Goal: Transaction & Acquisition: Purchase product/service

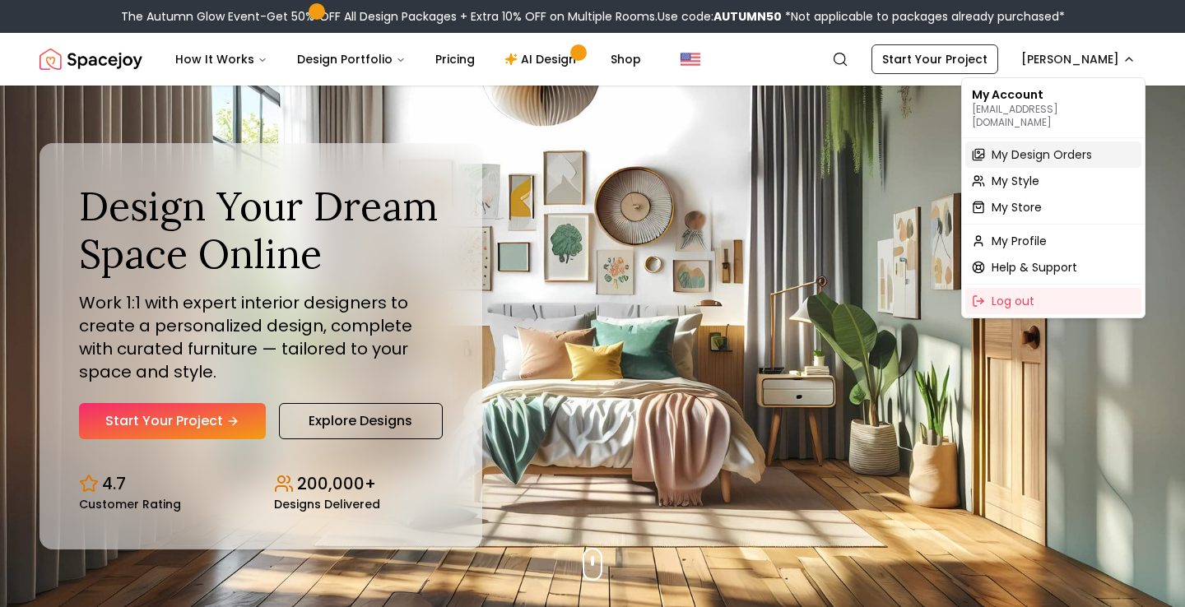
click at [1019, 147] on span "My Design Orders" at bounding box center [1042, 154] width 100 height 16
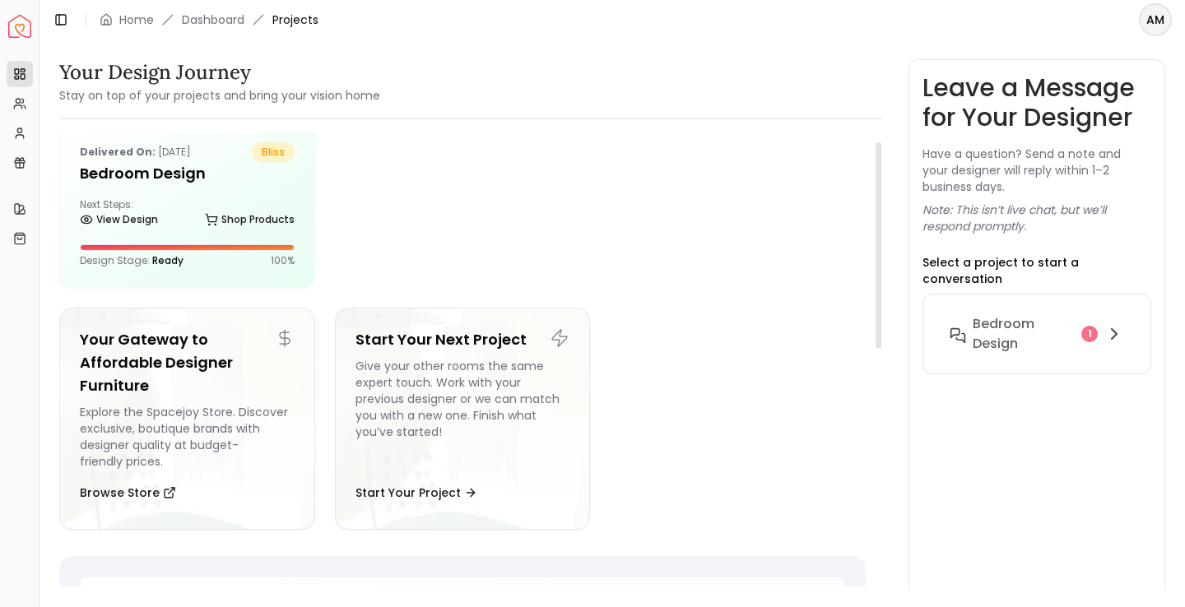
scroll to position [26, 0]
click at [409, 477] on button "Start Your Project" at bounding box center [417, 491] width 122 height 33
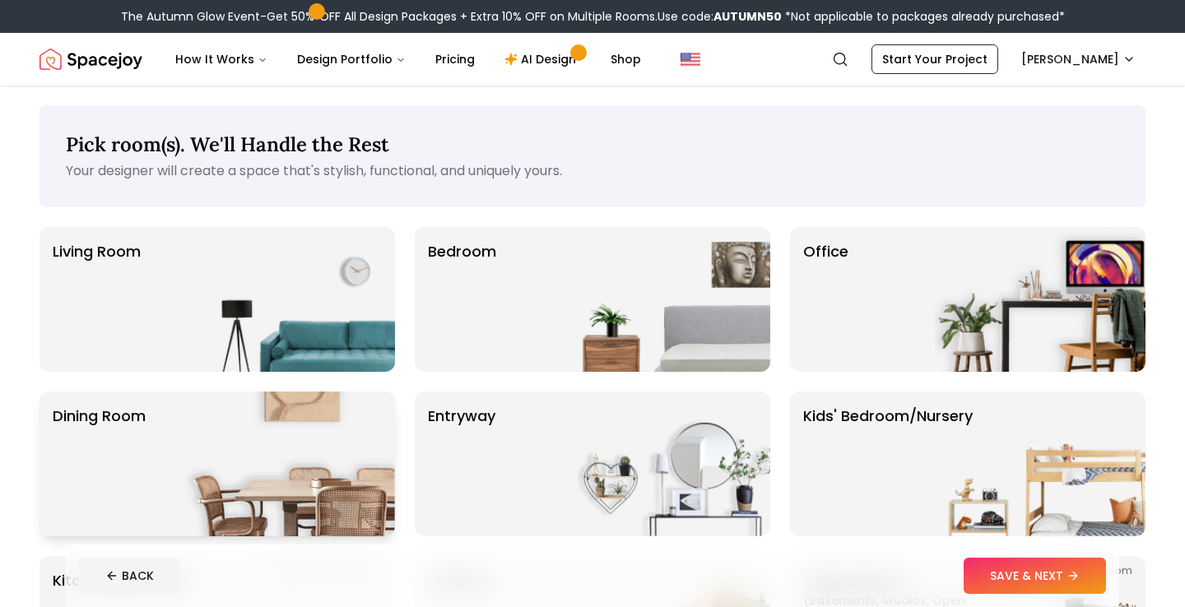
click at [318, 464] on img at bounding box center [289, 464] width 211 height 145
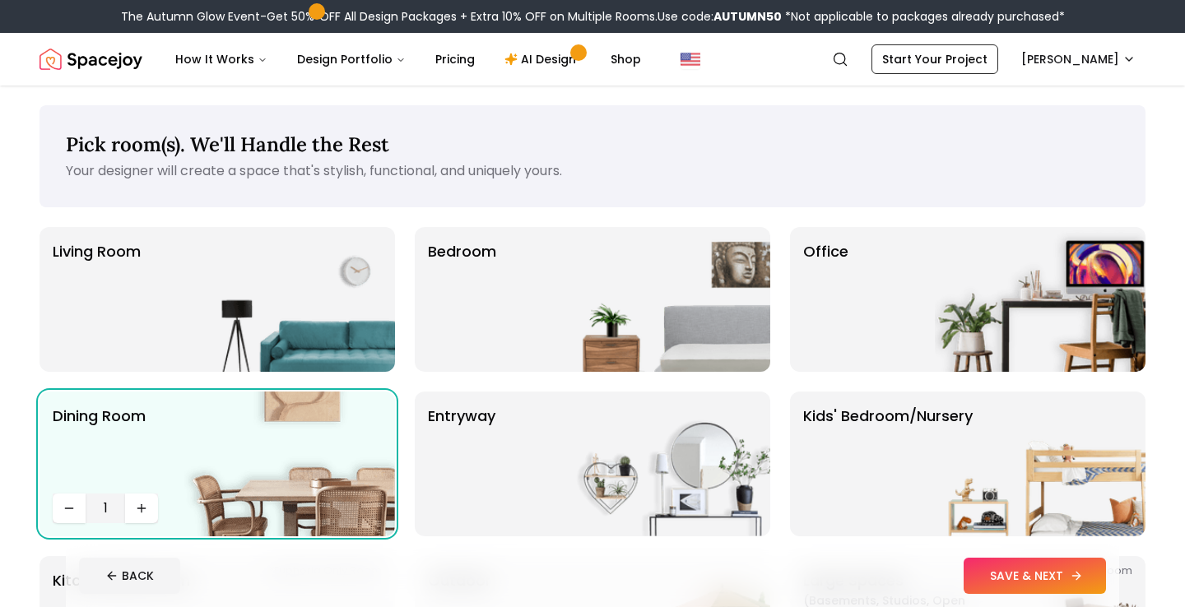
click at [1019, 567] on button "SAVE & NEXT" at bounding box center [1035, 576] width 142 height 36
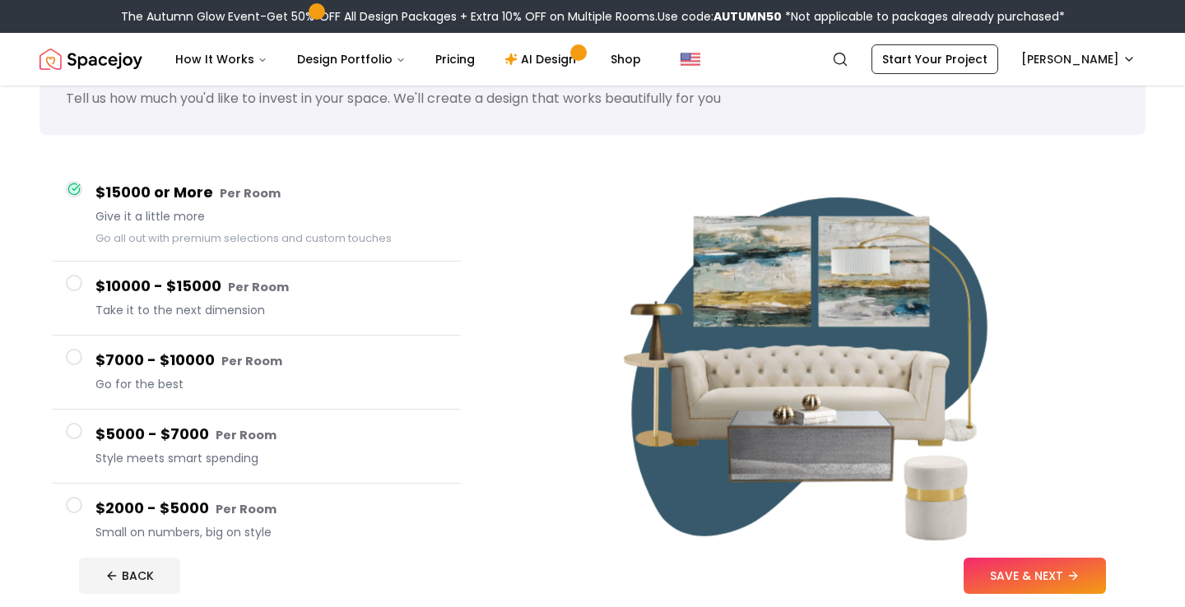
scroll to position [81, 0]
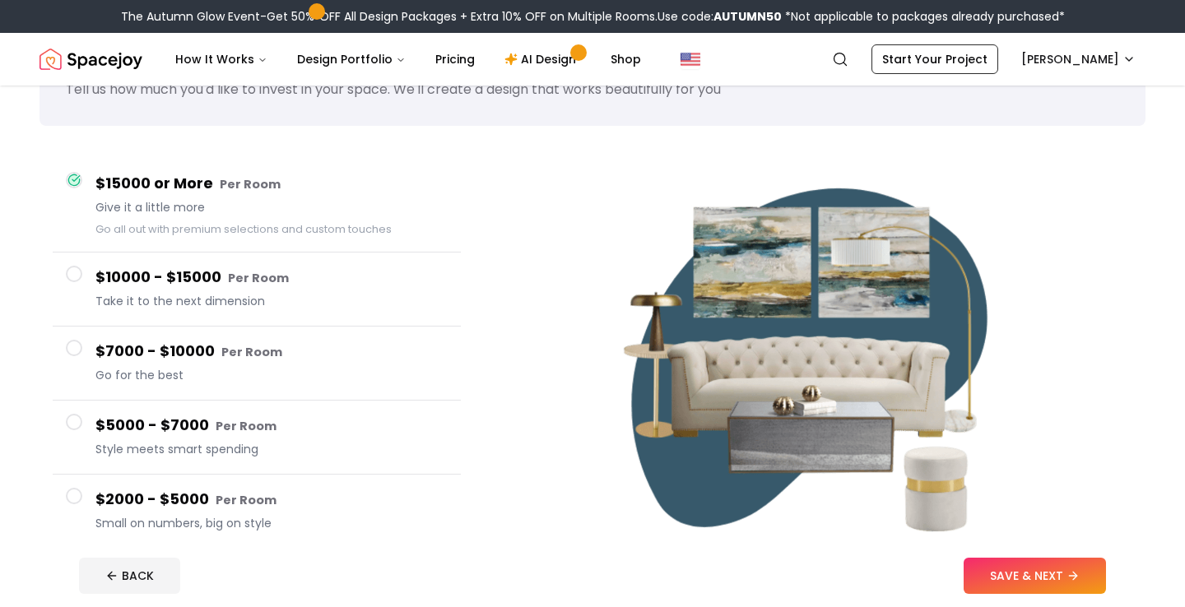
click at [118, 340] on h4 "$7000 - $10000 Per Room" at bounding box center [271, 352] width 352 height 24
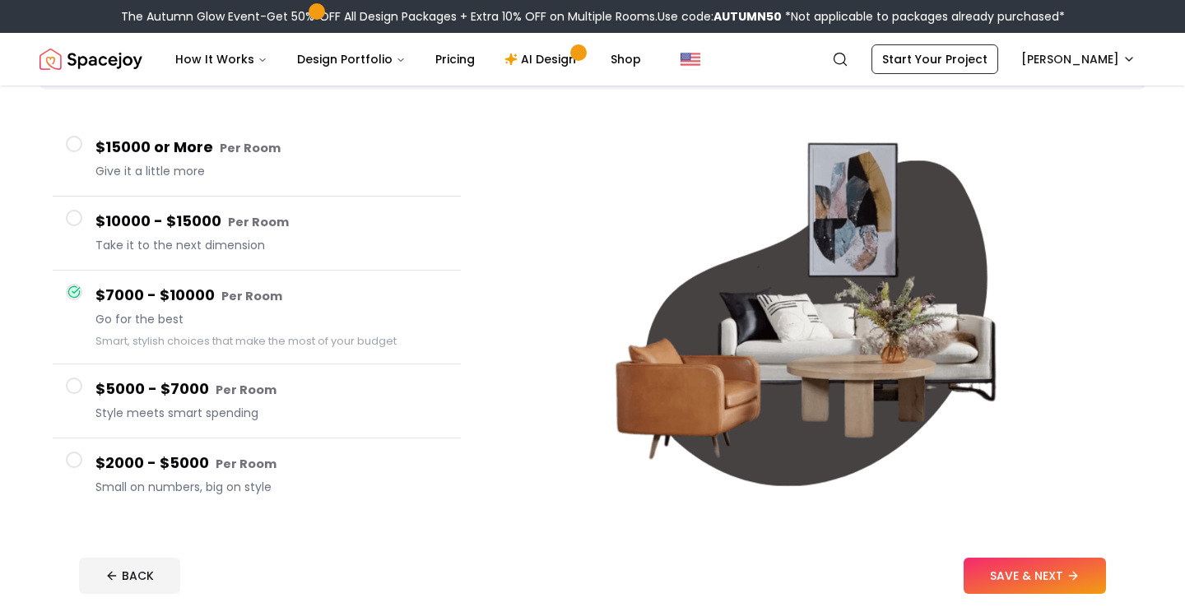
scroll to position [119, 0]
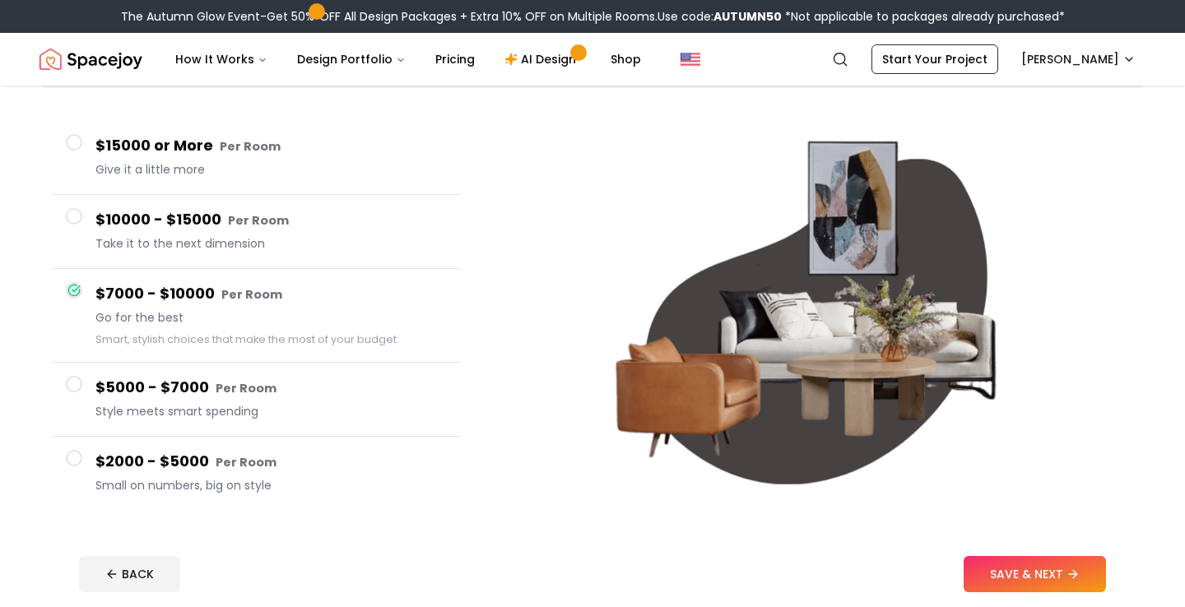
click at [124, 384] on h4 "$5000 - $7000 Per Room" at bounding box center [271, 388] width 352 height 24
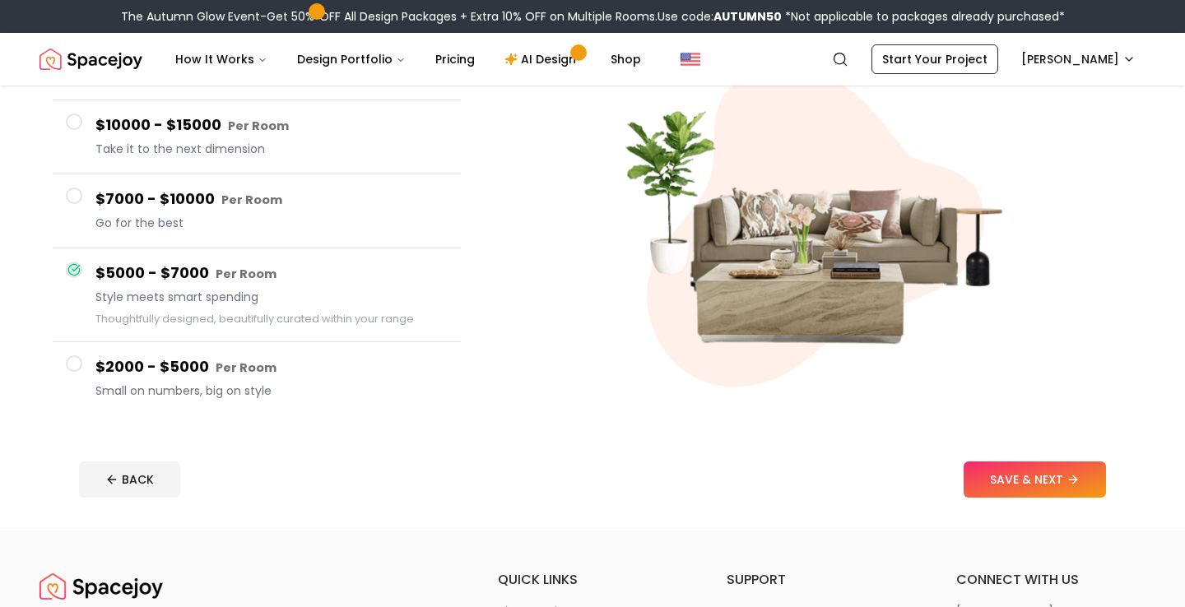
scroll to position [219, 0]
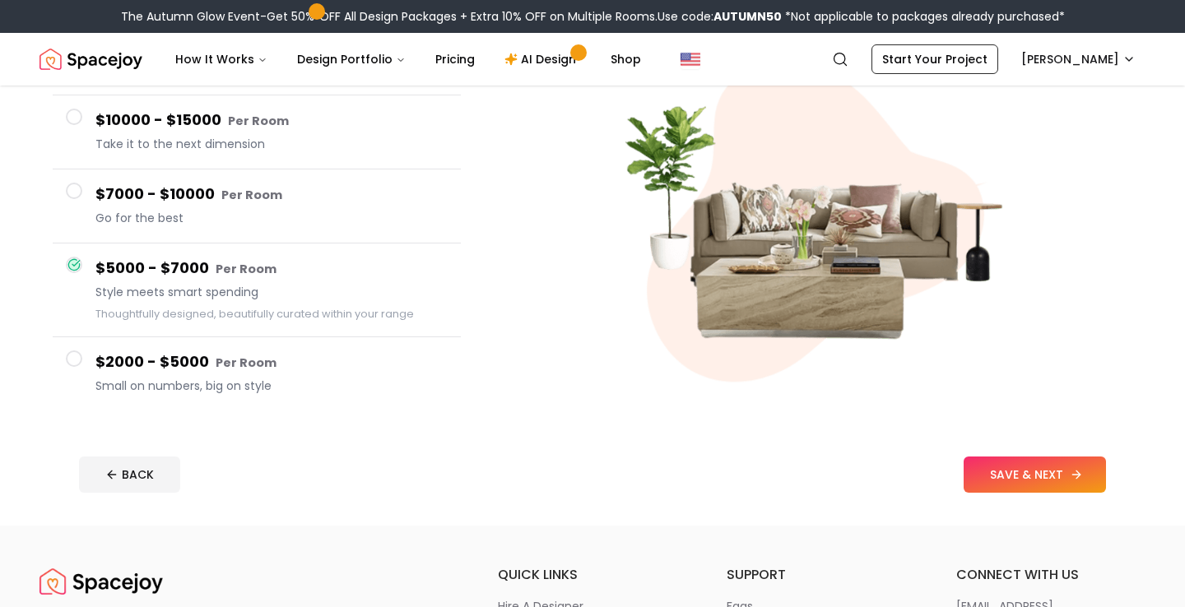
click at [1021, 472] on button "SAVE & NEXT" at bounding box center [1035, 475] width 142 height 36
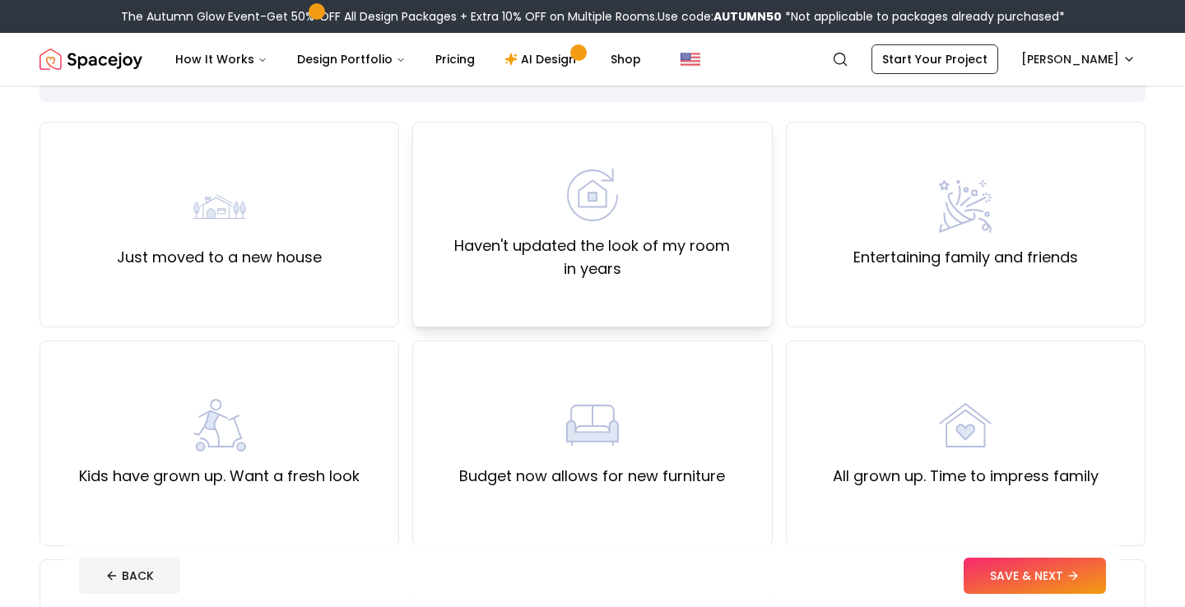
scroll to position [171, 0]
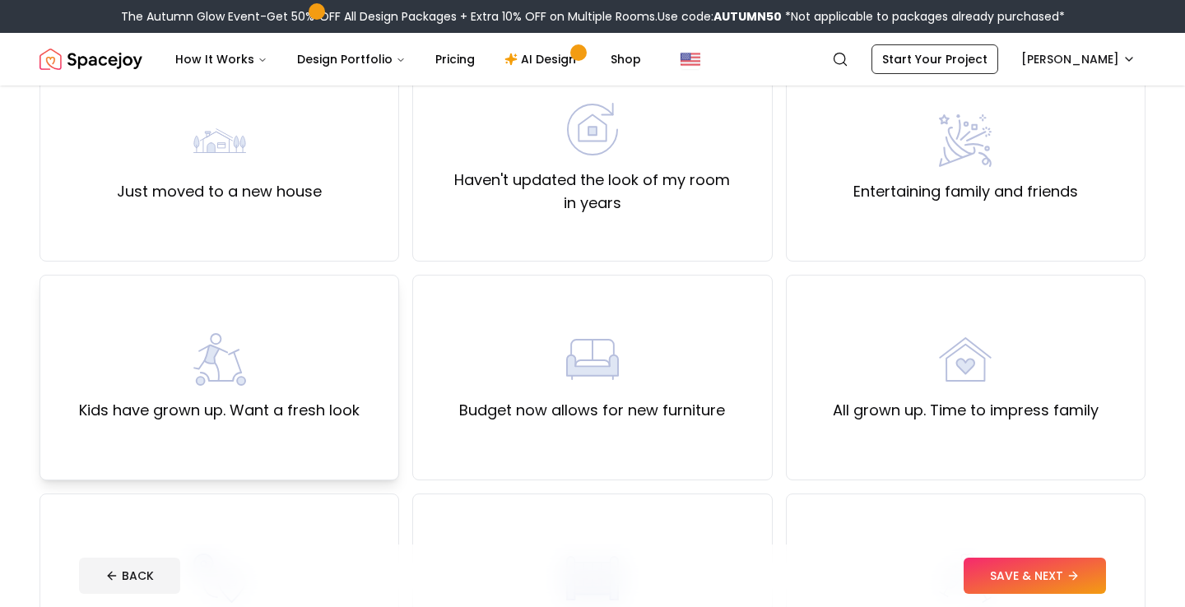
click at [266, 362] on div "Kids have grown up. Want a fresh look" at bounding box center [219, 377] width 281 height 89
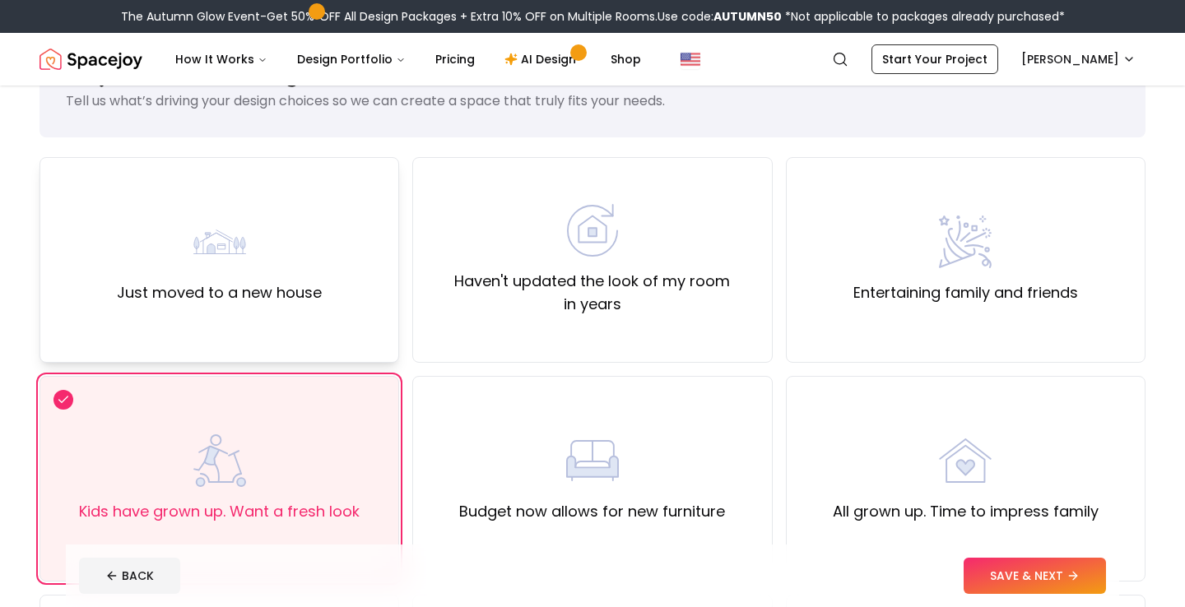
scroll to position [72, 0]
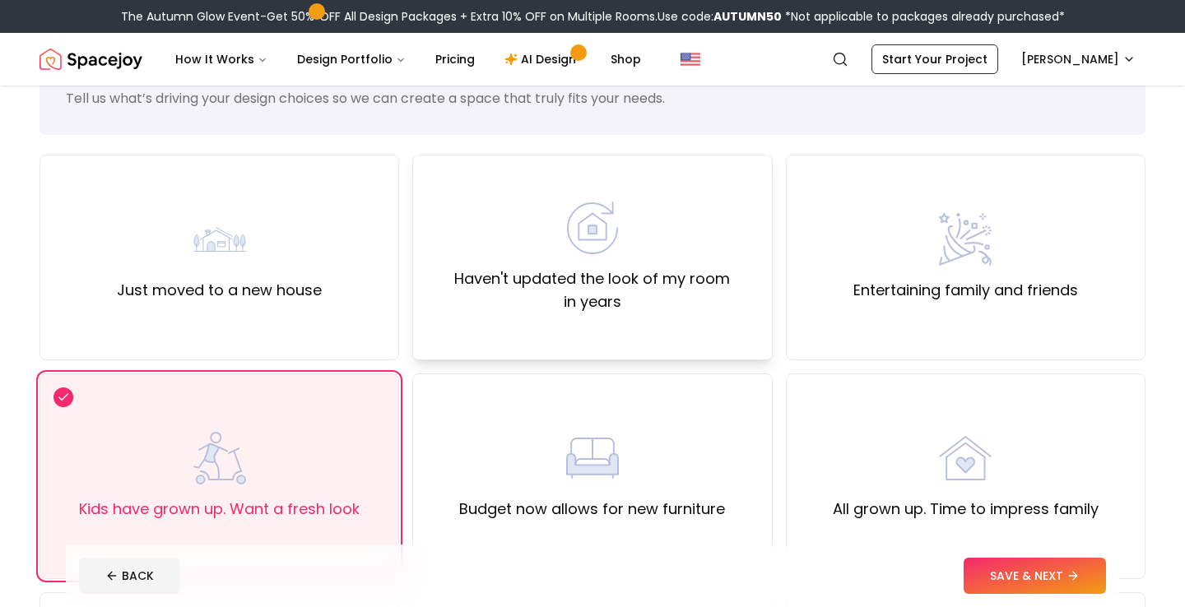
click at [564, 284] on label "Haven't updated the look of my room in years" at bounding box center [592, 290] width 332 height 46
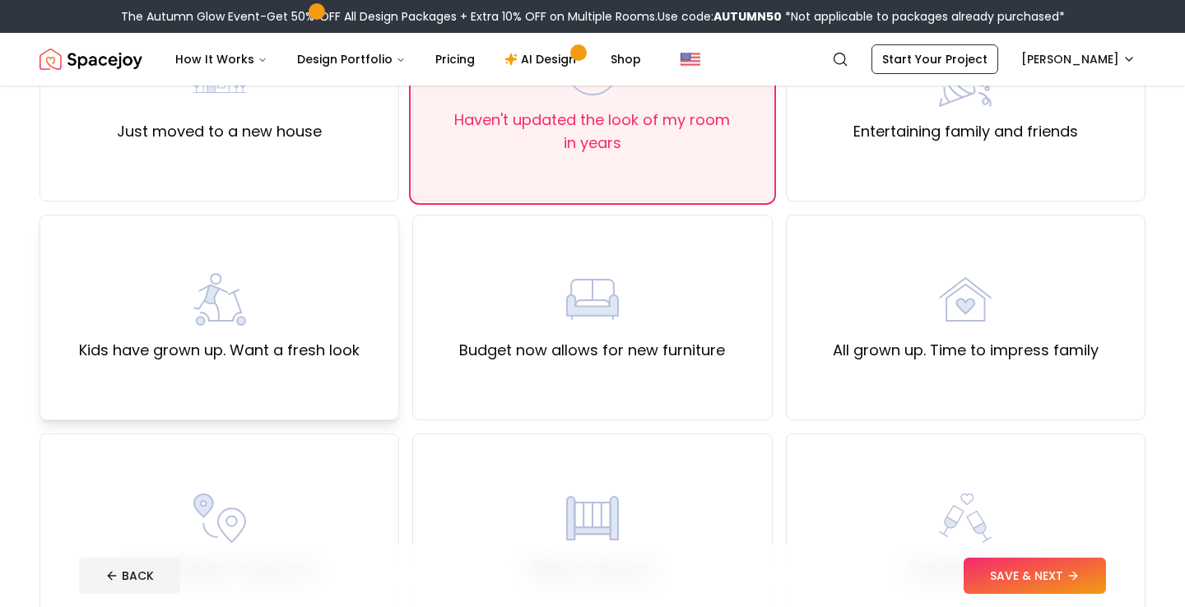
scroll to position [255, 0]
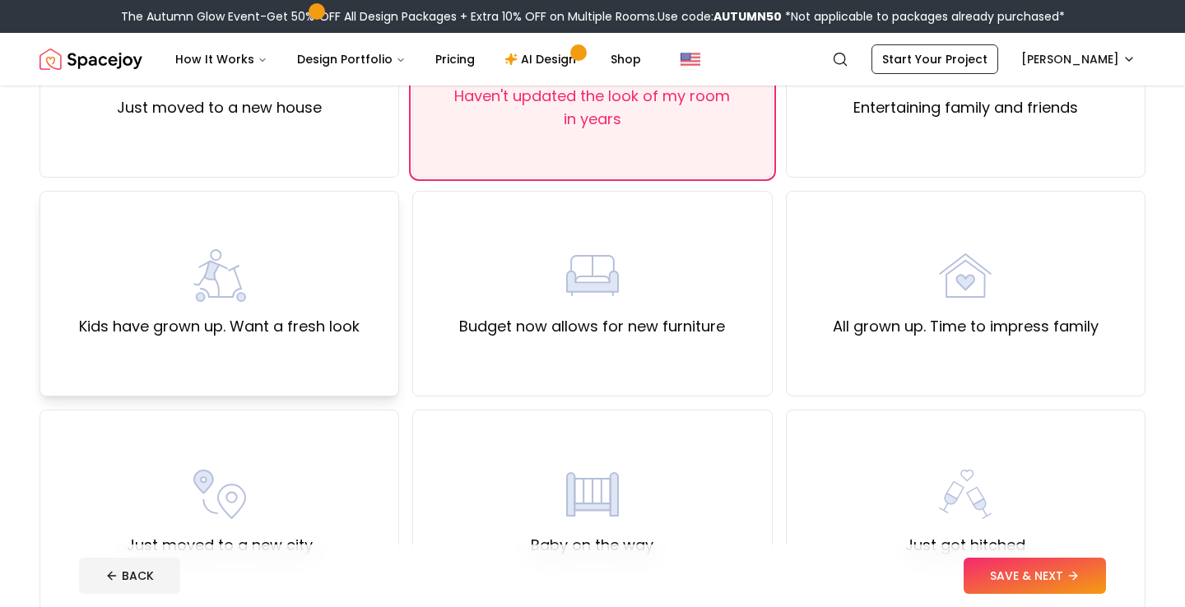
click at [244, 300] on img at bounding box center [219, 275] width 53 height 53
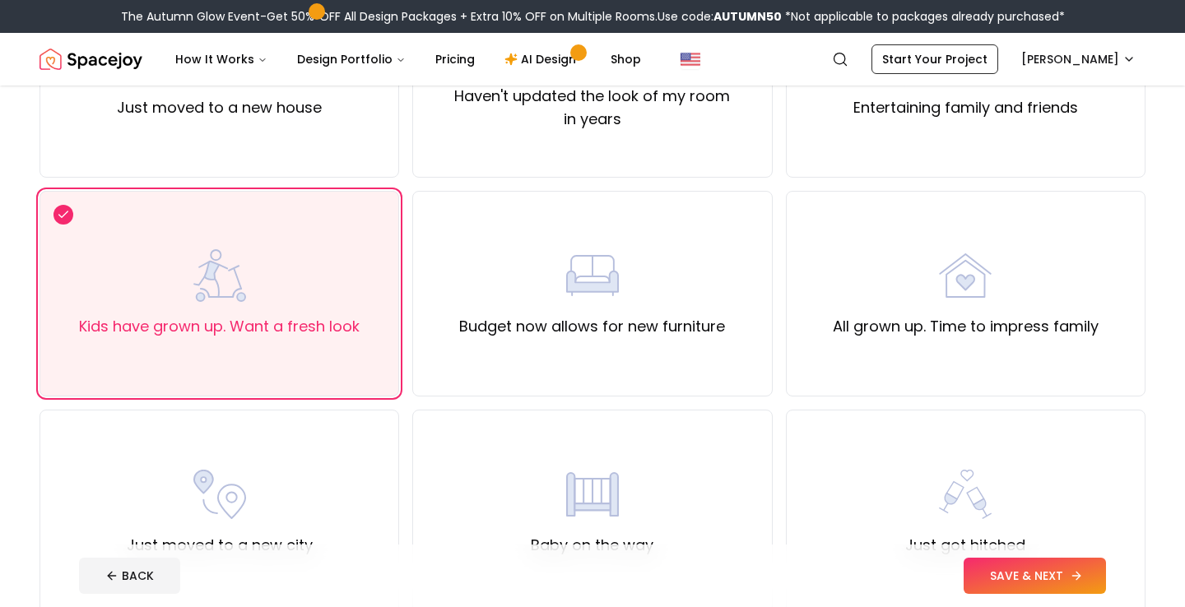
click at [1025, 570] on button "SAVE & NEXT" at bounding box center [1035, 576] width 142 height 36
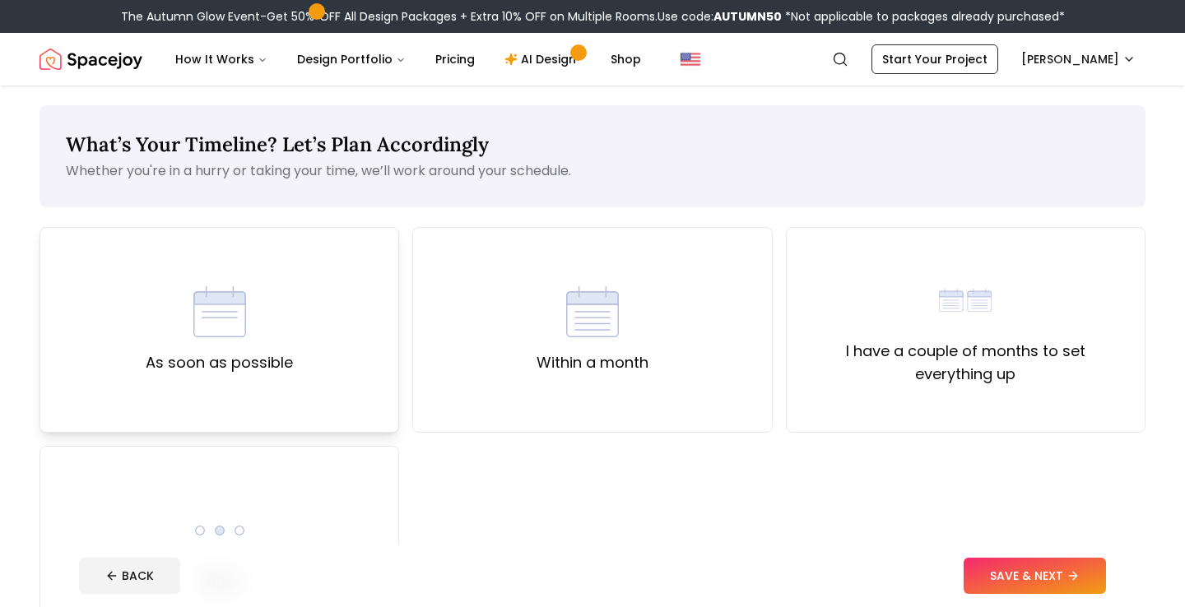
click at [295, 311] on div "As soon as possible" at bounding box center [220, 330] width 360 height 206
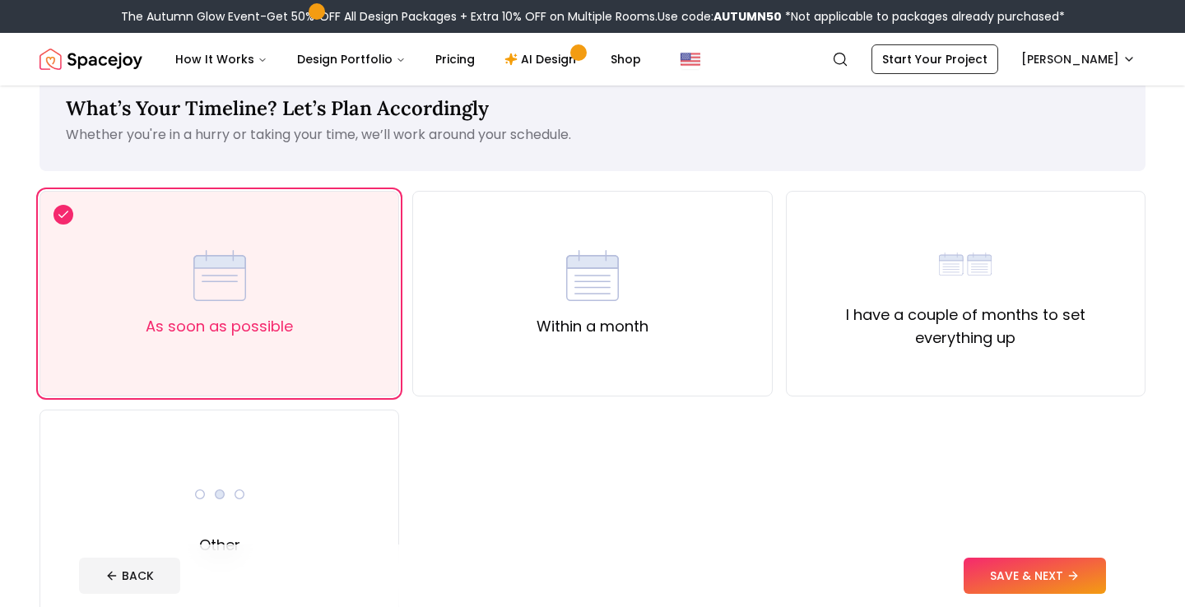
scroll to position [33, 0]
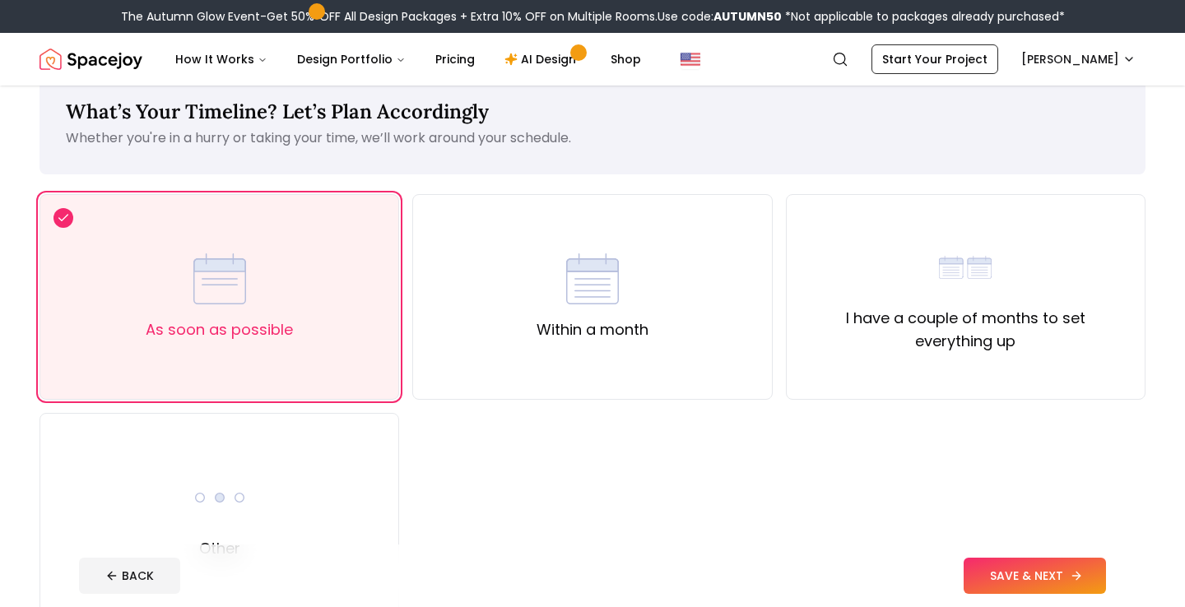
click at [1026, 584] on button "SAVE & NEXT" at bounding box center [1035, 576] width 142 height 36
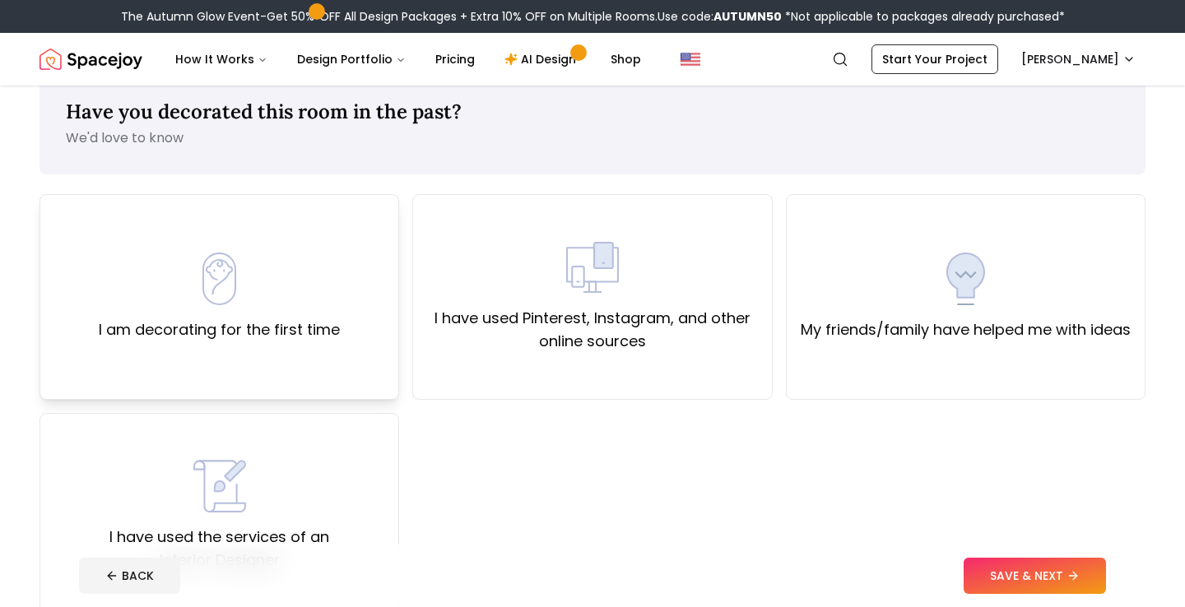
click at [284, 314] on div "I am decorating for the first time" at bounding box center [219, 297] width 241 height 89
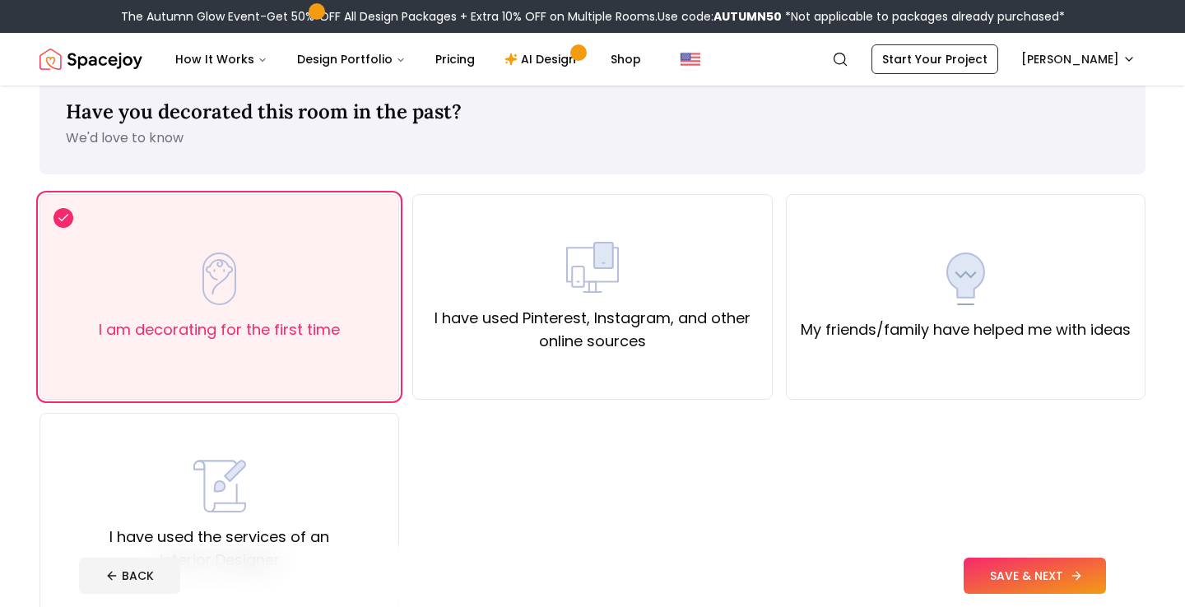
click at [1011, 567] on button "SAVE & NEXT" at bounding box center [1035, 576] width 142 height 36
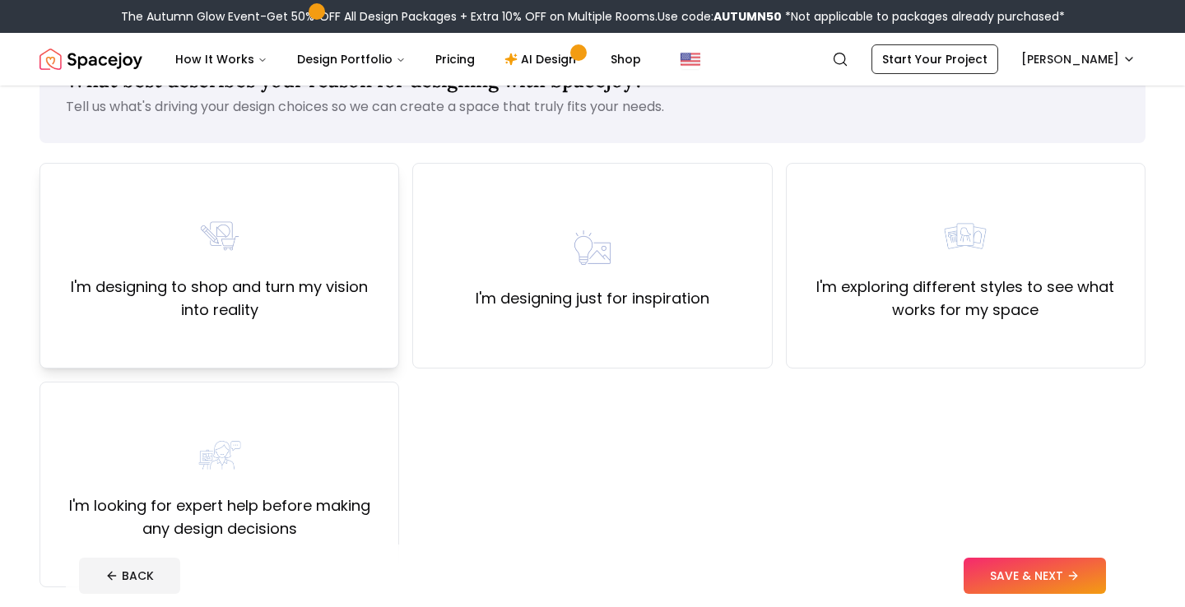
scroll to position [67, 0]
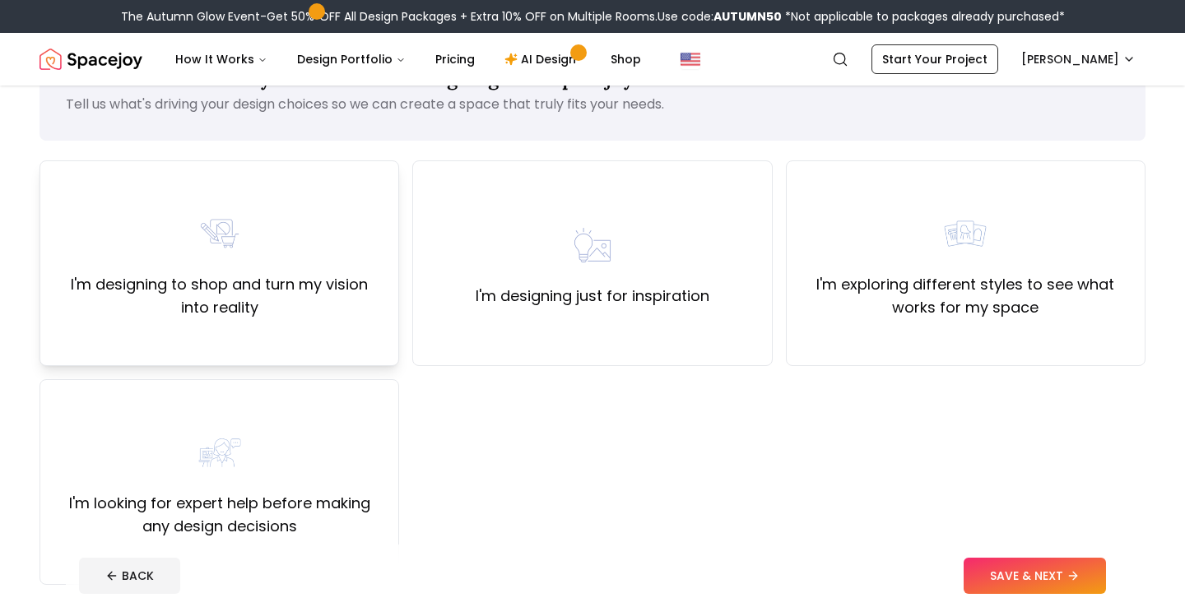
click at [256, 285] on label "I'm designing to shop and turn my vision into reality" at bounding box center [219, 296] width 332 height 46
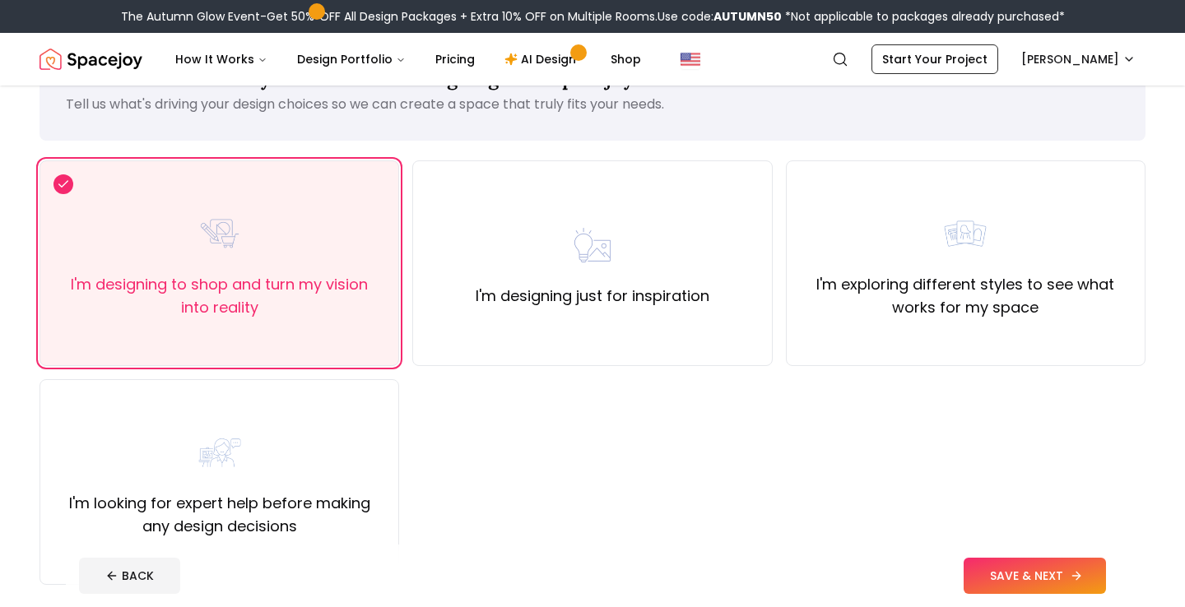
click at [1009, 570] on button "SAVE & NEXT" at bounding box center [1035, 576] width 142 height 36
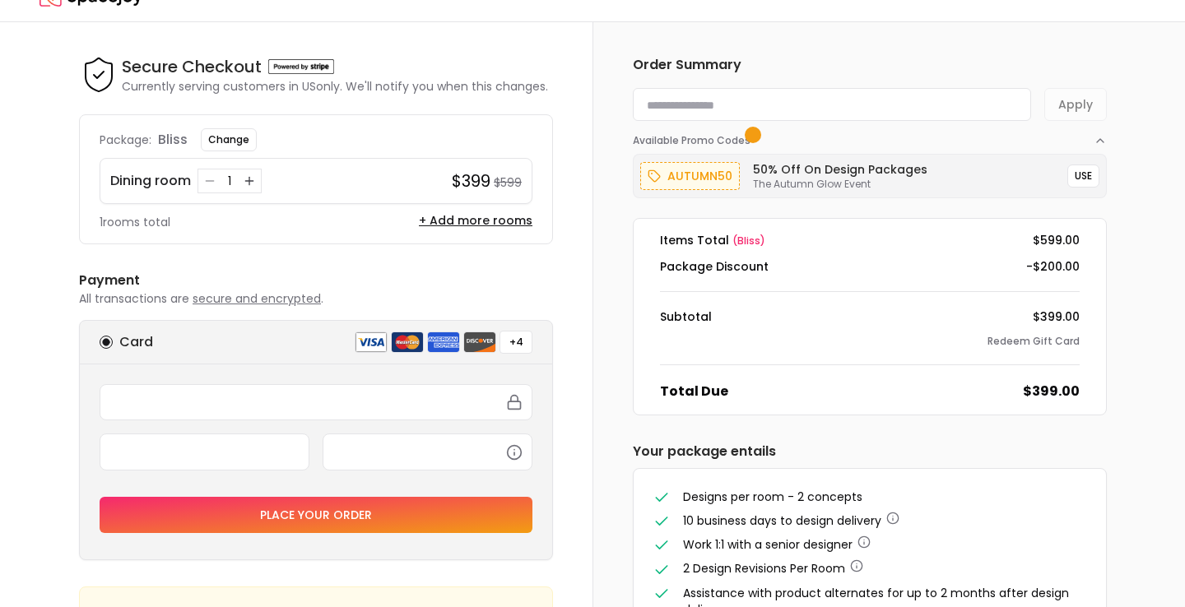
scroll to position [31, 0]
click at [1089, 176] on button "USE" at bounding box center [1083, 175] width 32 height 23
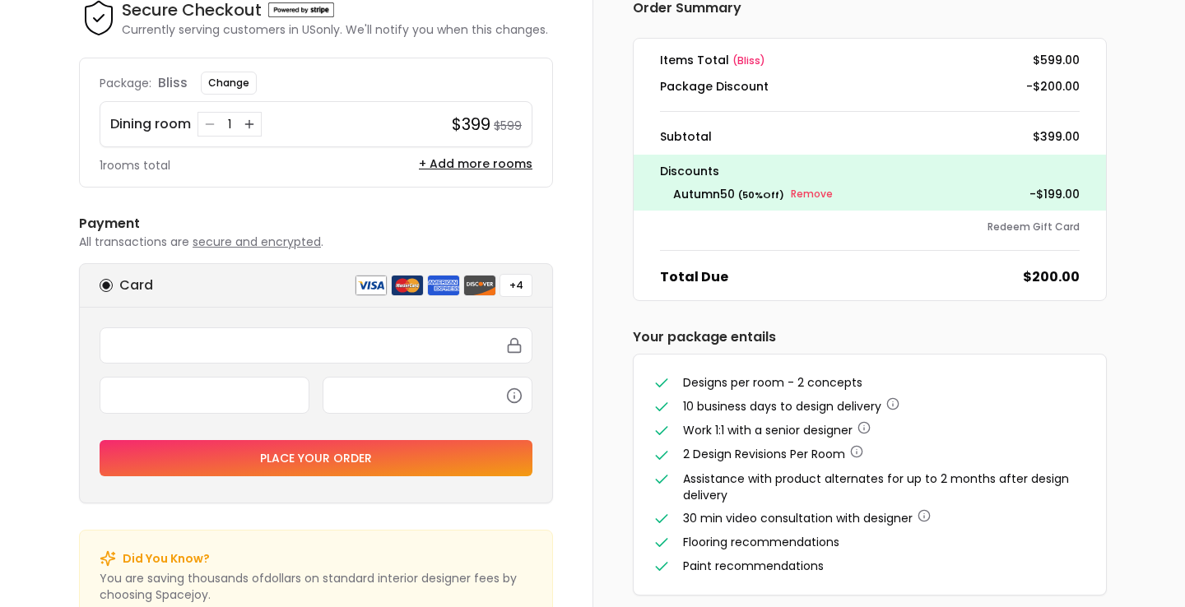
scroll to position [88, 0]
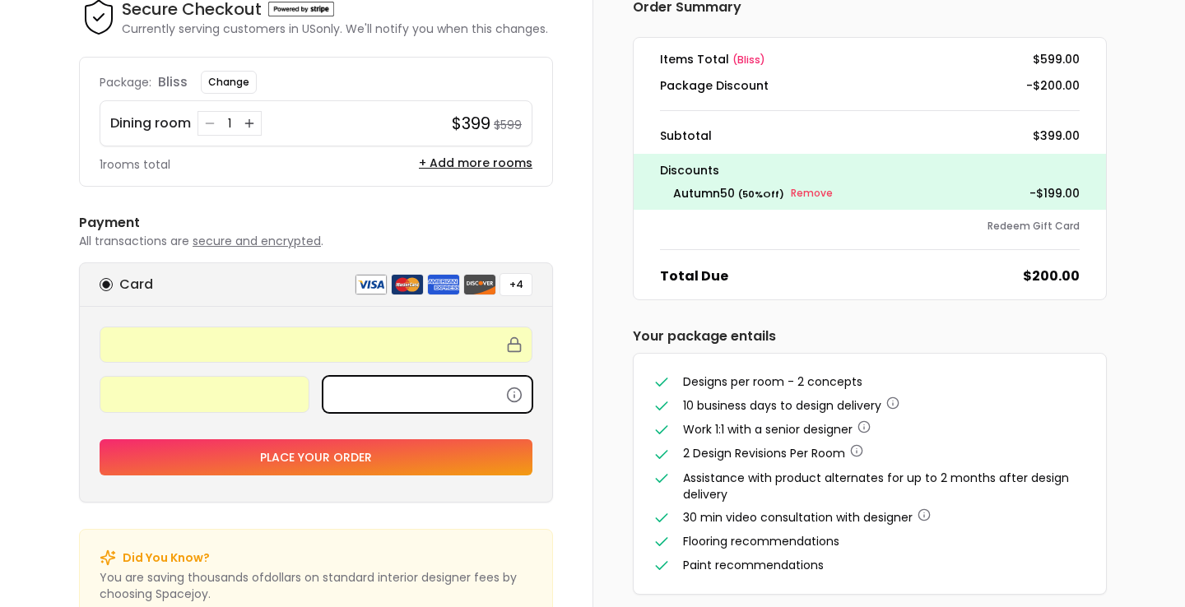
click at [355, 444] on button "Place your order" at bounding box center [316, 457] width 433 height 36
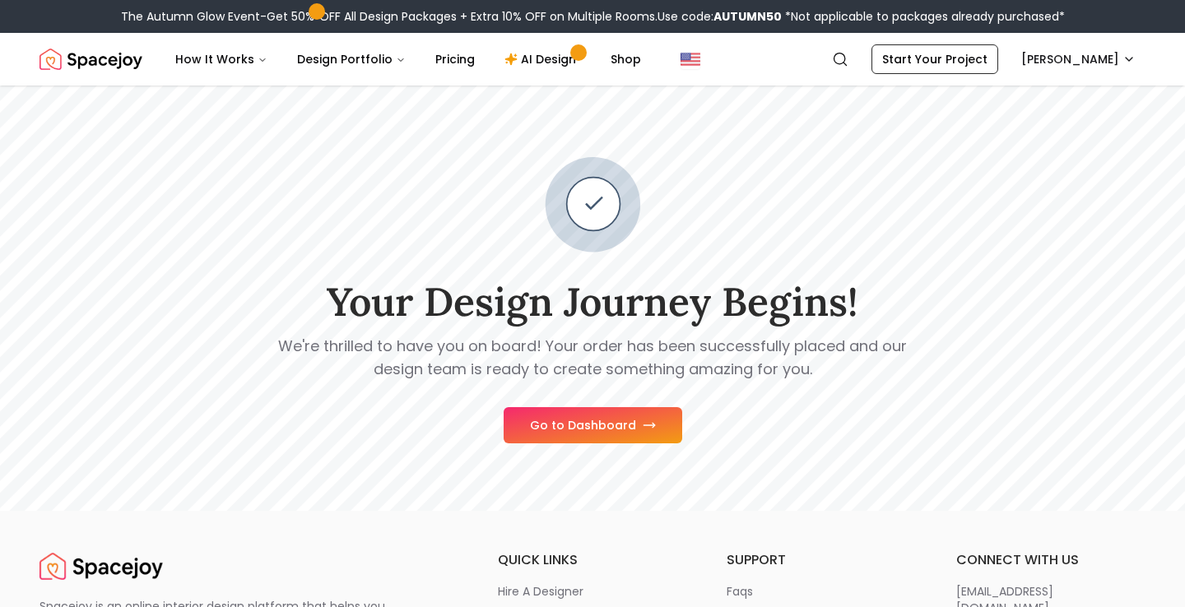
click at [593, 418] on button "Go to Dashboard" at bounding box center [593, 425] width 179 height 36
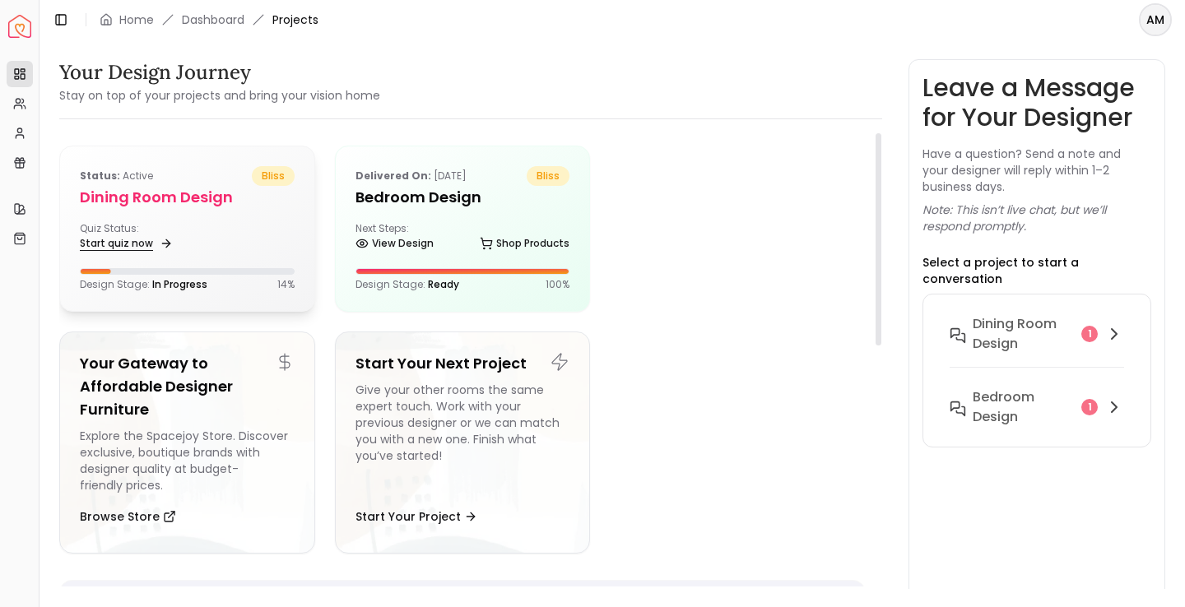
click at [129, 239] on link "Start quiz now" at bounding box center [125, 243] width 90 height 23
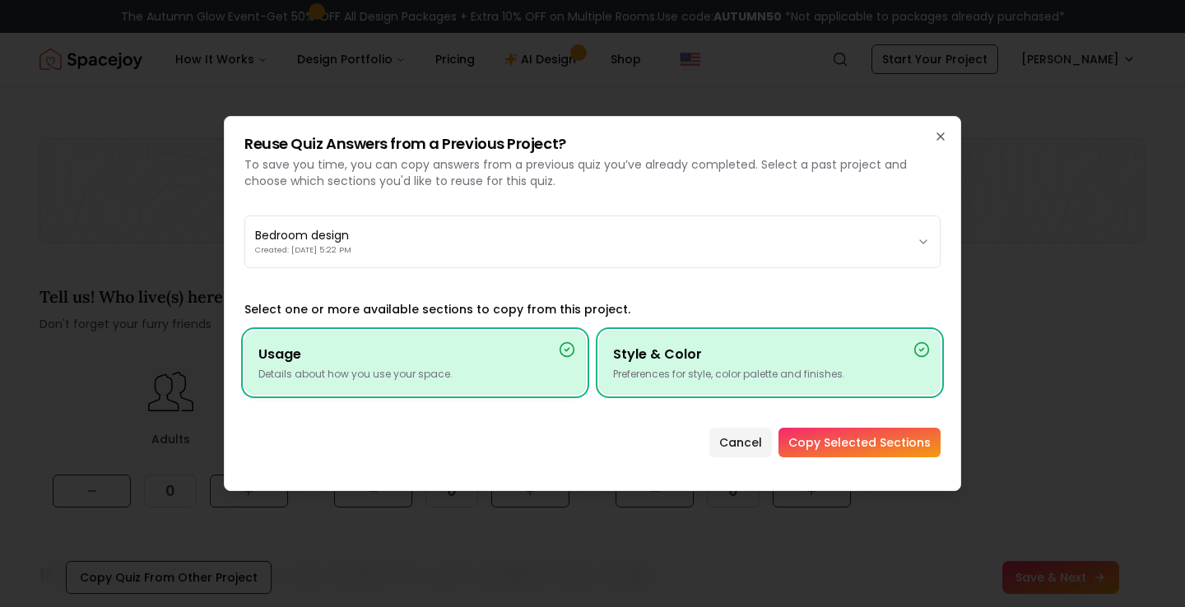
click at [519, 361] on h4 "Usage" at bounding box center [415, 355] width 314 height 20
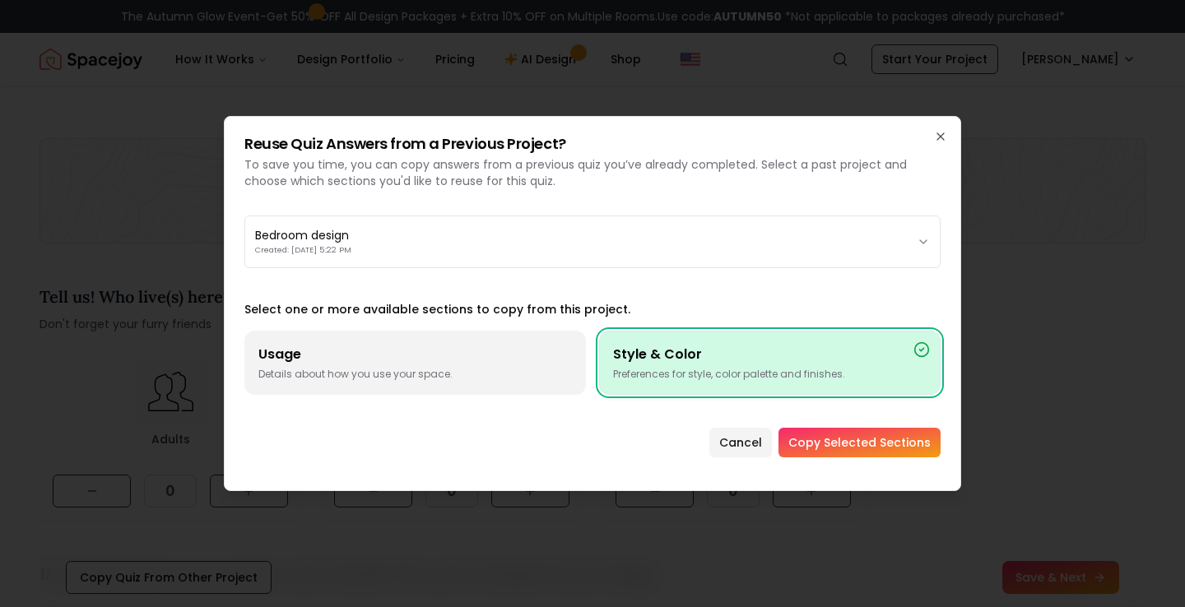
click at [683, 375] on p "Preferences for style, color palette and finishes." at bounding box center [770, 374] width 314 height 13
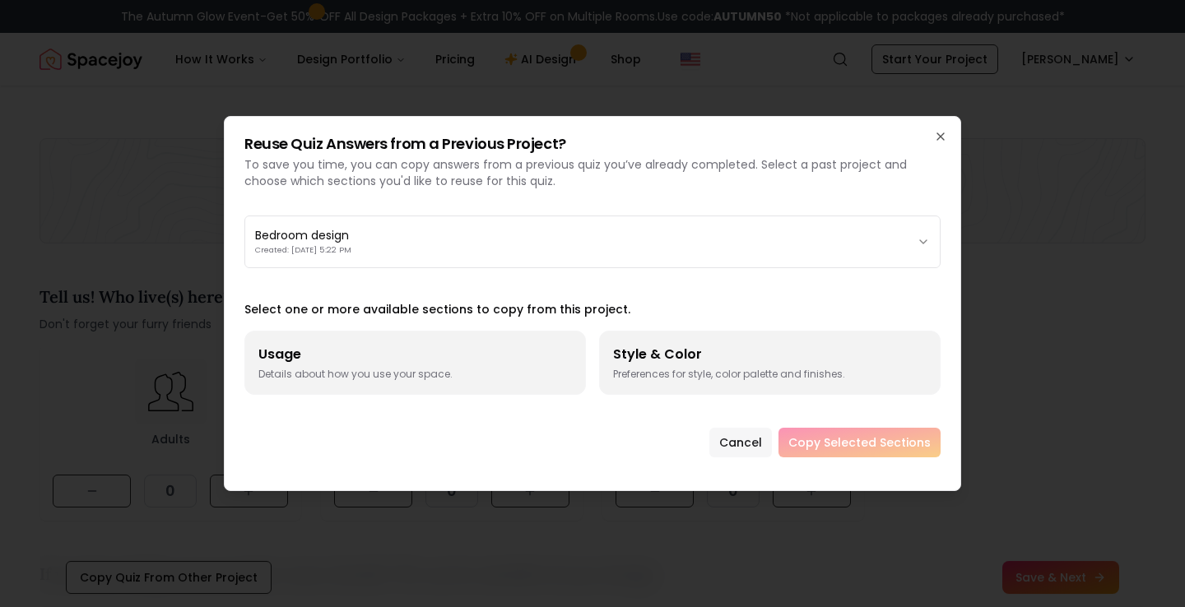
click at [756, 444] on button "Cancel" at bounding box center [740, 443] width 63 height 30
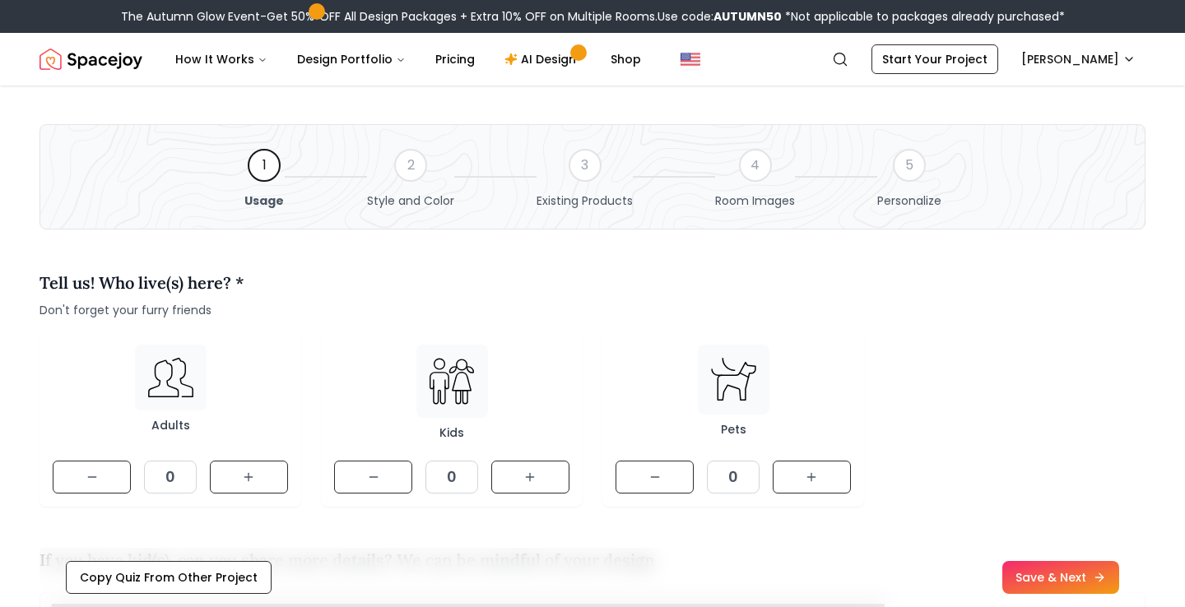
scroll to position [17, 0]
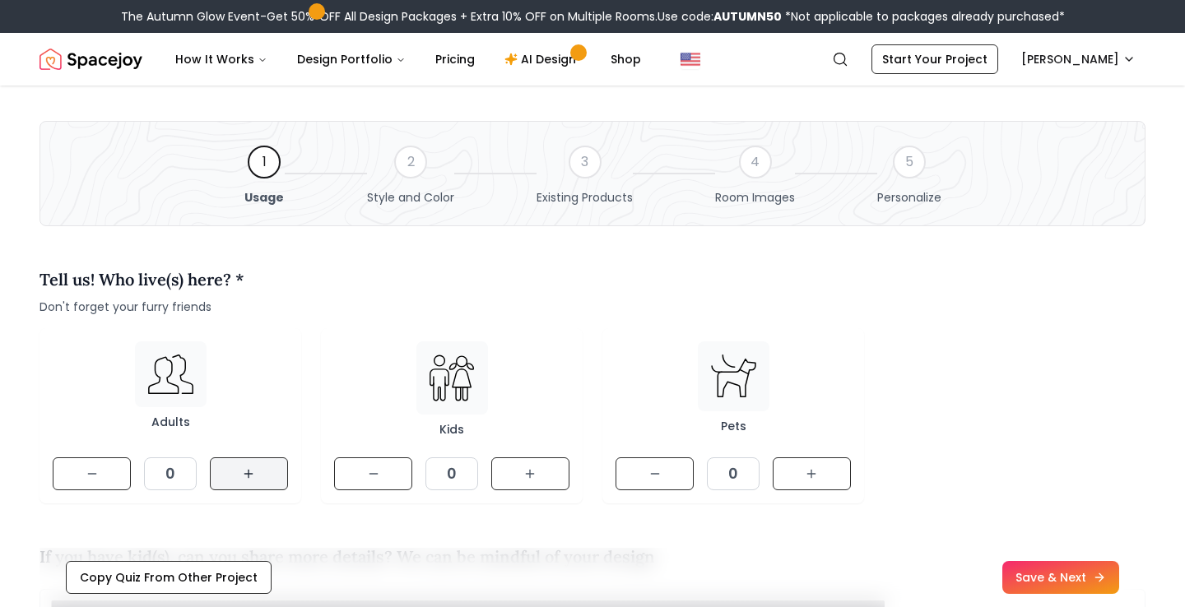
click at [240, 469] on button at bounding box center [249, 474] width 78 height 33
click at [528, 466] on button at bounding box center [530, 474] width 78 height 33
click at [809, 474] on icon at bounding box center [811, 474] width 7 height 0
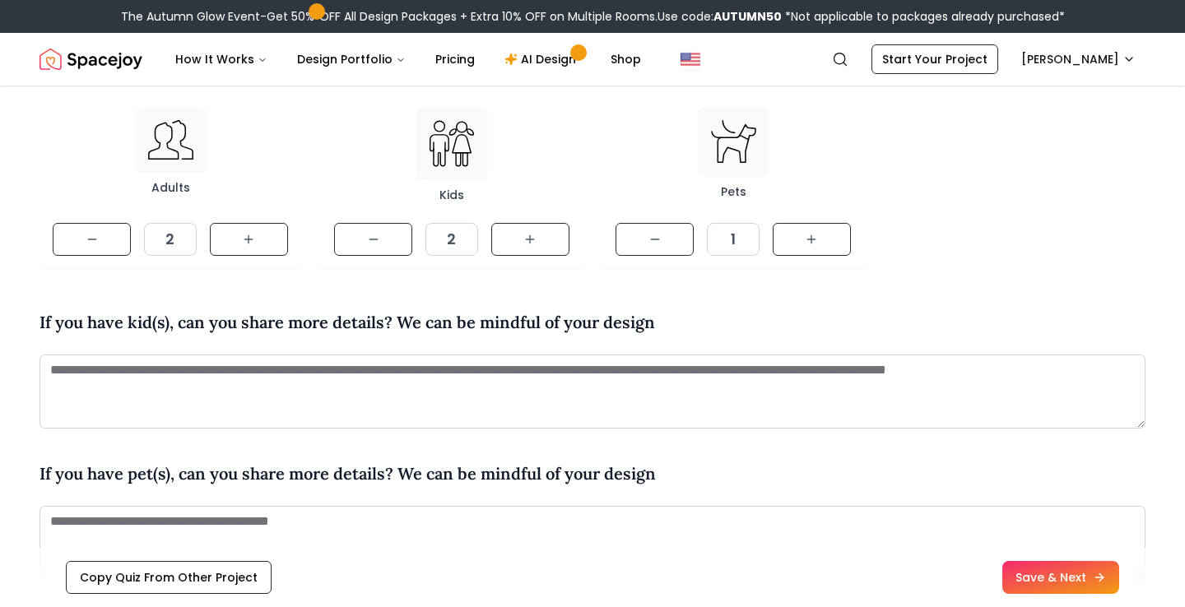
scroll to position [253, 0]
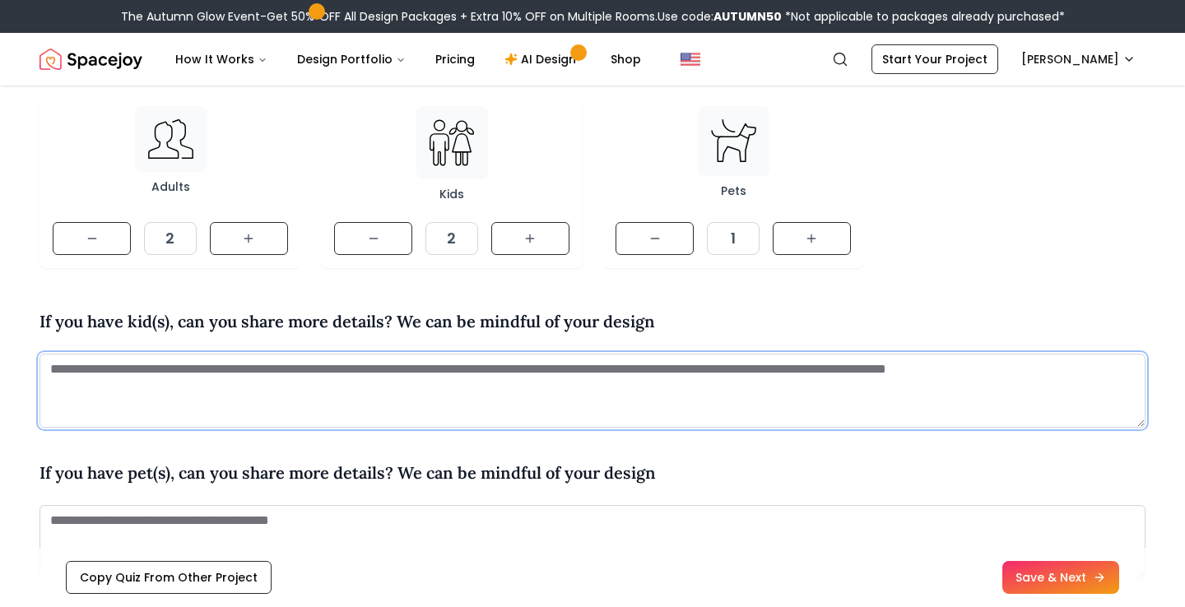
click at [274, 371] on textarea at bounding box center [593, 391] width 1106 height 74
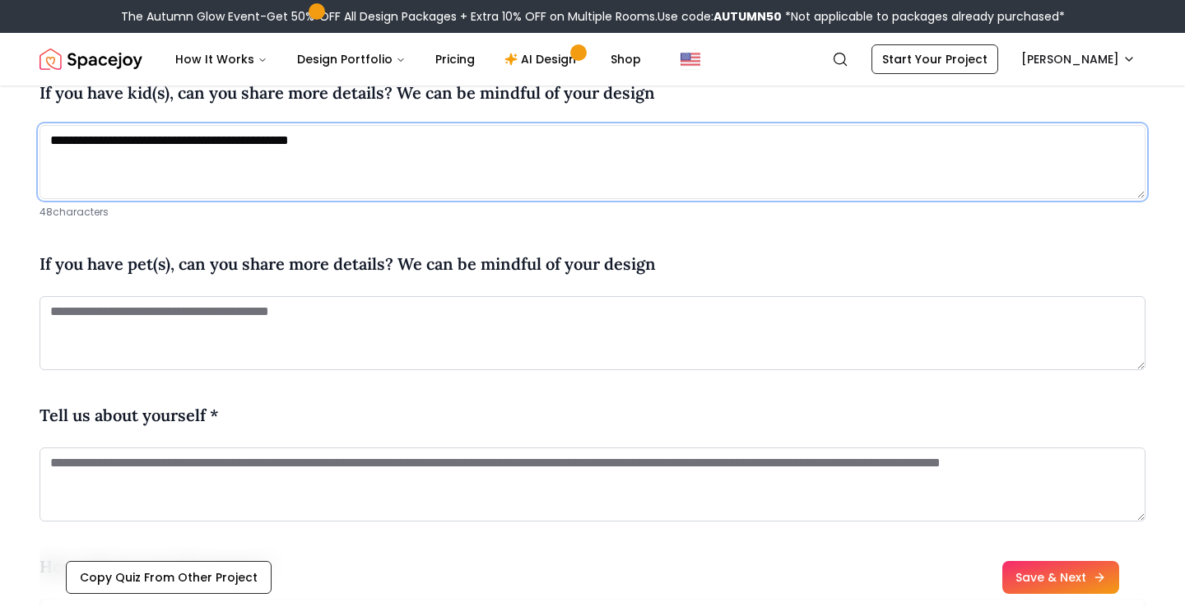
scroll to position [491, 0]
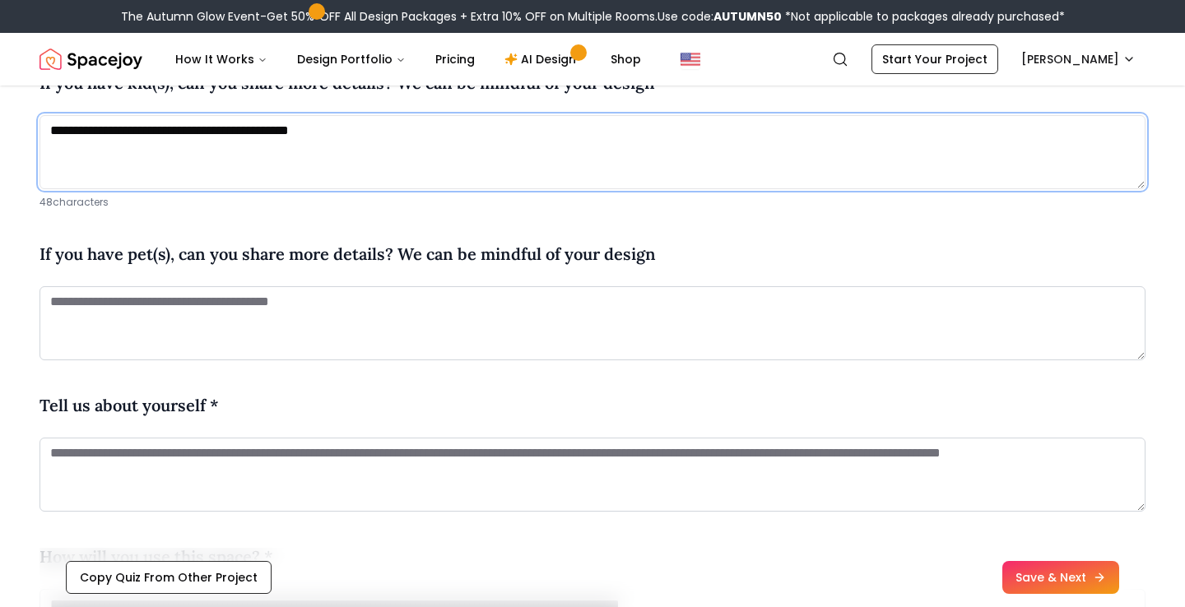
type textarea "**********"
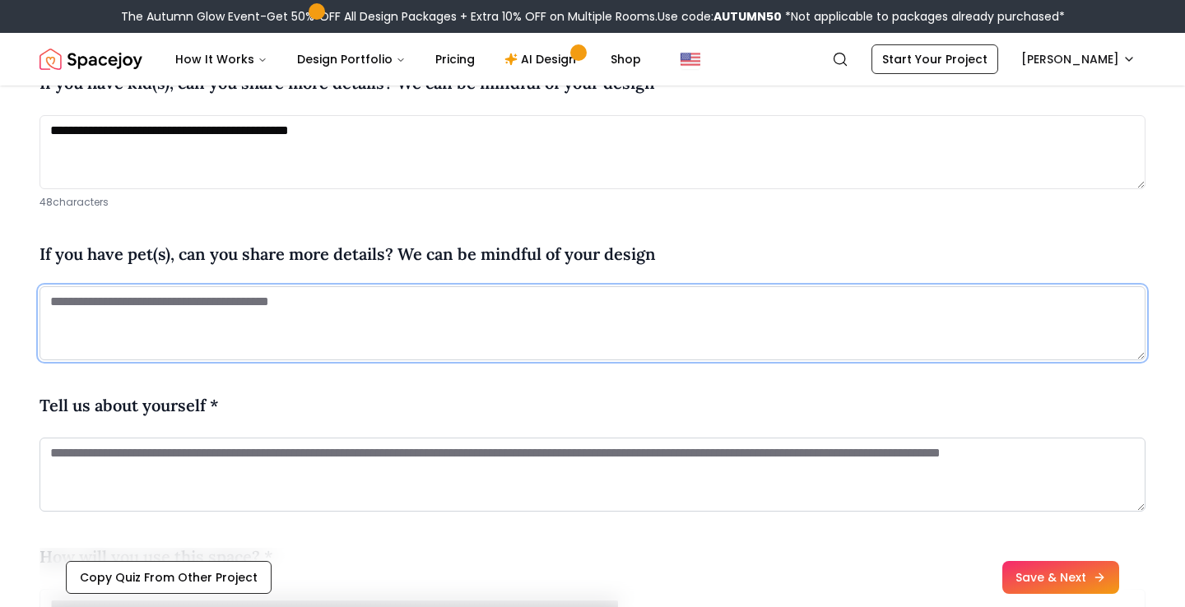
click at [153, 313] on textarea at bounding box center [593, 323] width 1106 height 74
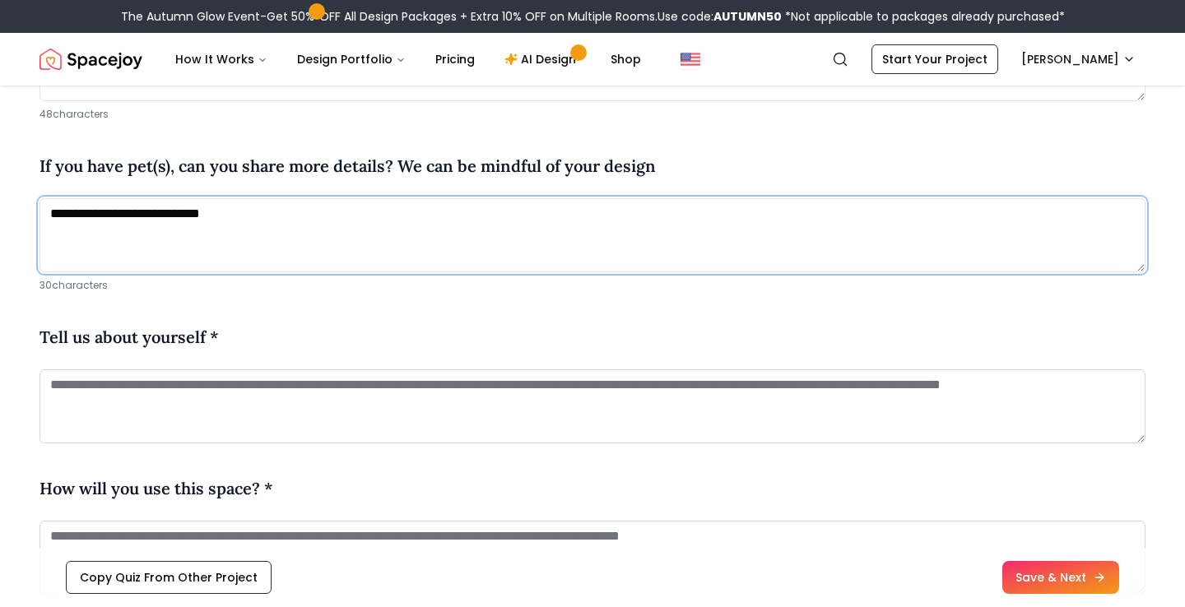
scroll to position [593, 0]
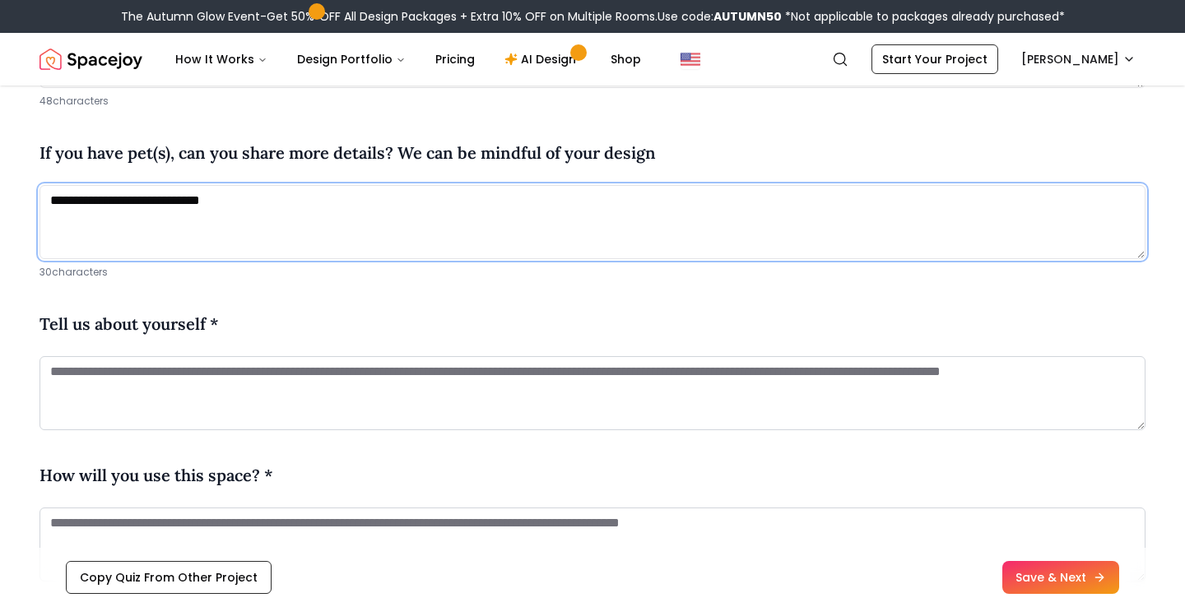
type textarea "**********"
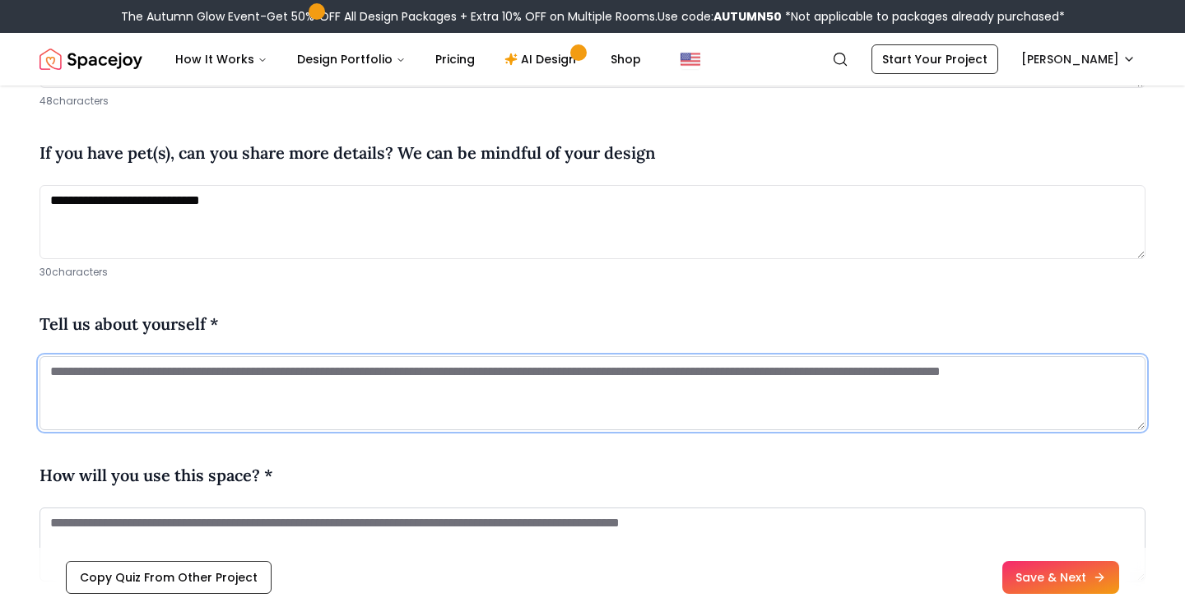
click at [147, 386] on textarea at bounding box center [593, 393] width 1106 height 74
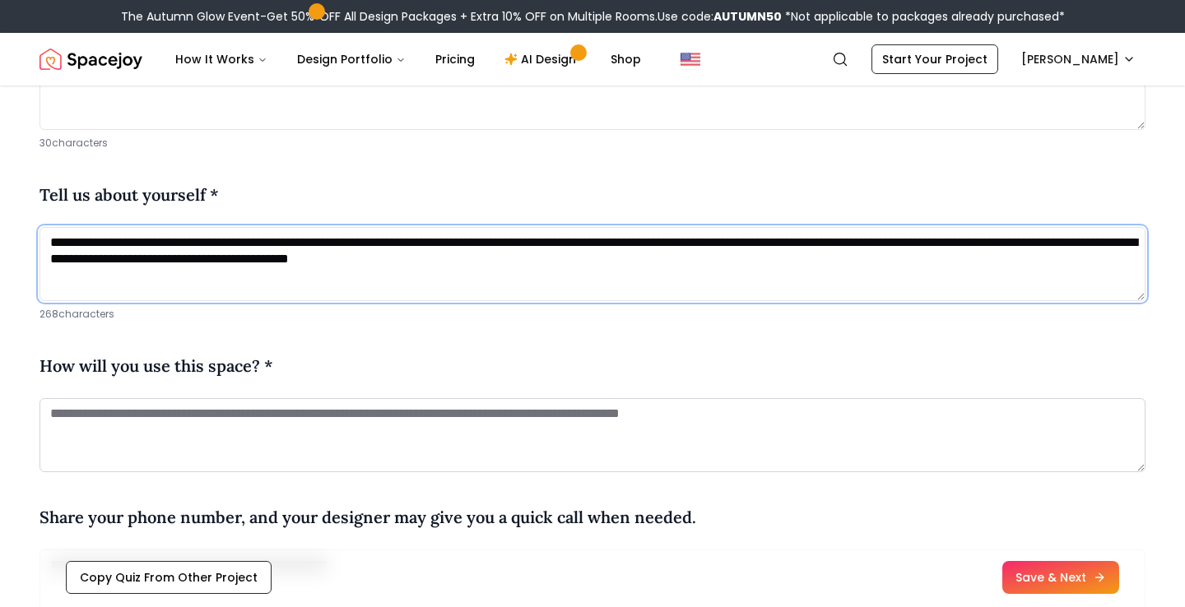
scroll to position [723, 0]
type textarea "**********"
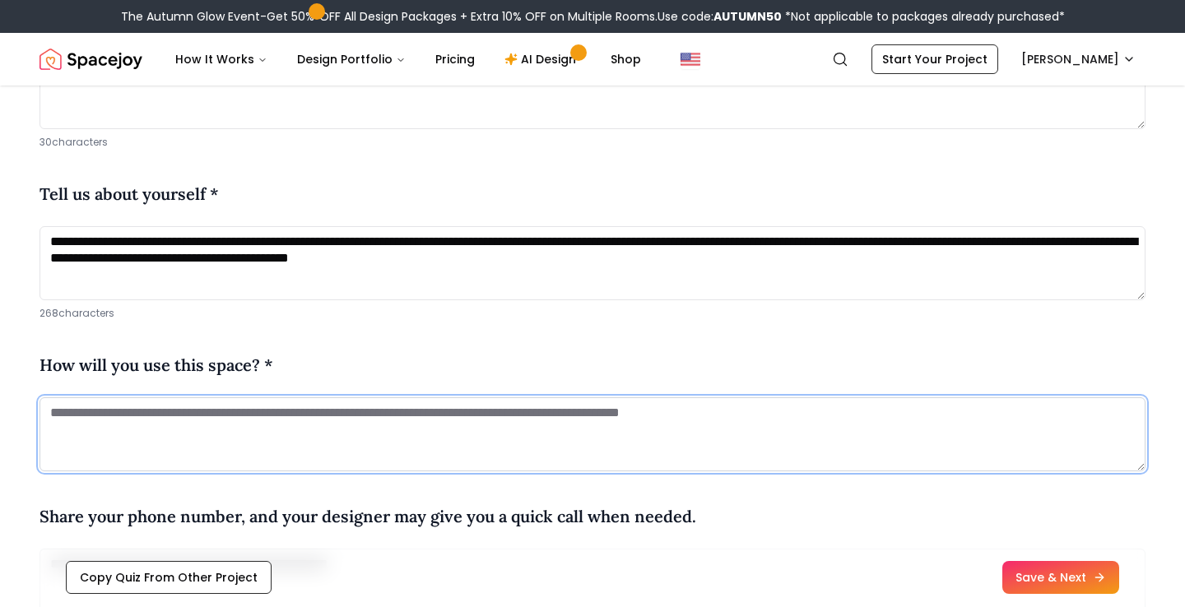
click at [274, 439] on textarea at bounding box center [593, 435] width 1106 height 74
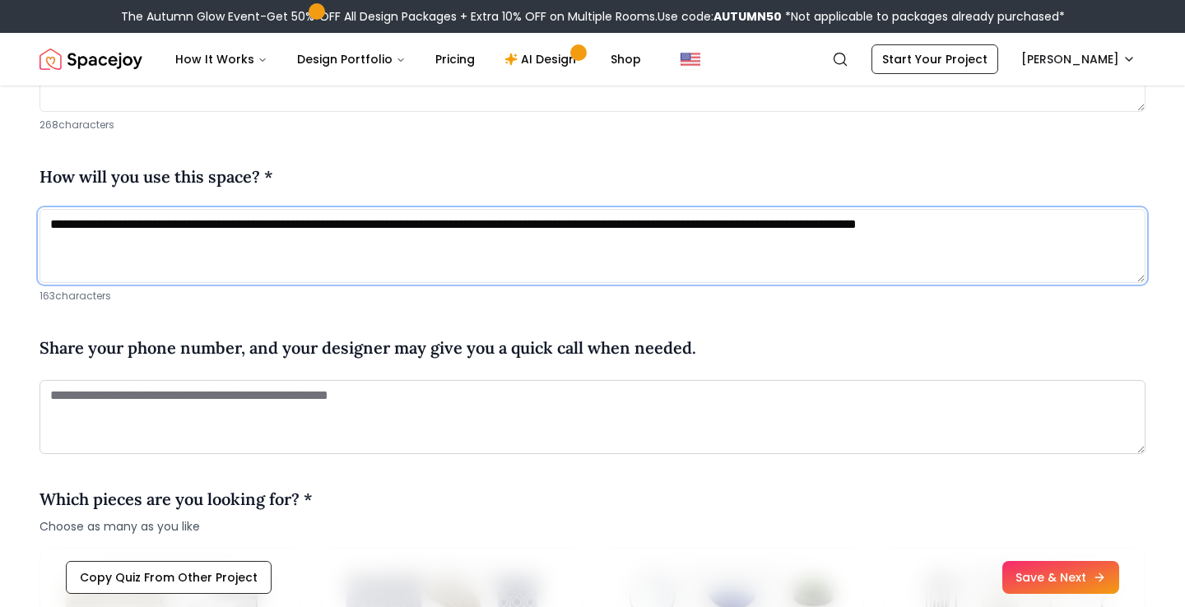
scroll to position [932, 0]
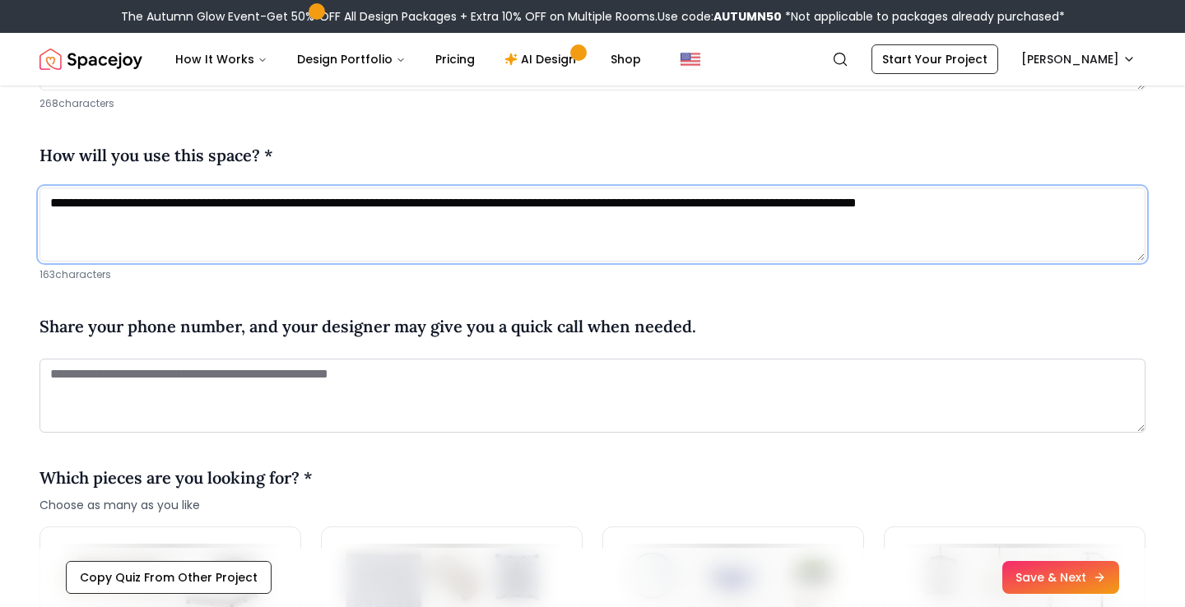
type textarea "**********"
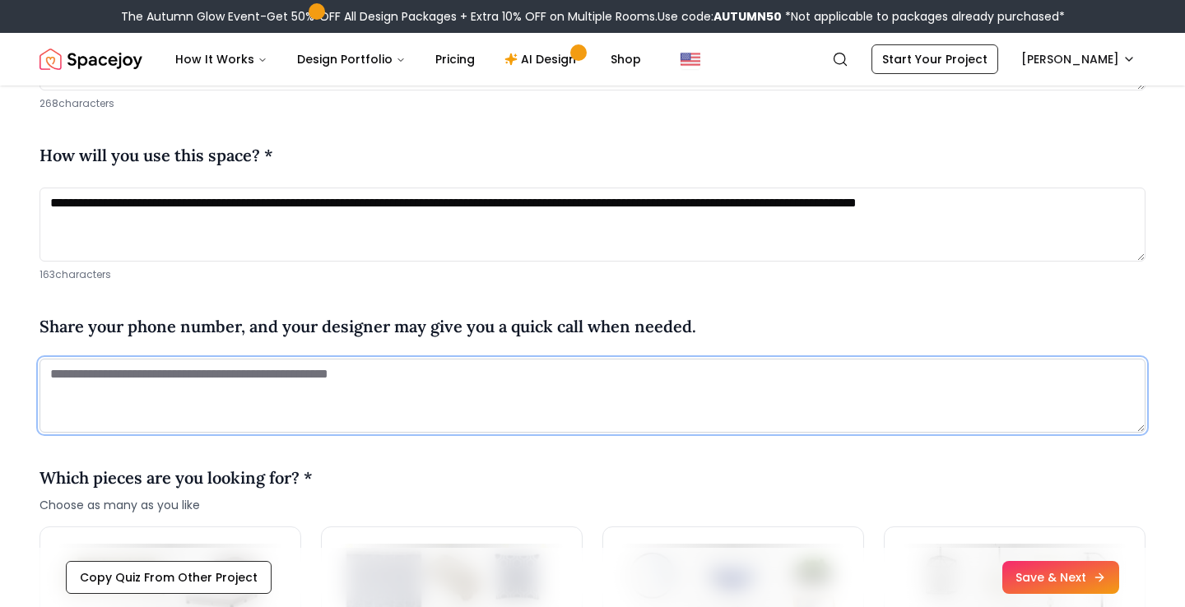
click at [181, 373] on textarea at bounding box center [593, 396] width 1106 height 74
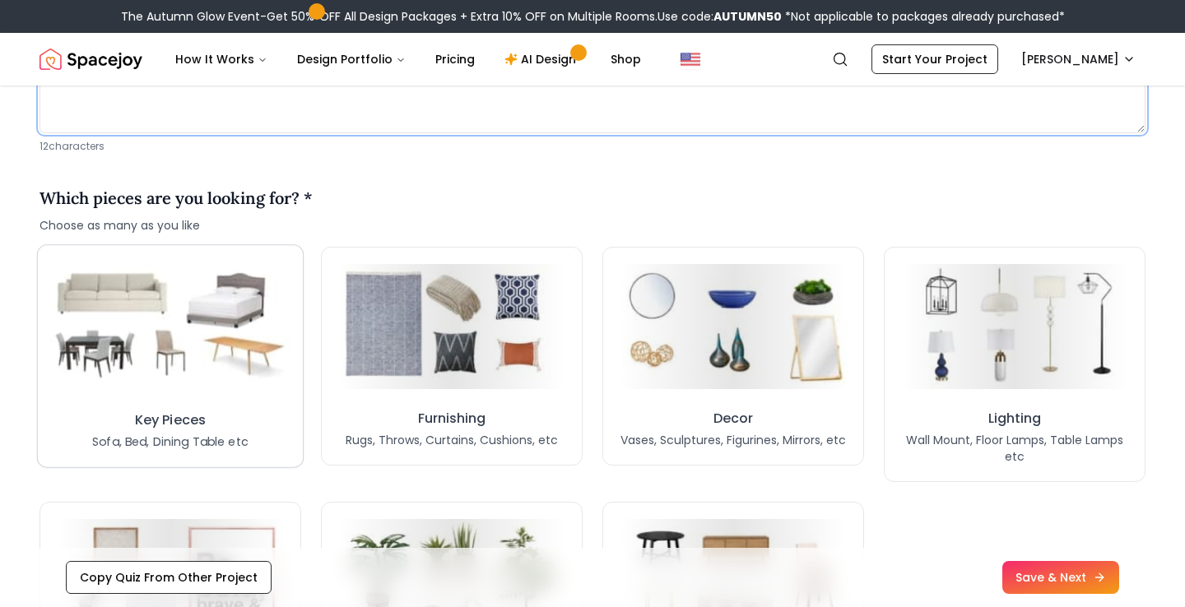
scroll to position [1244, 0]
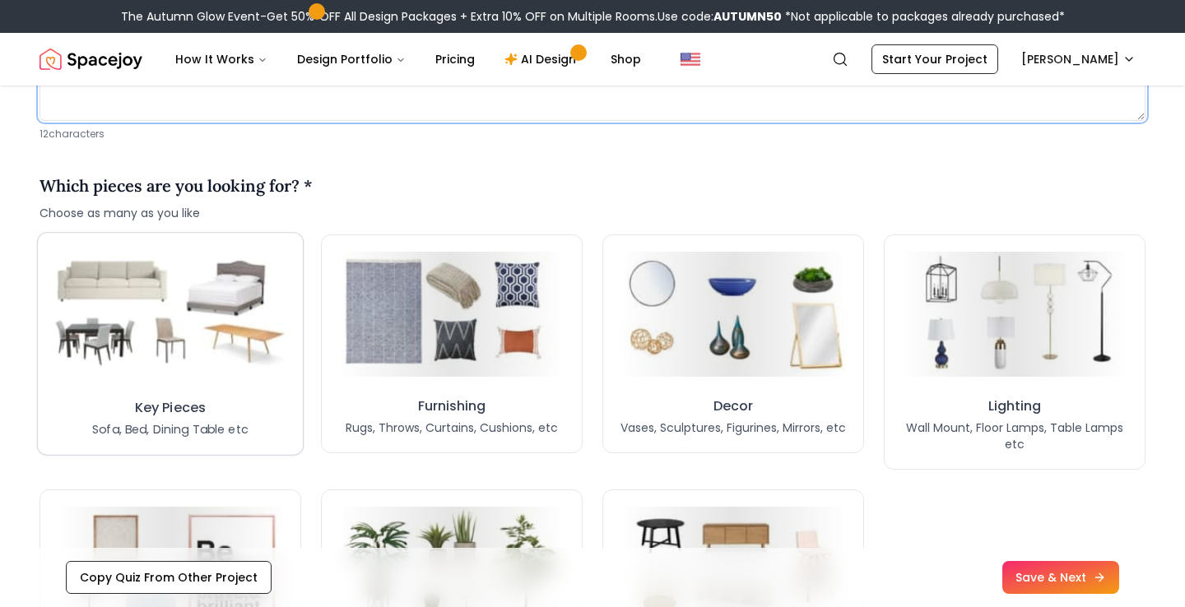
type textarea "**********"
click at [166, 346] on img at bounding box center [171, 314] width 244 height 134
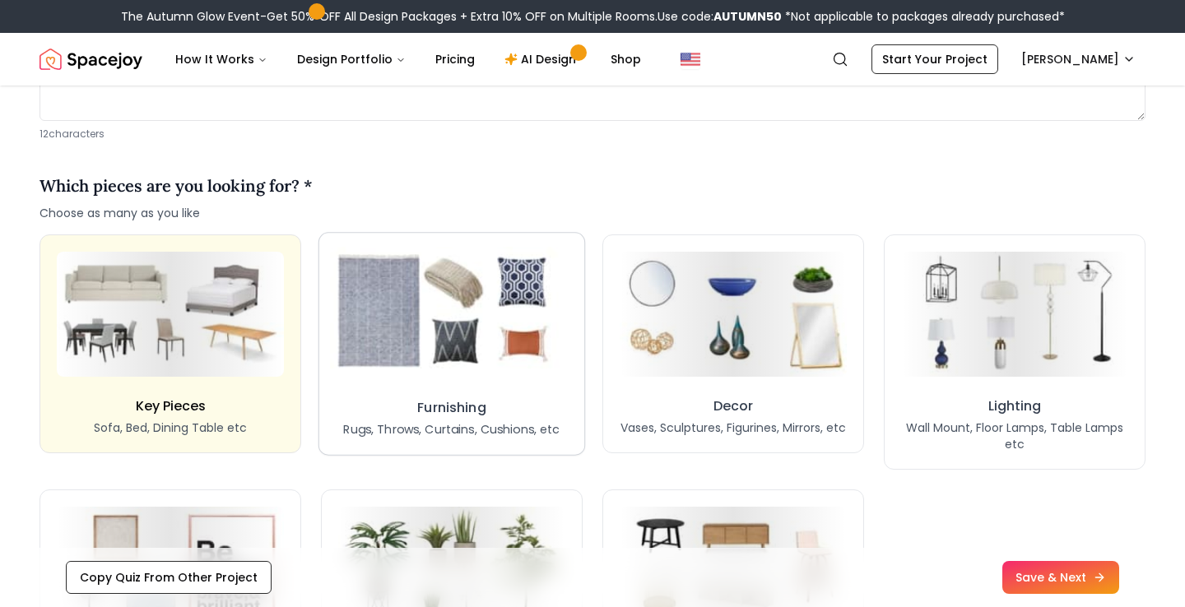
click at [445, 334] on img at bounding box center [452, 314] width 244 height 134
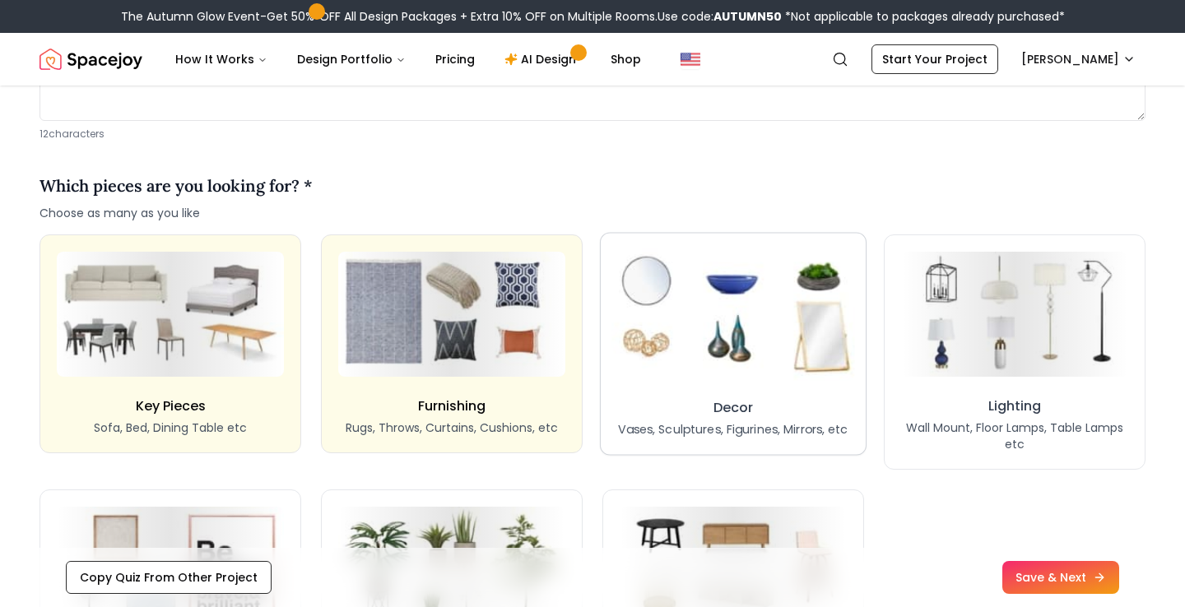
click at [700, 336] on img at bounding box center [732, 314] width 243 height 134
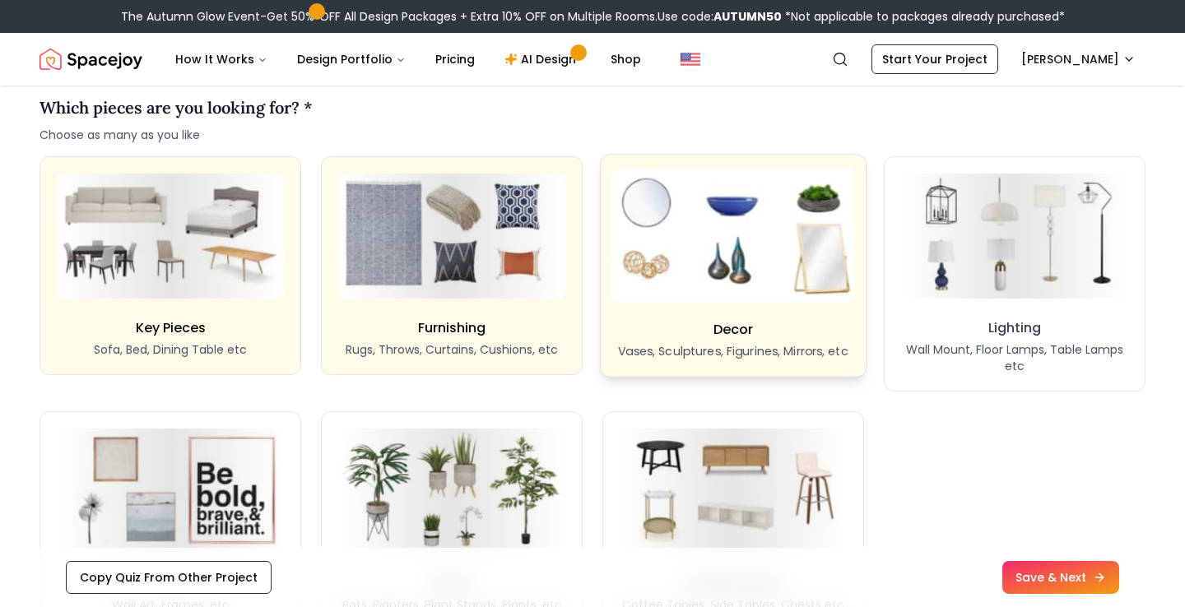
scroll to position [1410, 0]
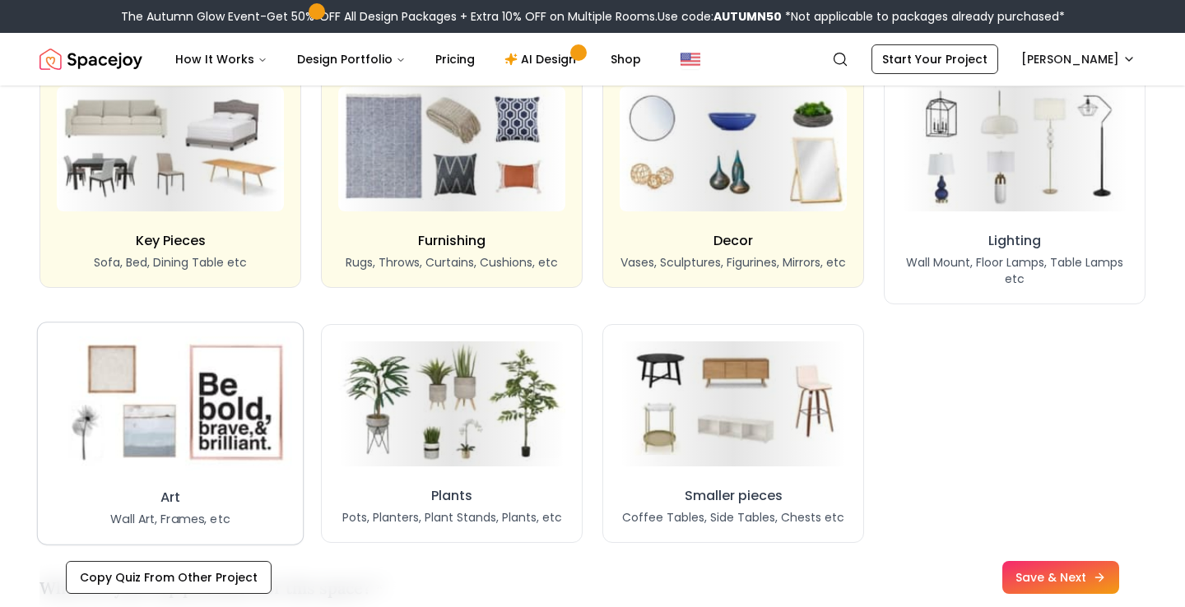
click at [156, 422] on img at bounding box center [171, 404] width 244 height 134
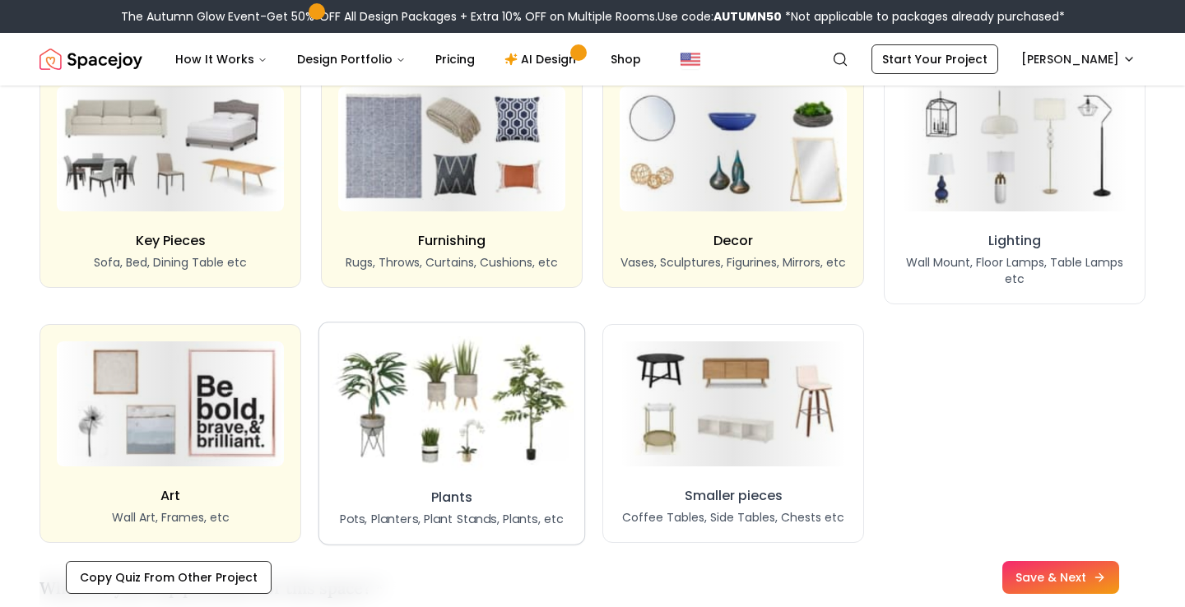
click at [405, 411] on img at bounding box center [452, 404] width 244 height 134
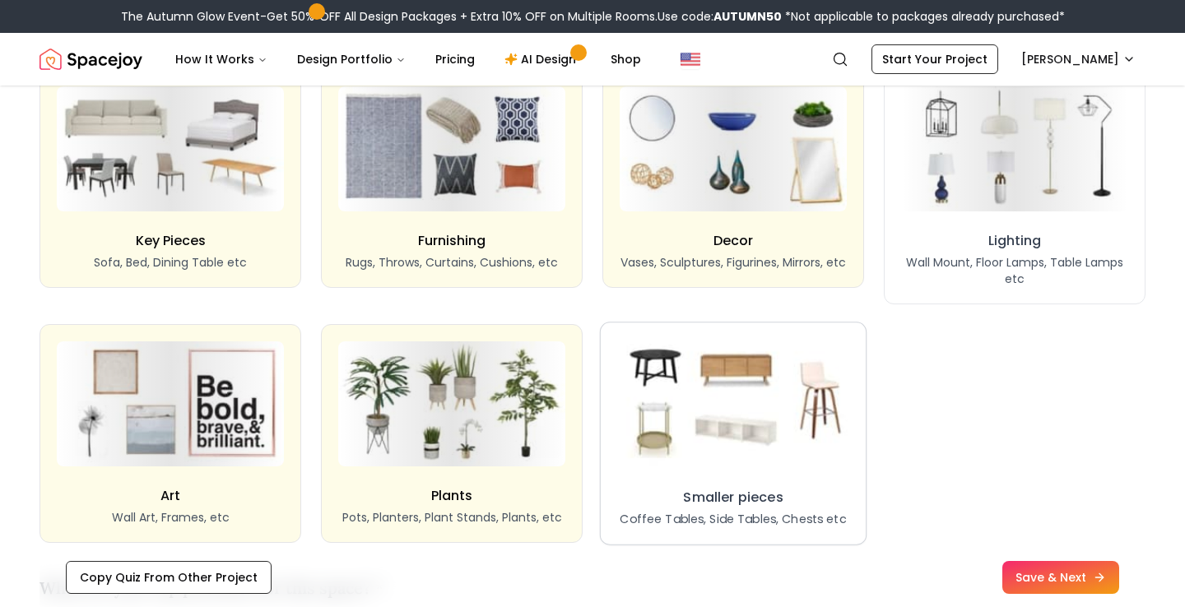
click at [770, 388] on img at bounding box center [733, 404] width 244 height 134
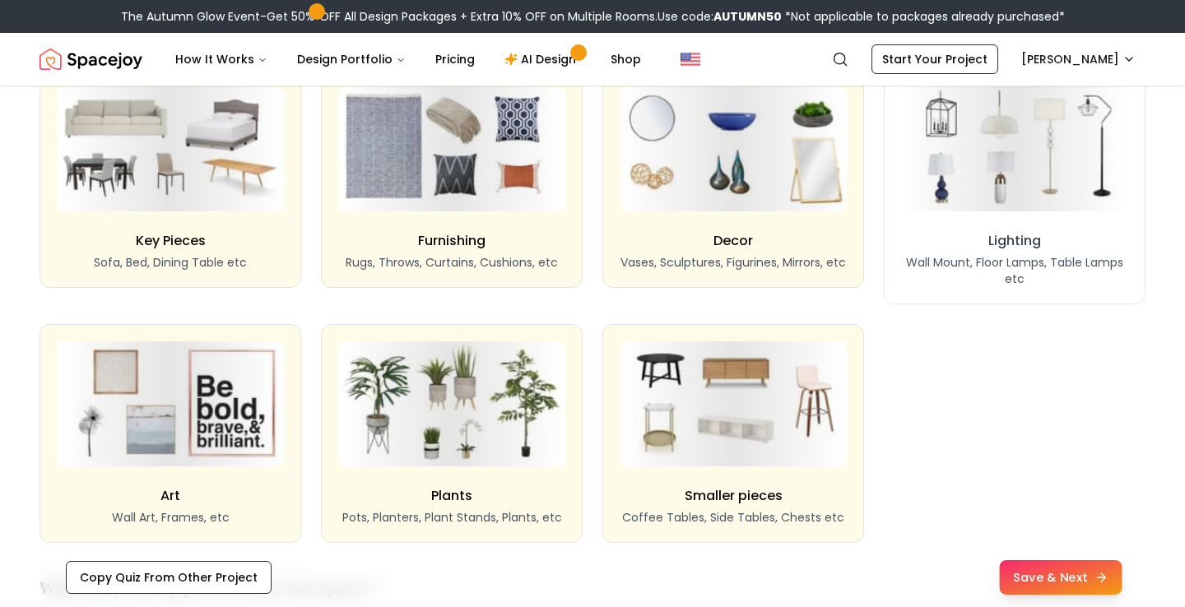
click at [1050, 580] on button "Save & Next" at bounding box center [1060, 577] width 123 height 35
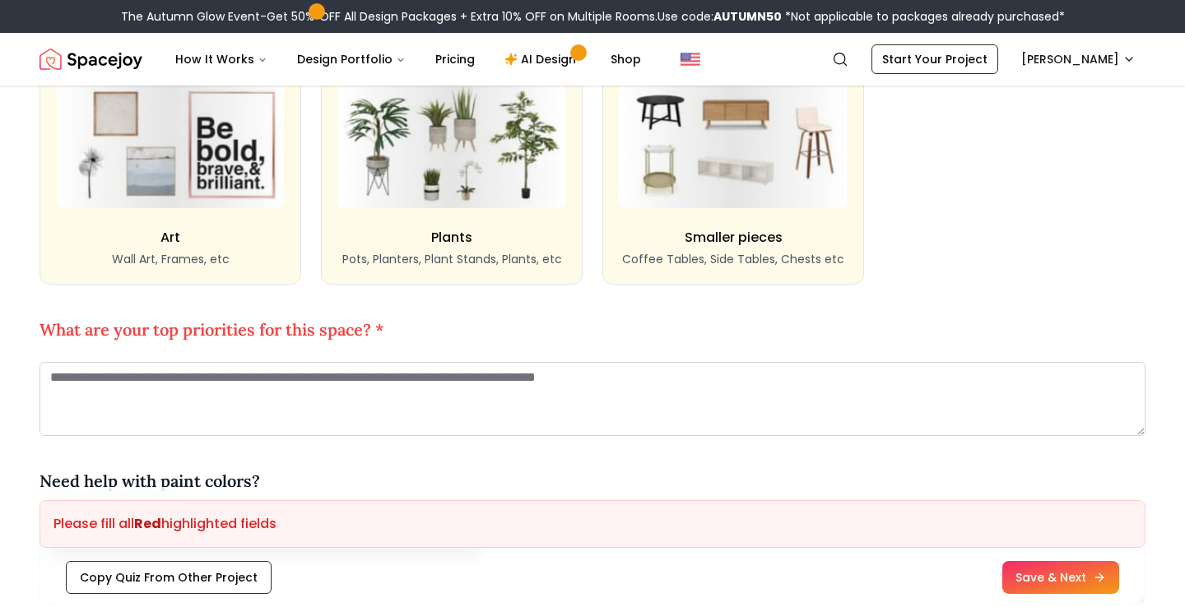
scroll to position [1671, 0]
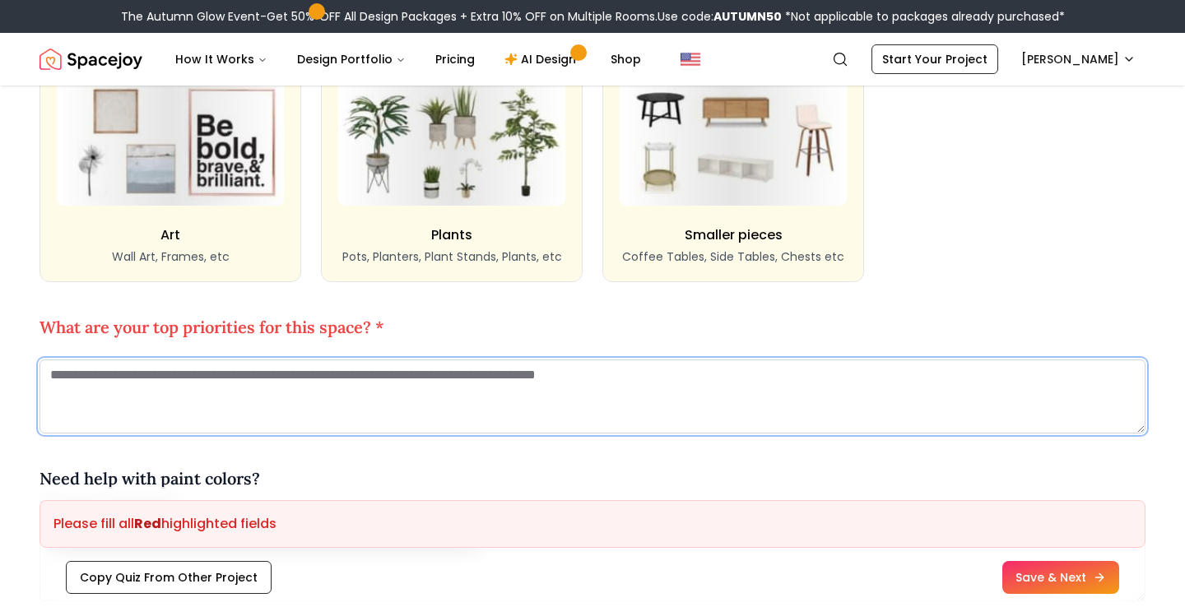
click at [467, 399] on textarea at bounding box center [593, 397] width 1106 height 74
type textarea "*"
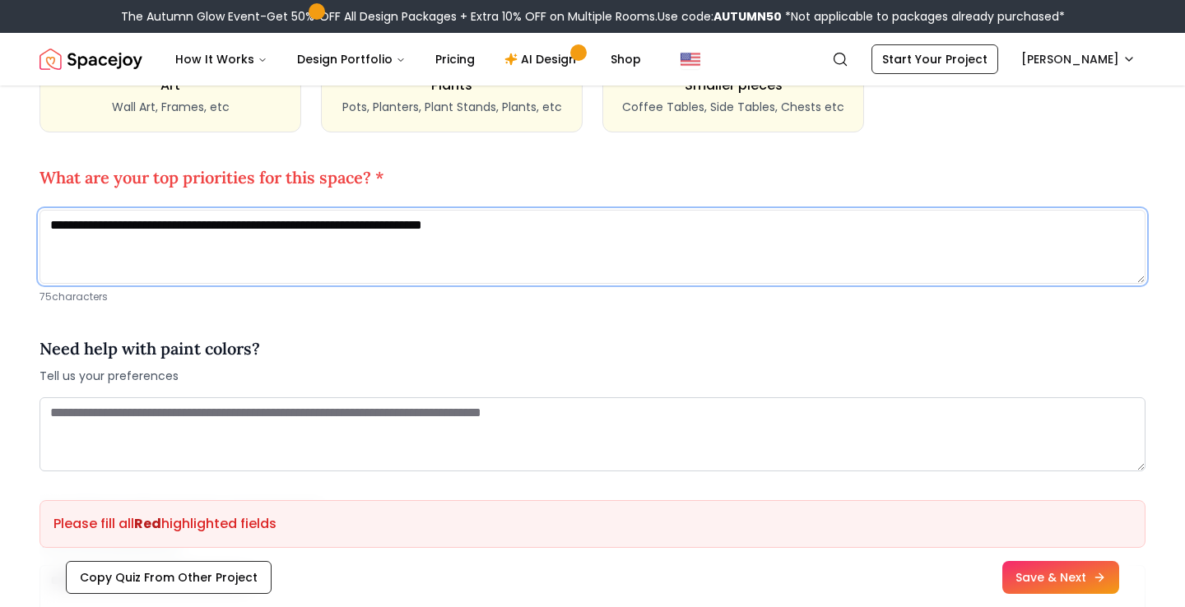
scroll to position [1829, 0]
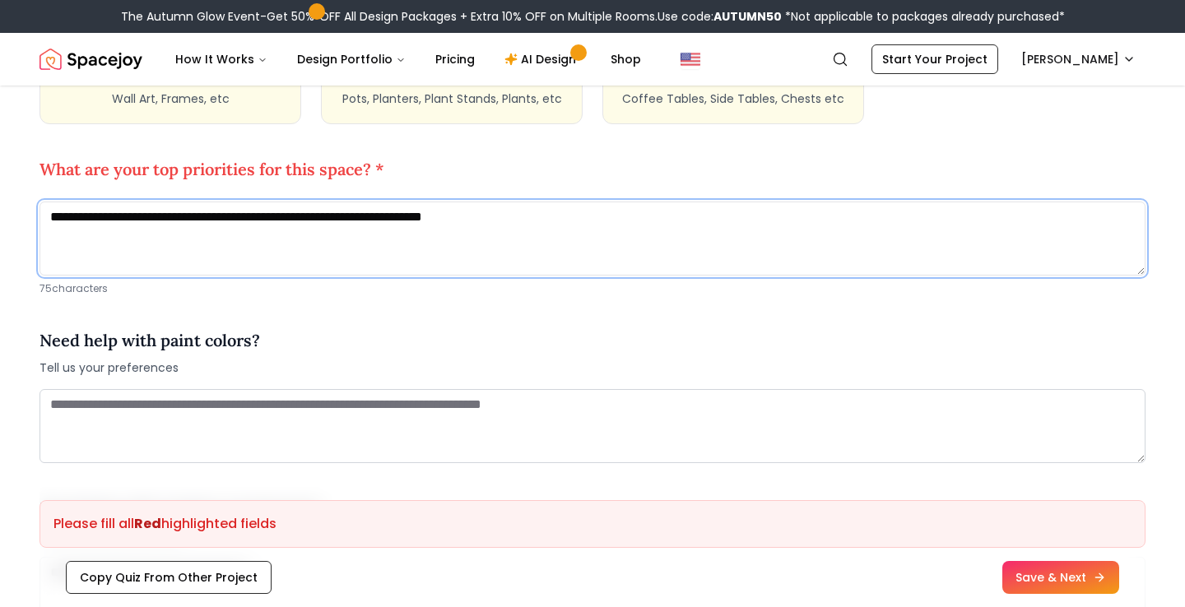
type textarea "**********"
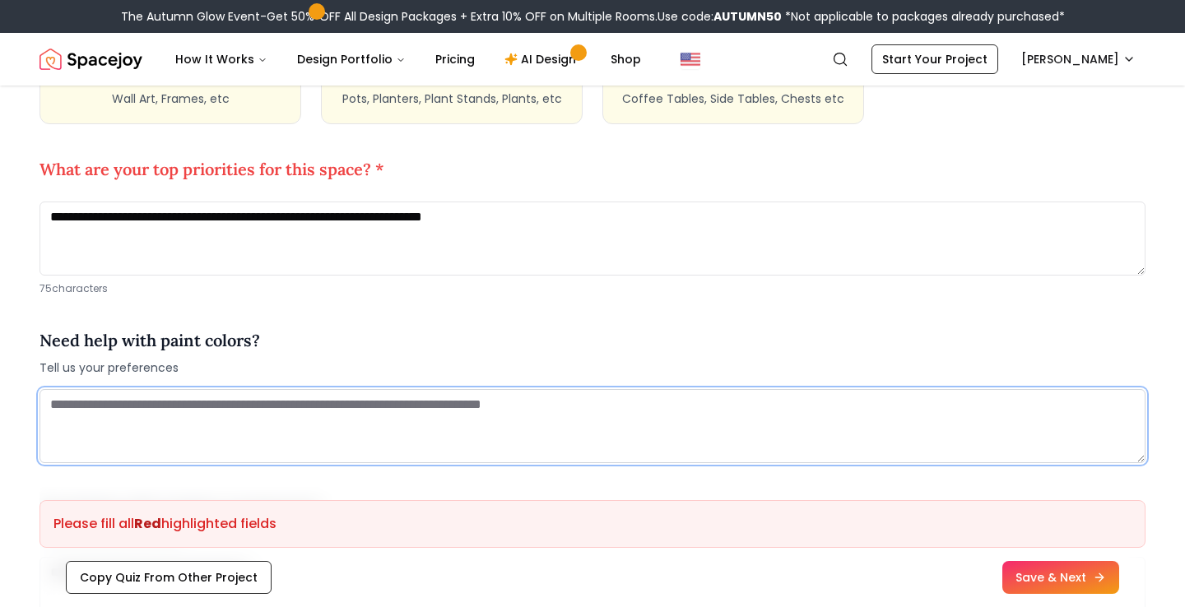
click at [302, 393] on textarea at bounding box center [593, 426] width 1106 height 74
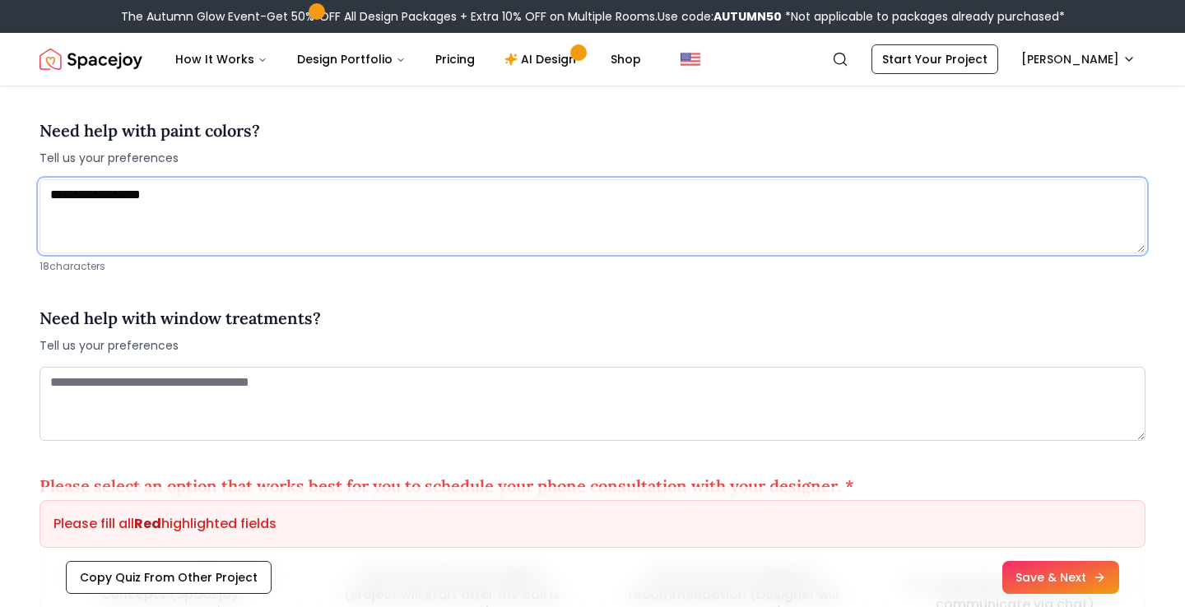
scroll to position [2049, 0]
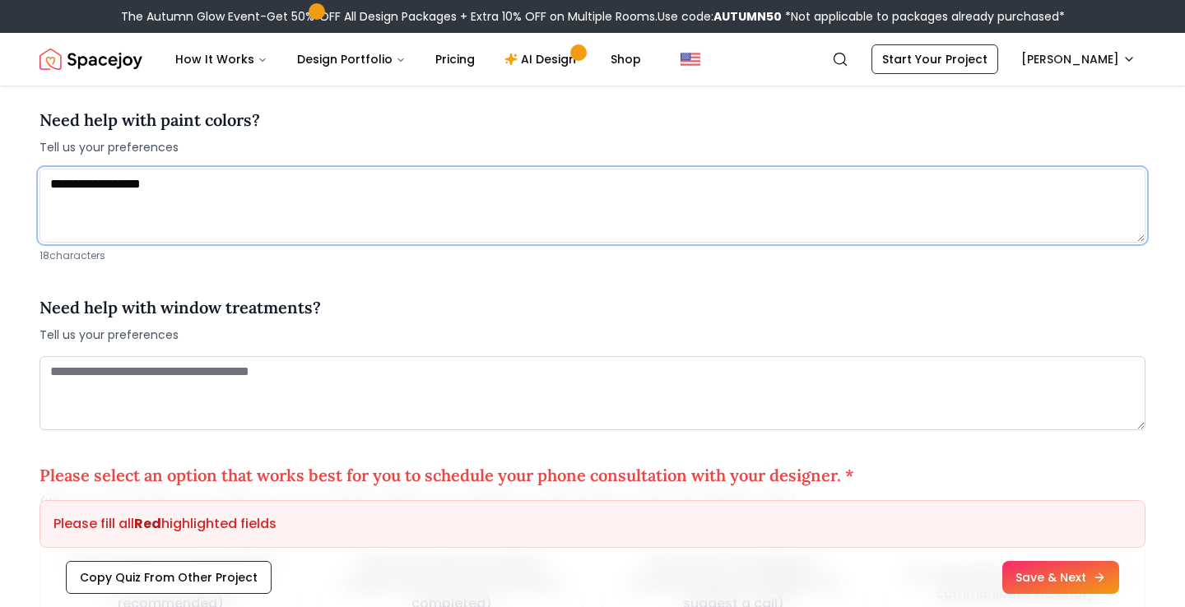
type textarea "**********"
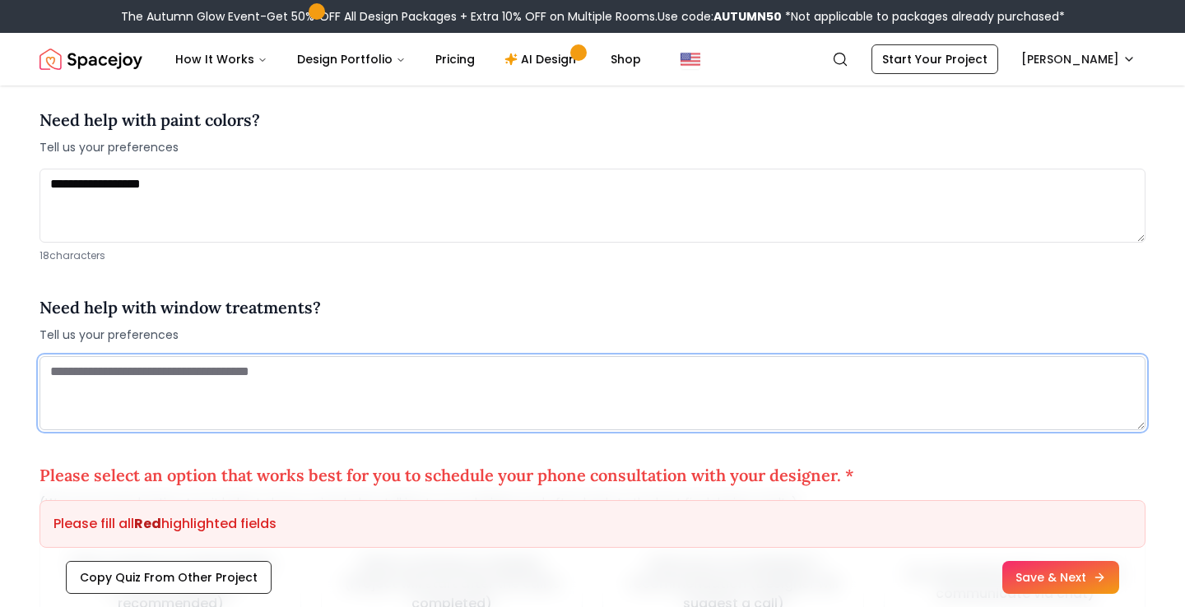
click at [280, 377] on textarea at bounding box center [593, 393] width 1106 height 74
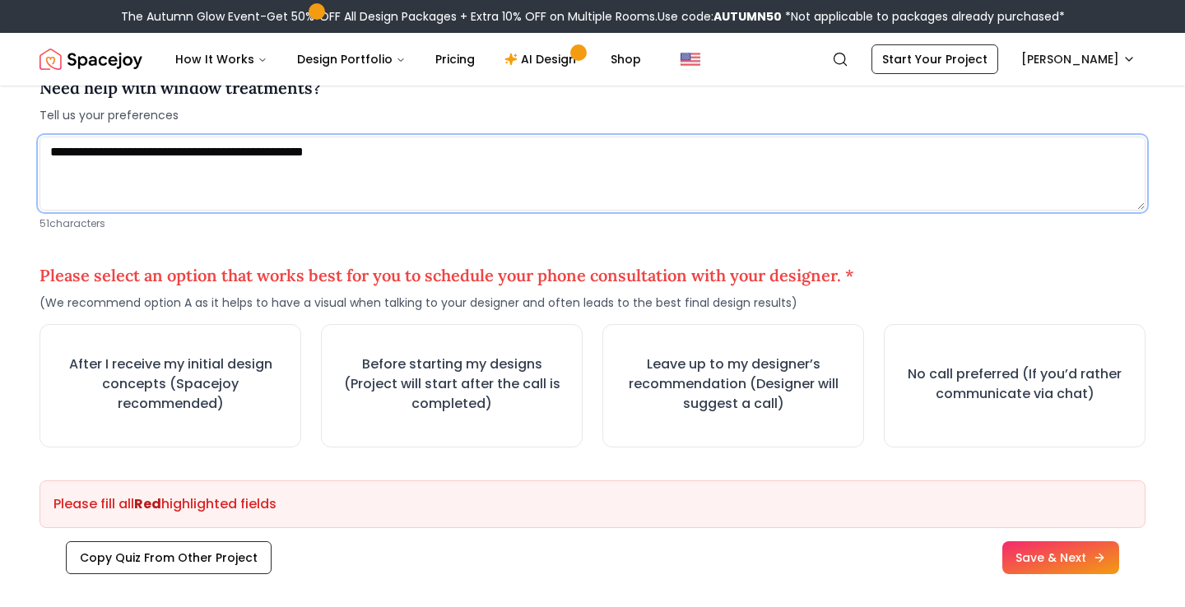
scroll to position [2270, 0]
type textarea "**********"
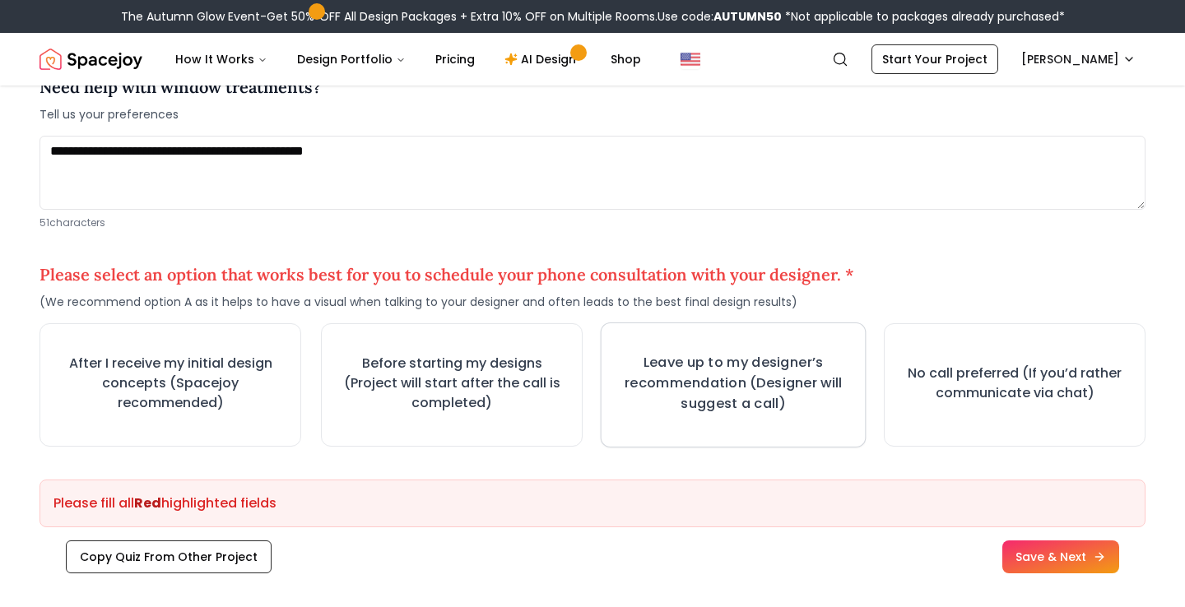
click at [703, 367] on h3 "Leave up to my designer’s recommendation (Designer will suggest a call)" at bounding box center [733, 384] width 235 height 62
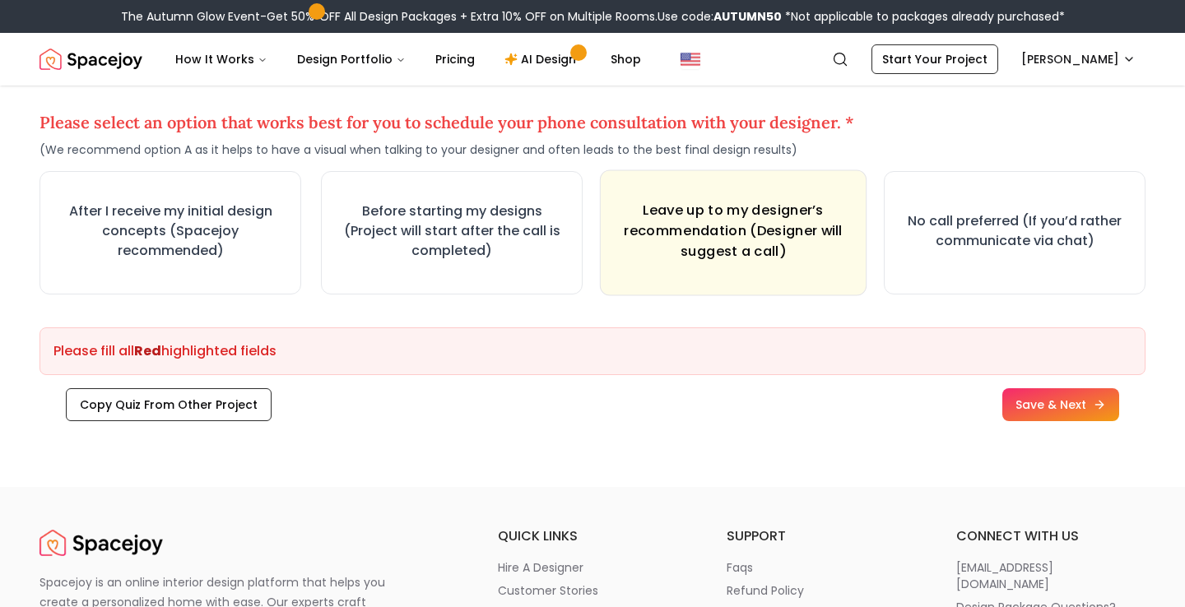
scroll to position [2456, 0]
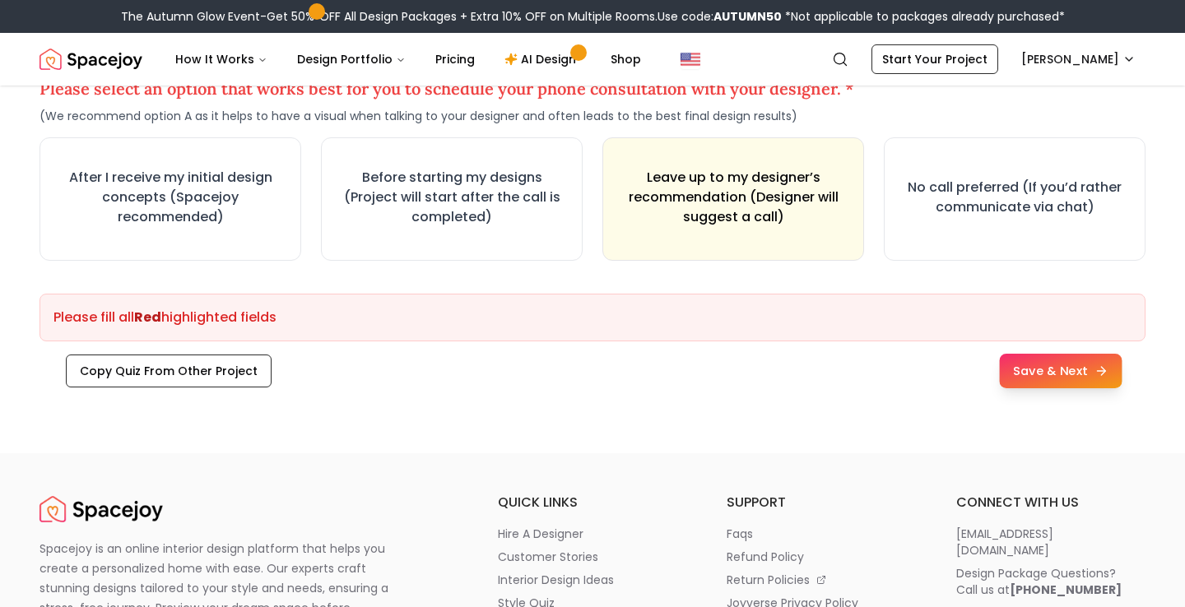
click at [1037, 376] on button "Save & Next" at bounding box center [1060, 371] width 123 height 35
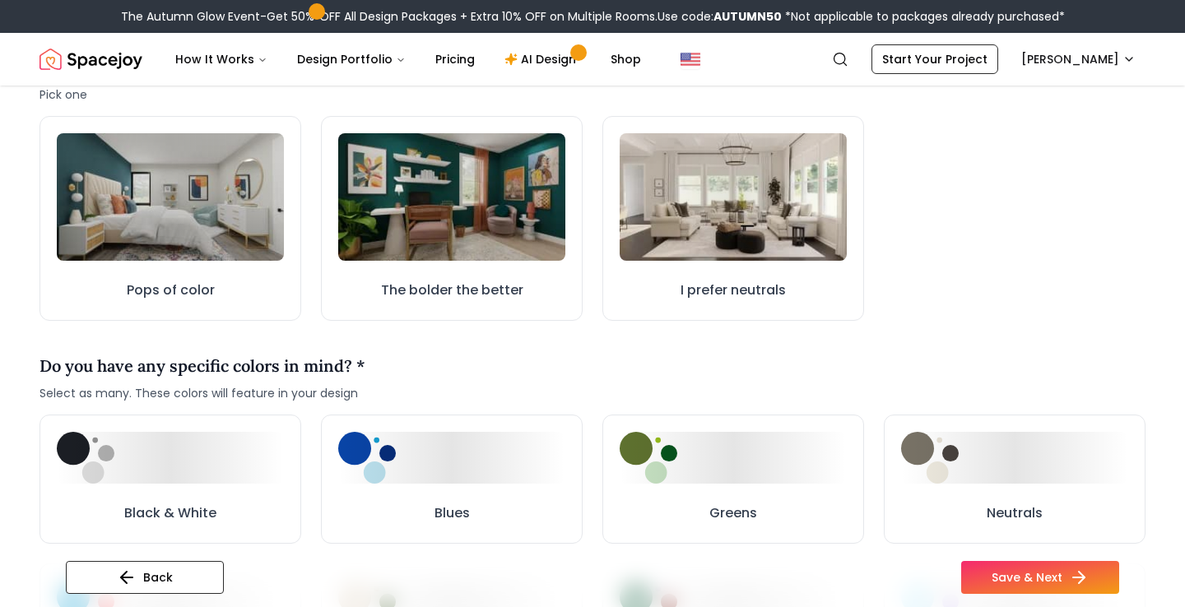
scroll to position [562, 0]
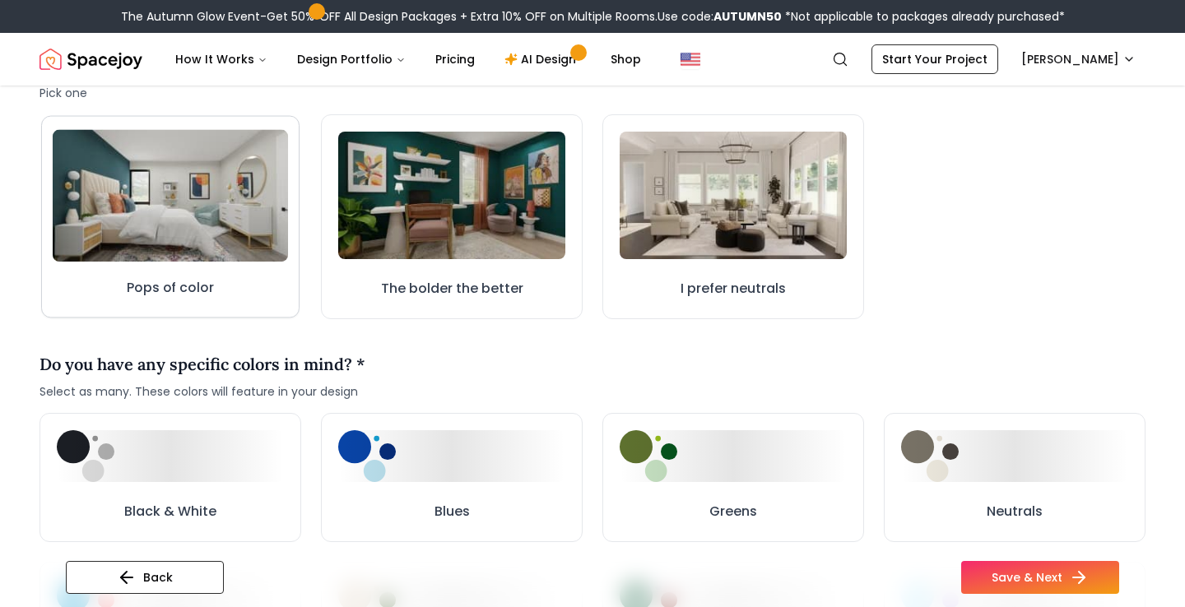
click at [188, 212] on img at bounding box center [170, 195] width 235 height 133
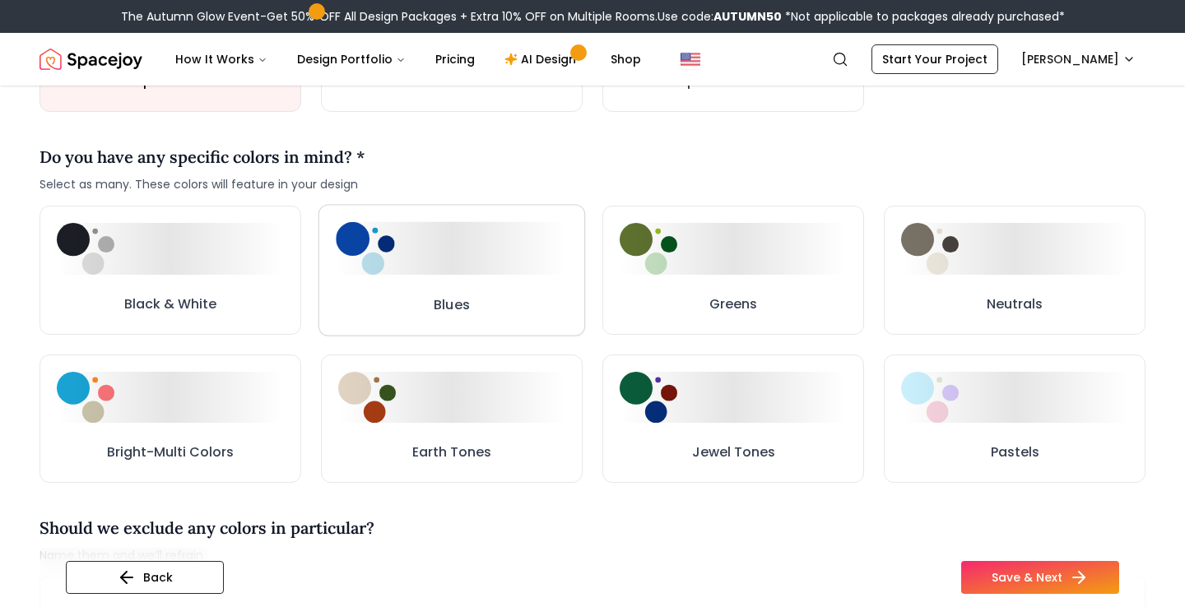
scroll to position [774, 0]
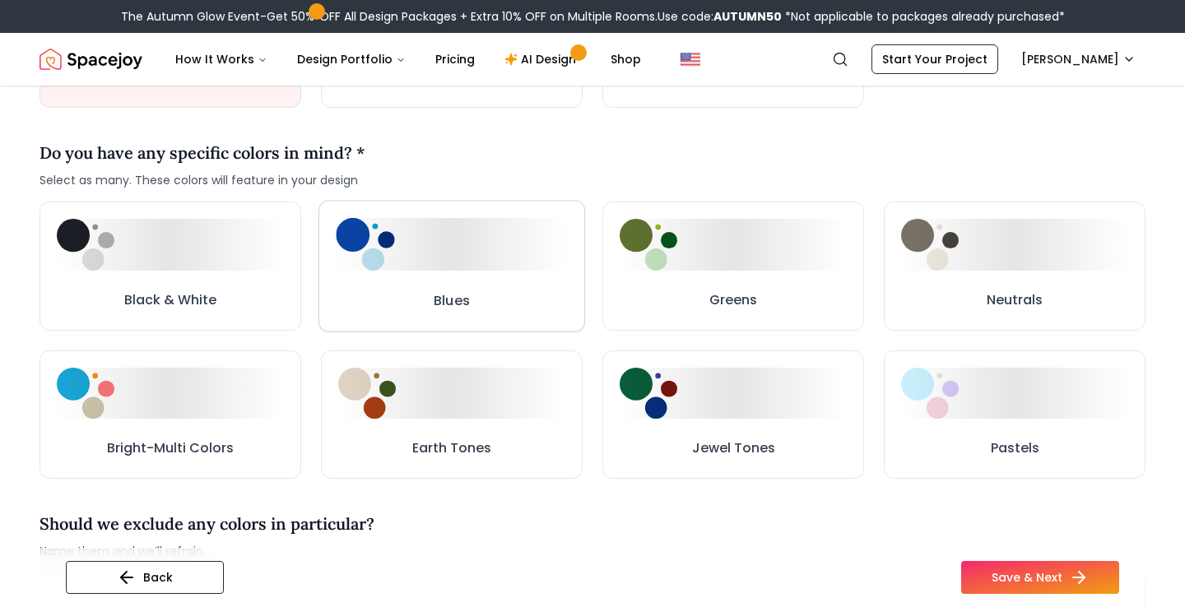
click at [480, 264] on div at bounding box center [451, 244] width 231 height 53
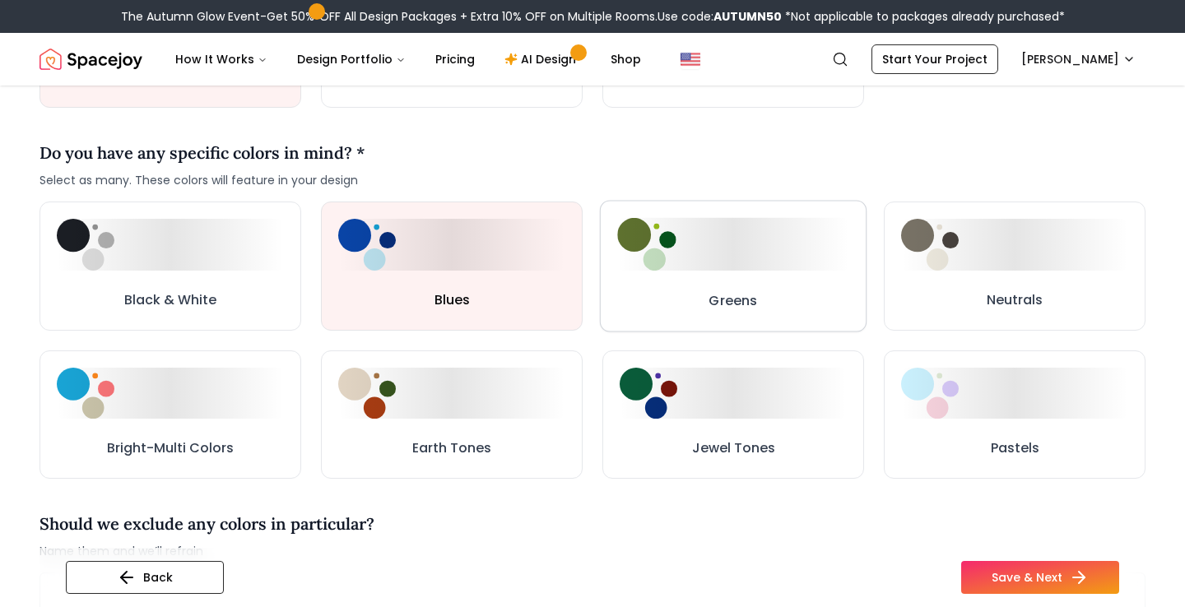
click at [723, 278] on button "Greens" at bounding box center [733, 267] width 267 height 132
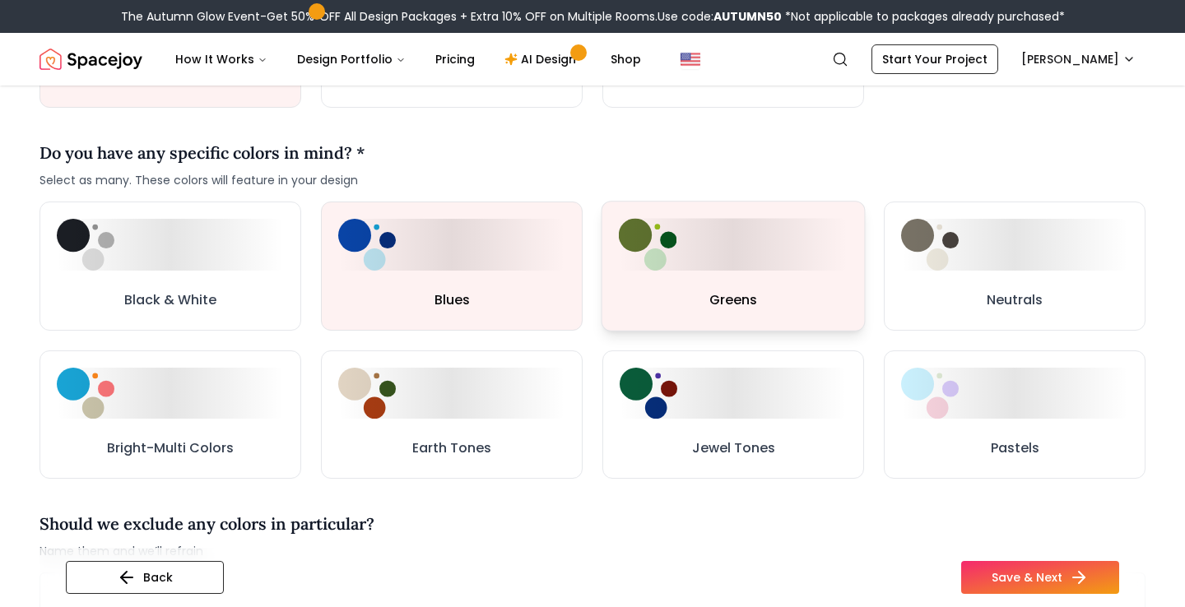
scroll to position [757, 0]
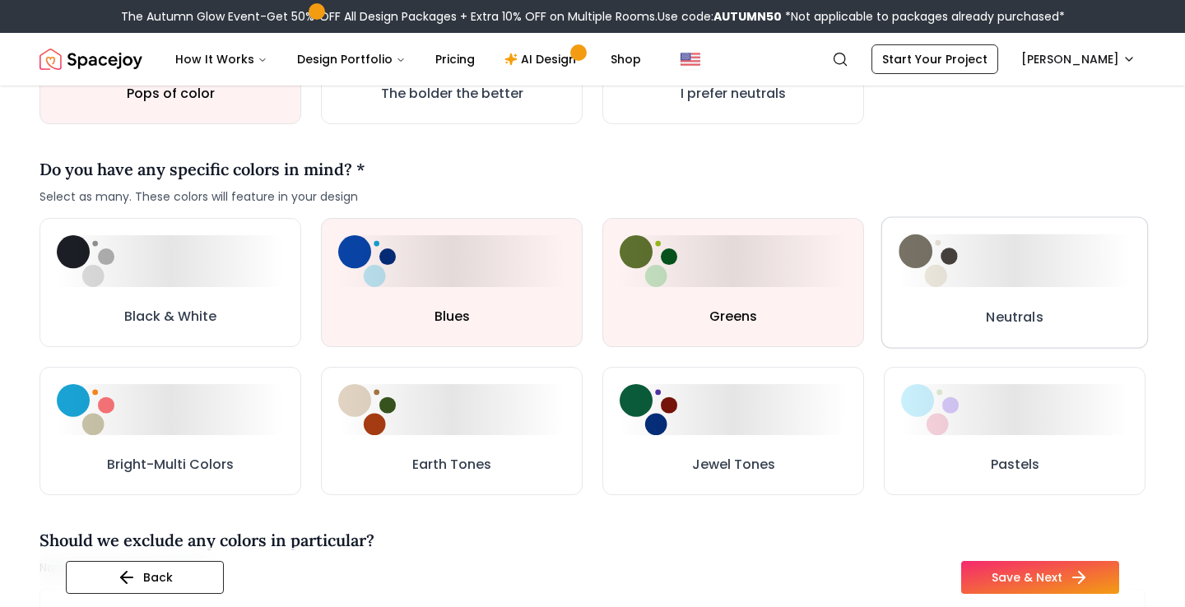
click at [974, 283] on button "Neutrals" at bounding box center [1014, 283] width 267 height 132
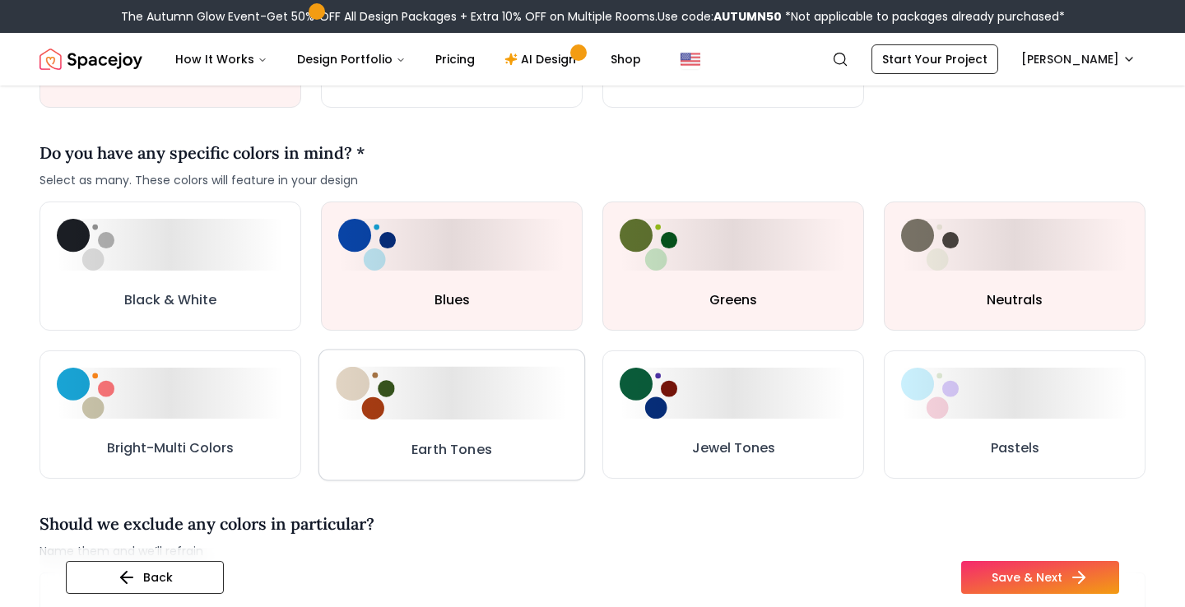
click at [438, 409] on div at bounding box center [452, 393] width 232 height 53
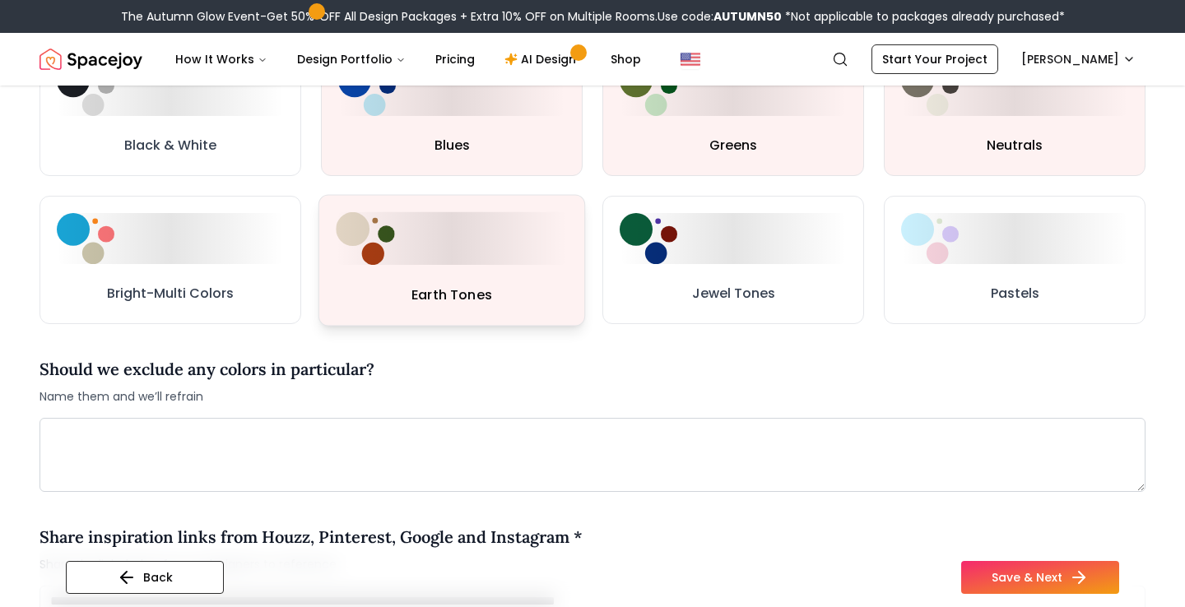
scroll to position [945, 0]
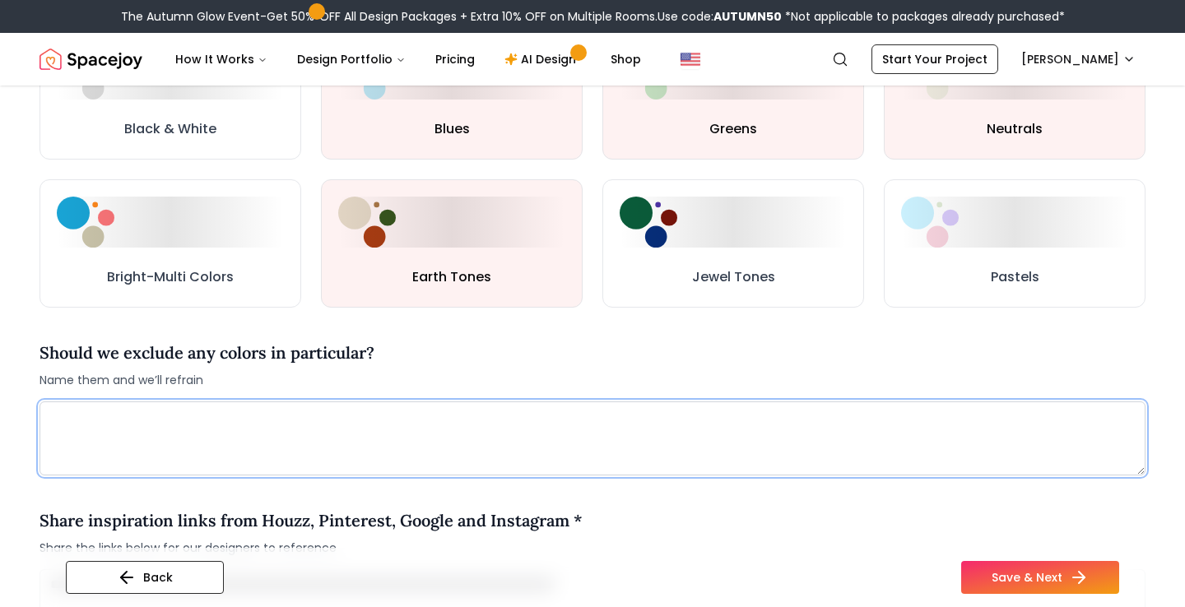
click at [476, 404] on textarea at bounding box center [593, 439] width 1106 height 74
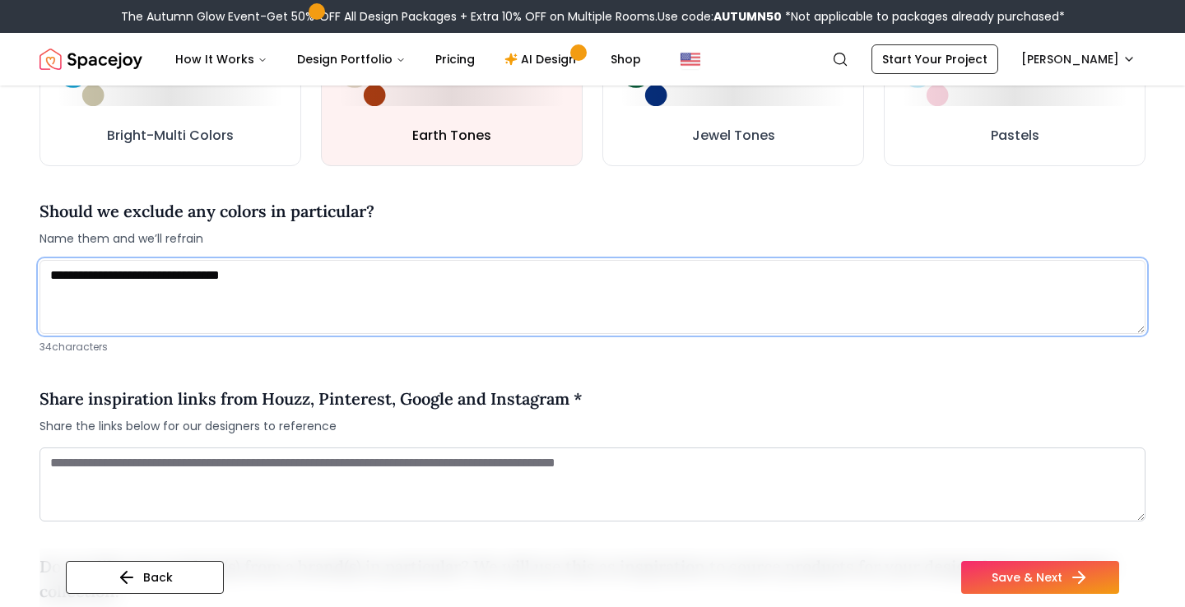
scroll to position [1093, 0]
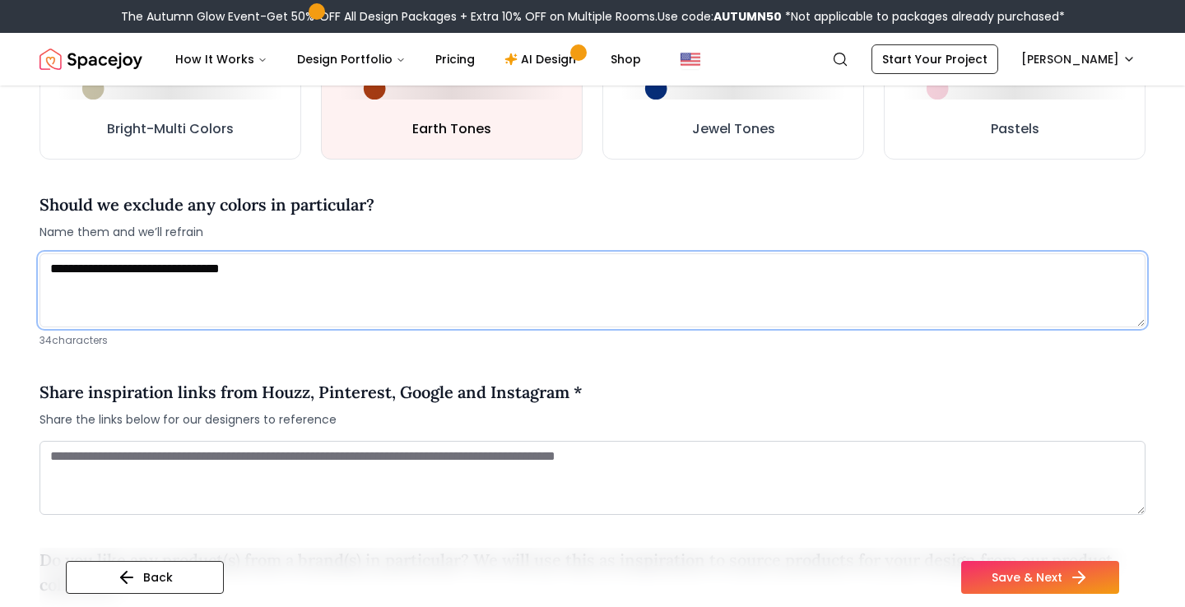
type textarea "**********"
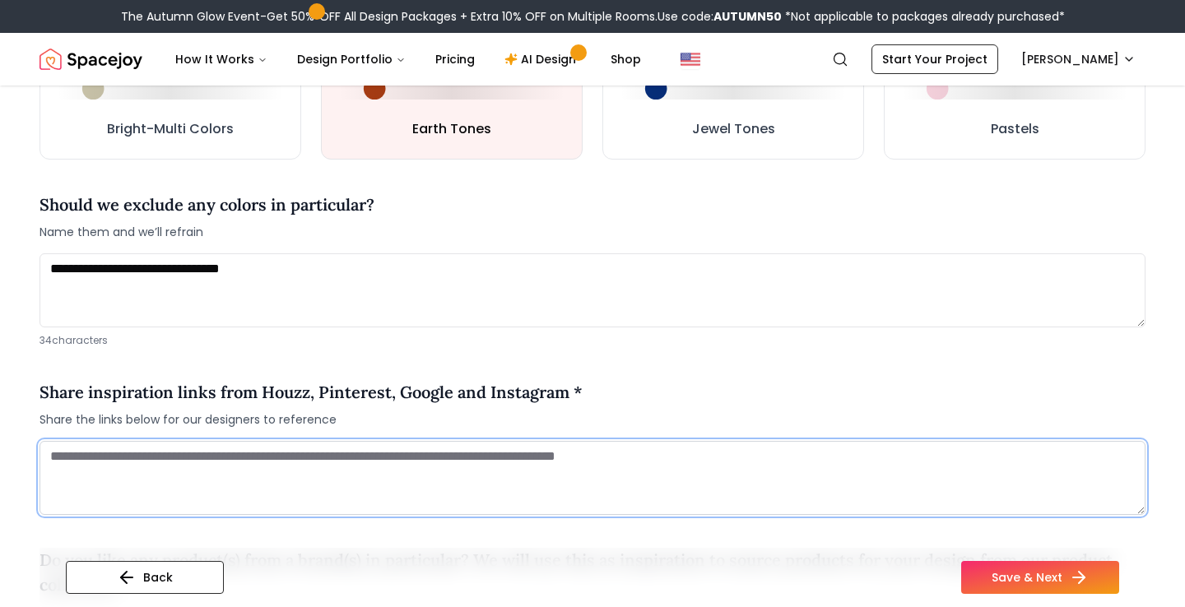
click at [419, 442] on textarea at bounding box center [593, 478] width 1106 height 74
paste textarea "**********"
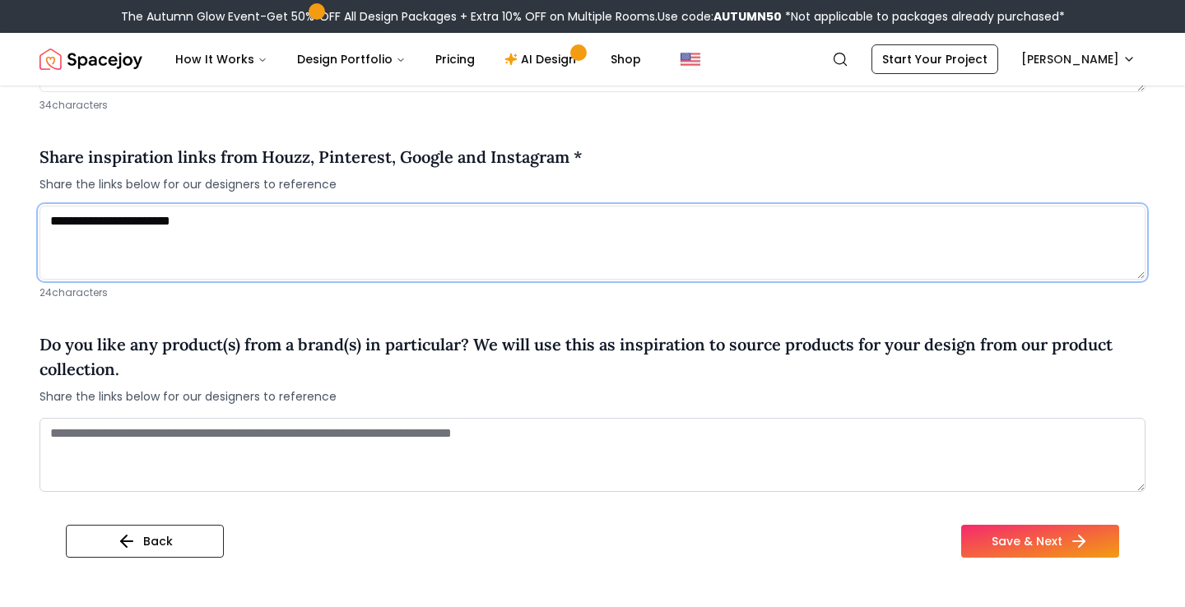
scroll to position [1346, 0]
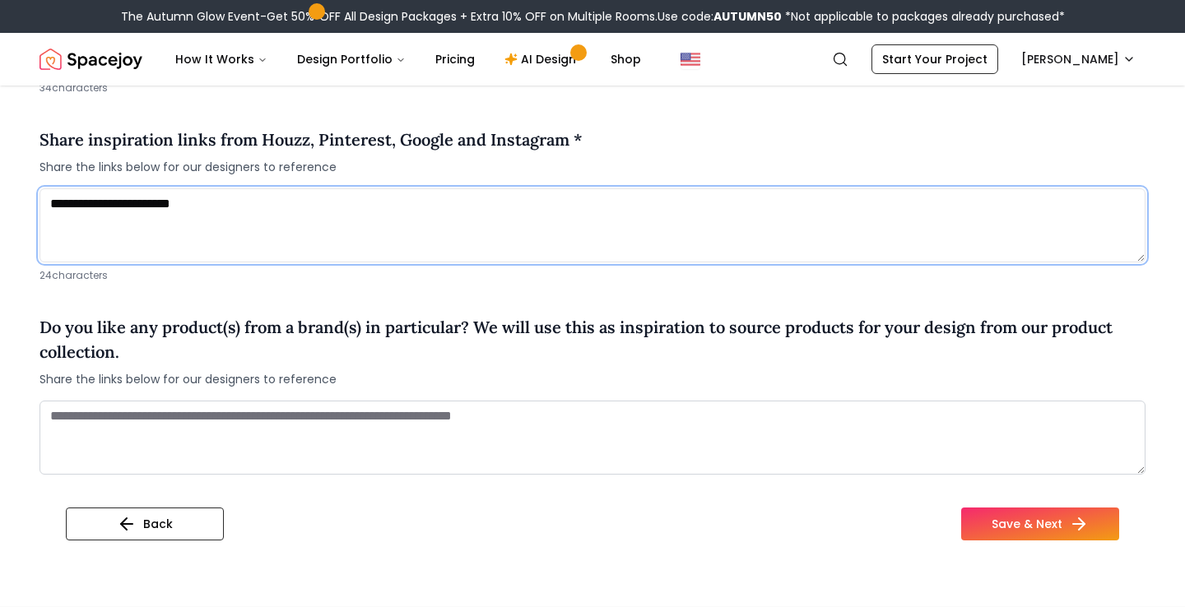
type textarea "**********"
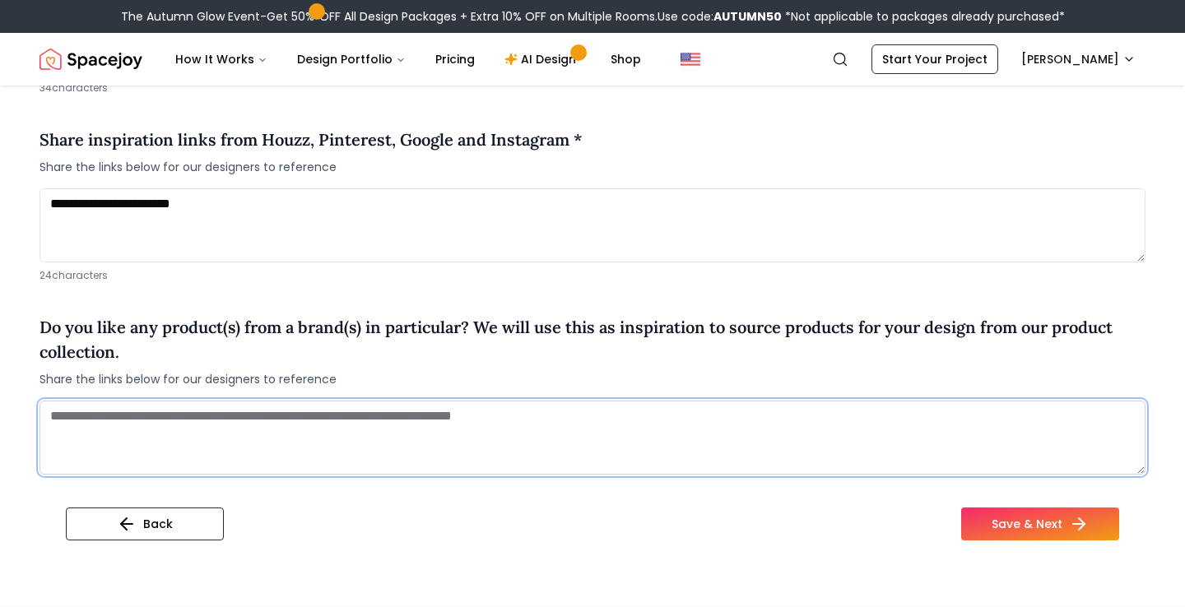
click at [295, 446] on textarea at bounding box center [593, 438] width 1106 height 74
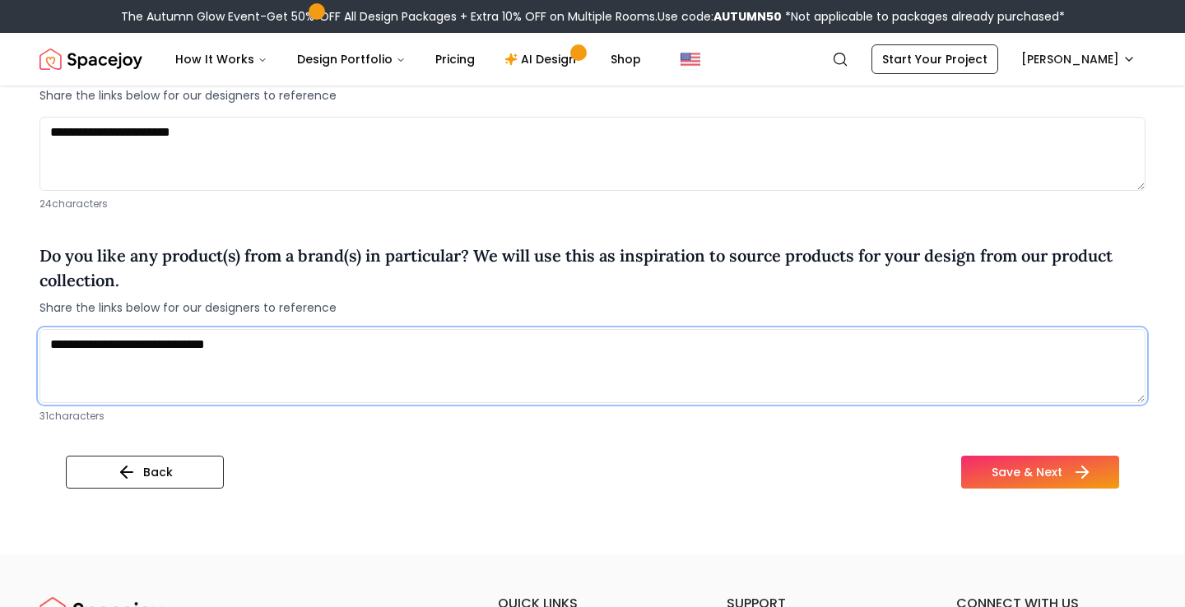
type textarea "**********"
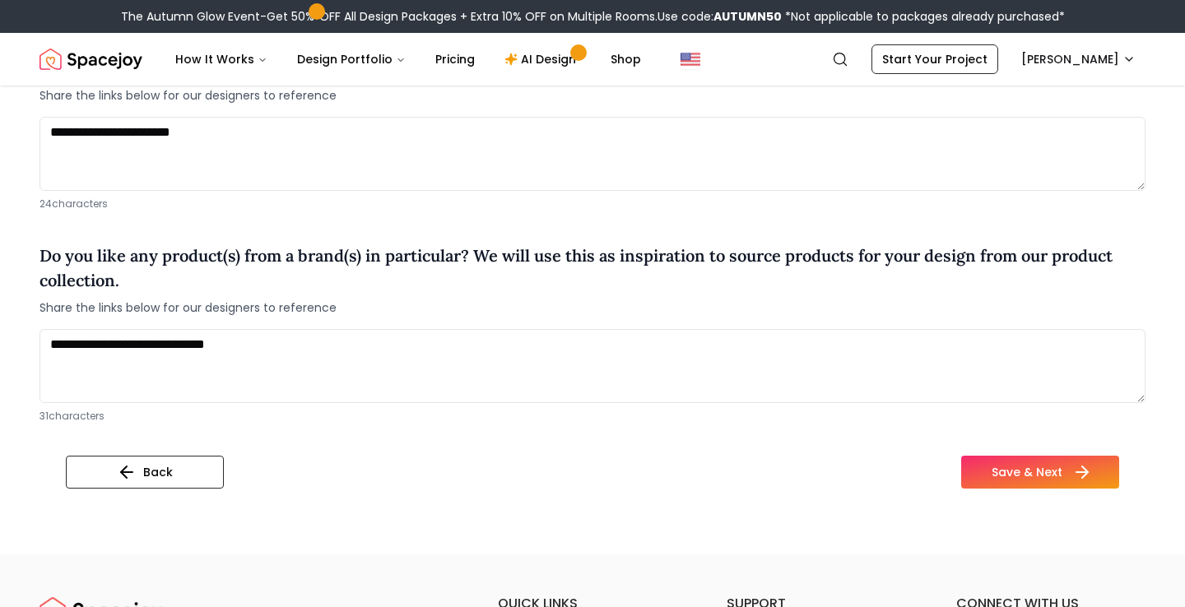
click at [1039, 461] on button "Save & Next" at bounding box center [1040, 472] width 158 height 33
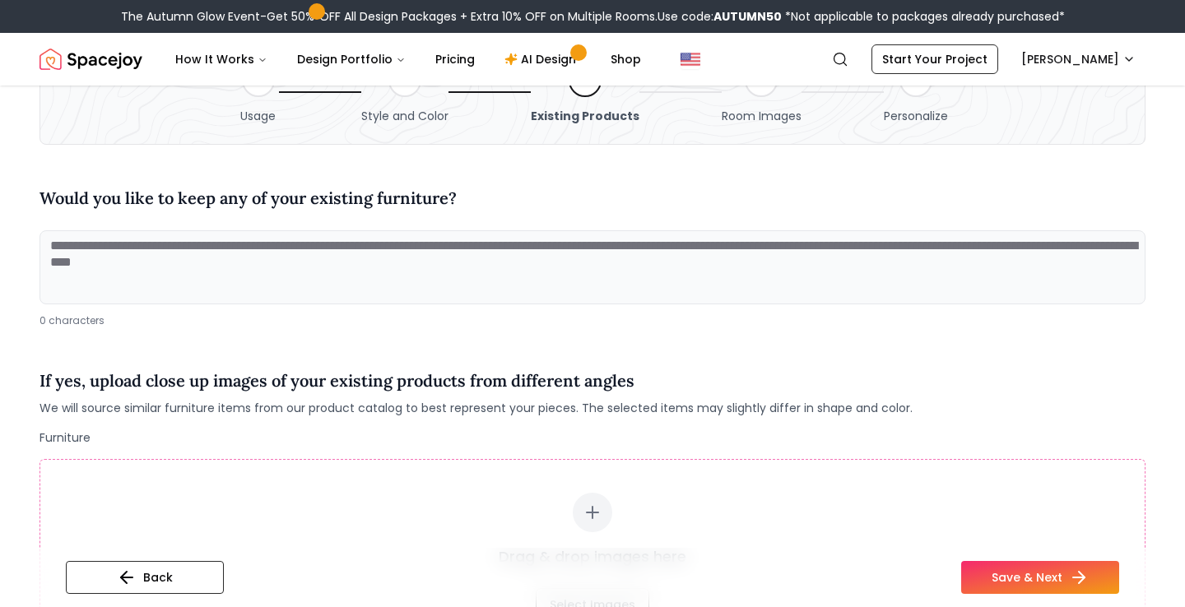
scroll to position [109, 0]
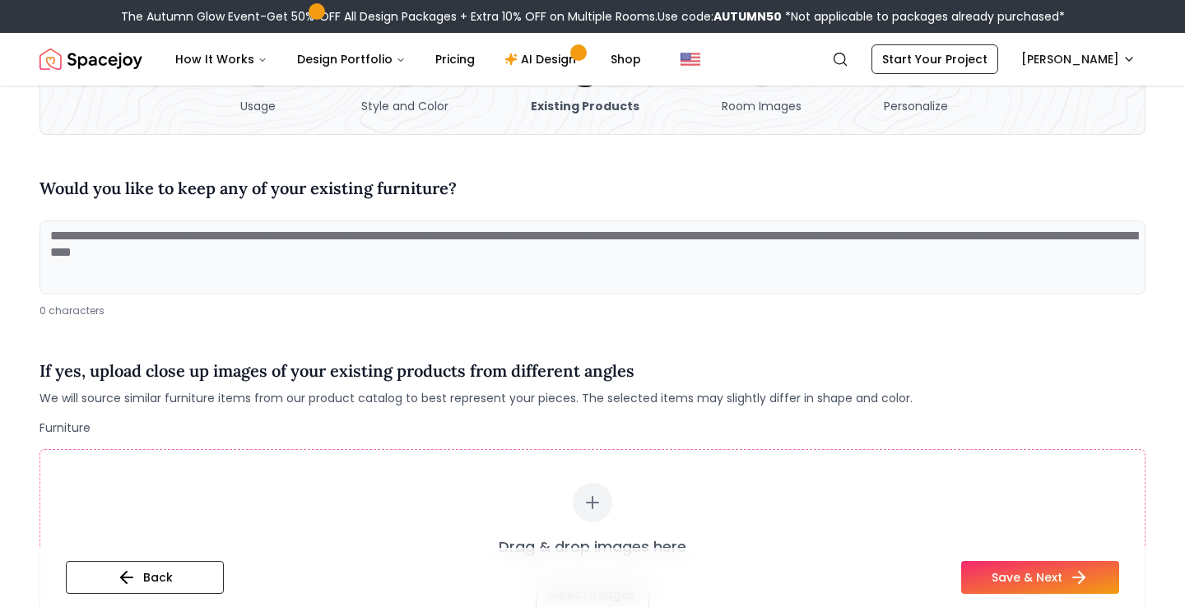
click at [236, 254] on textarea at bounding box center [593, 258] width 1106 height 74
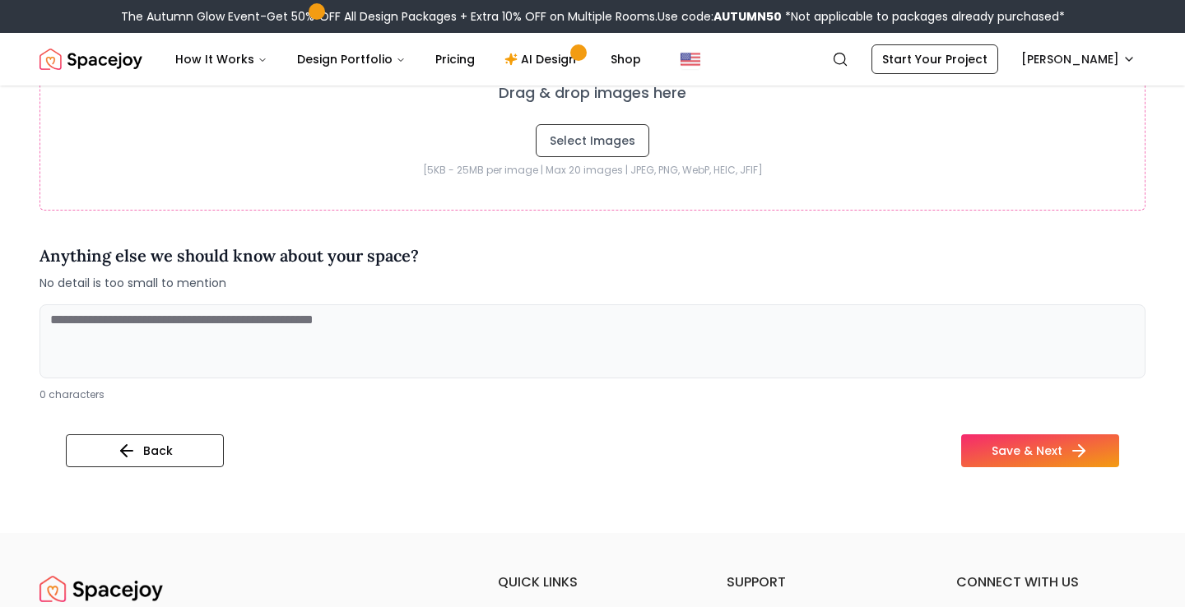
scroll to position [574, 0]
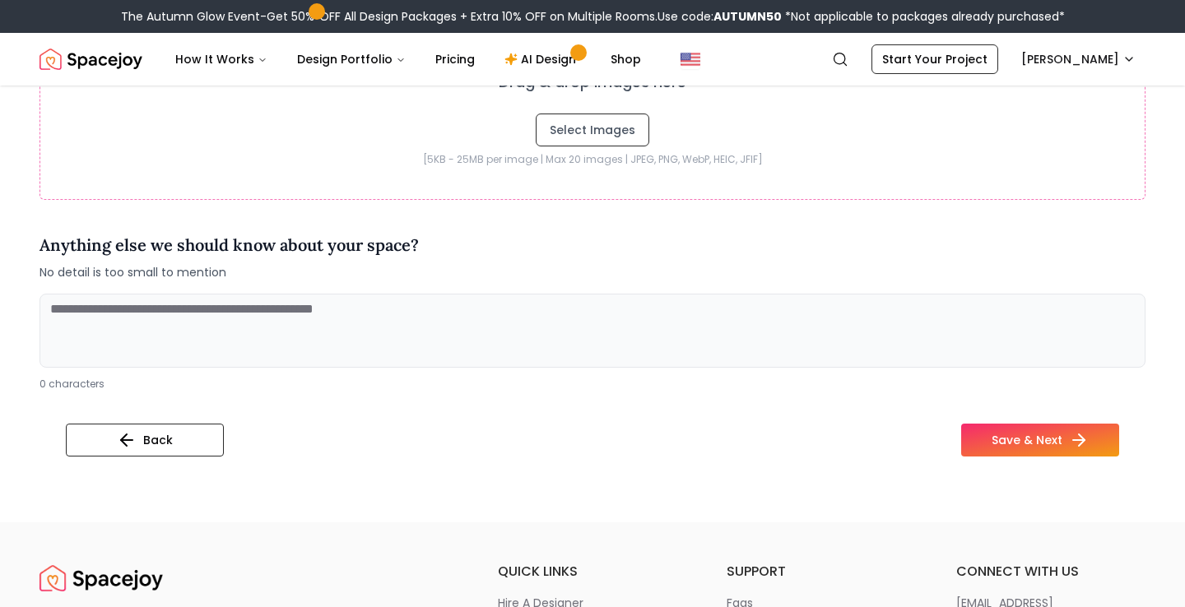
type textarea "**********"
click at [456, 328] on textarea at bounding box center [593, 331] width 1106 height 74
type textarea "**********"
click at [1086, 440] on icon at bounding box center [1085, 441] width 6 height 12
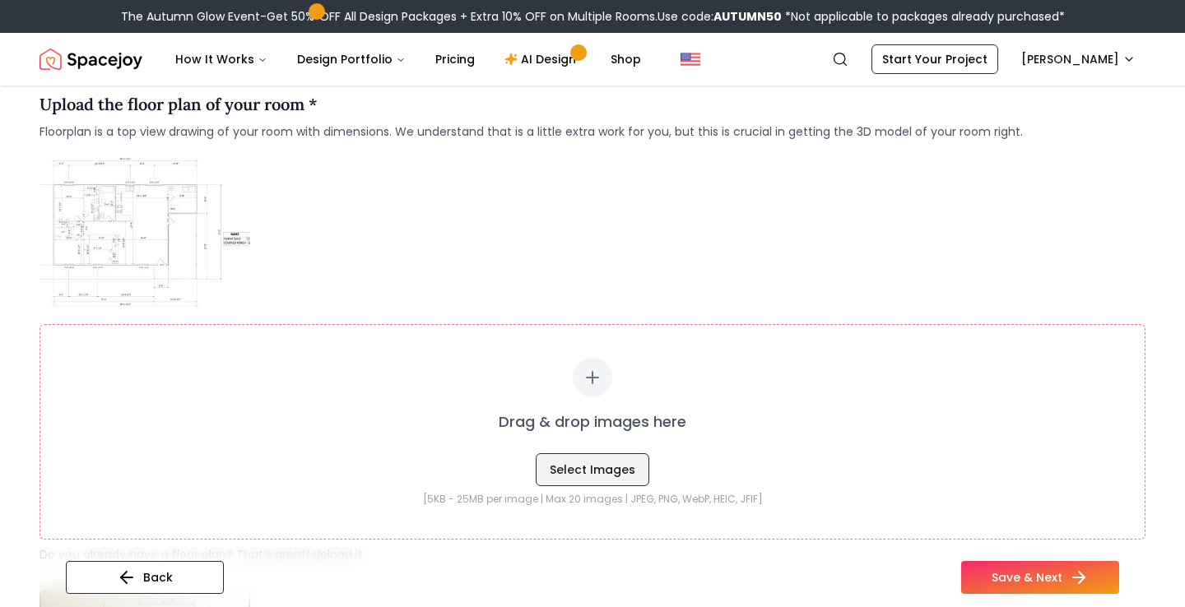
scroll to position [201, 0]
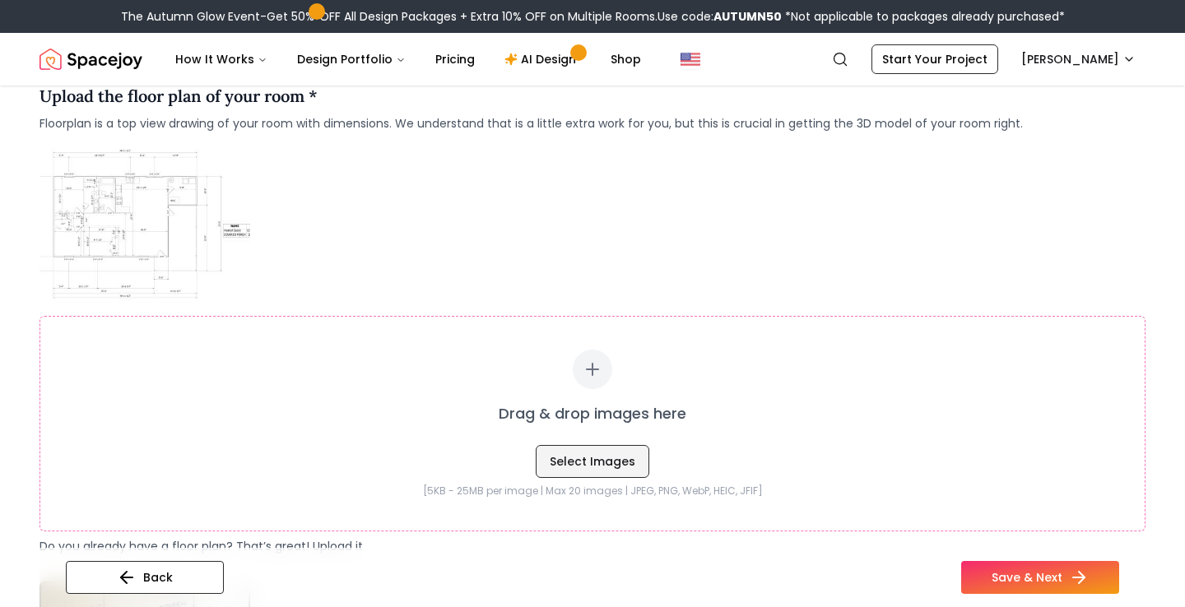
click at [587, 458] on button "Select Images" at bounding box center [593, 461] width 114 height 33
type input "**********"
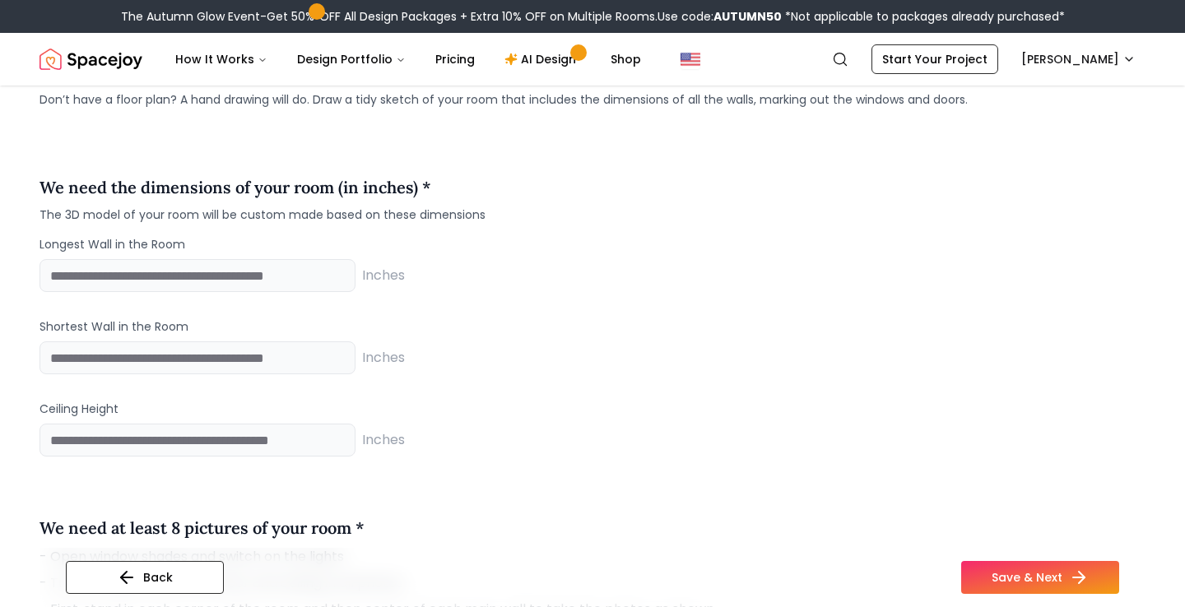
scroll to position [1366, 0]
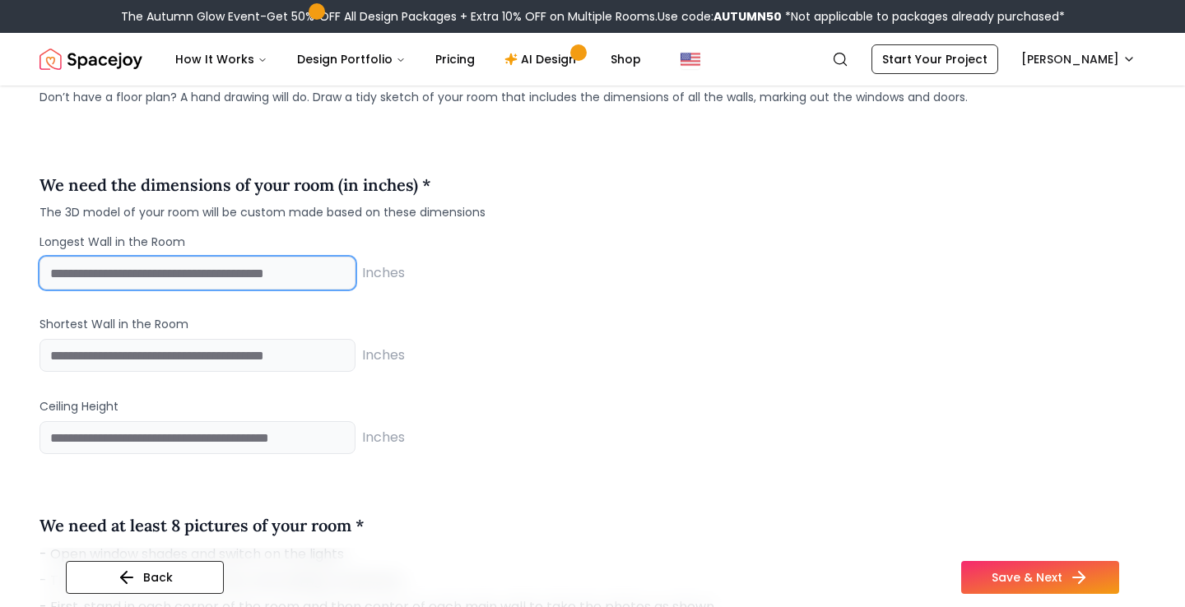
click at [195, 263] on input "number" at bounding box center [198, 273] width 316 height 33
type input "***"
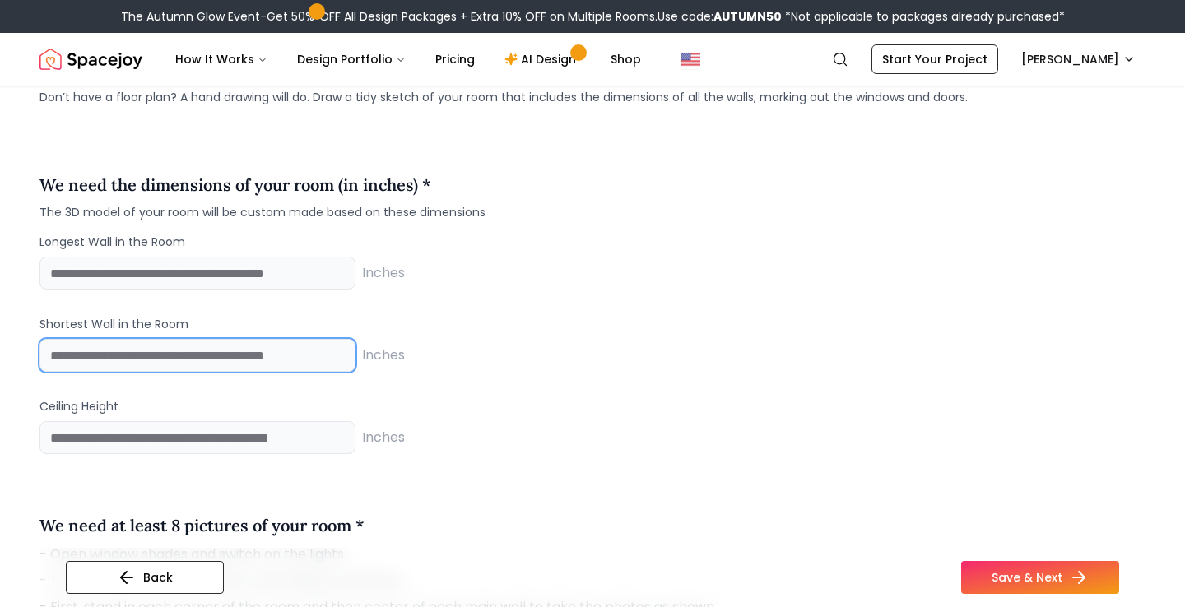
click at [246, 353] on input "number" at bounding box center [198, 355] width 316 height 33
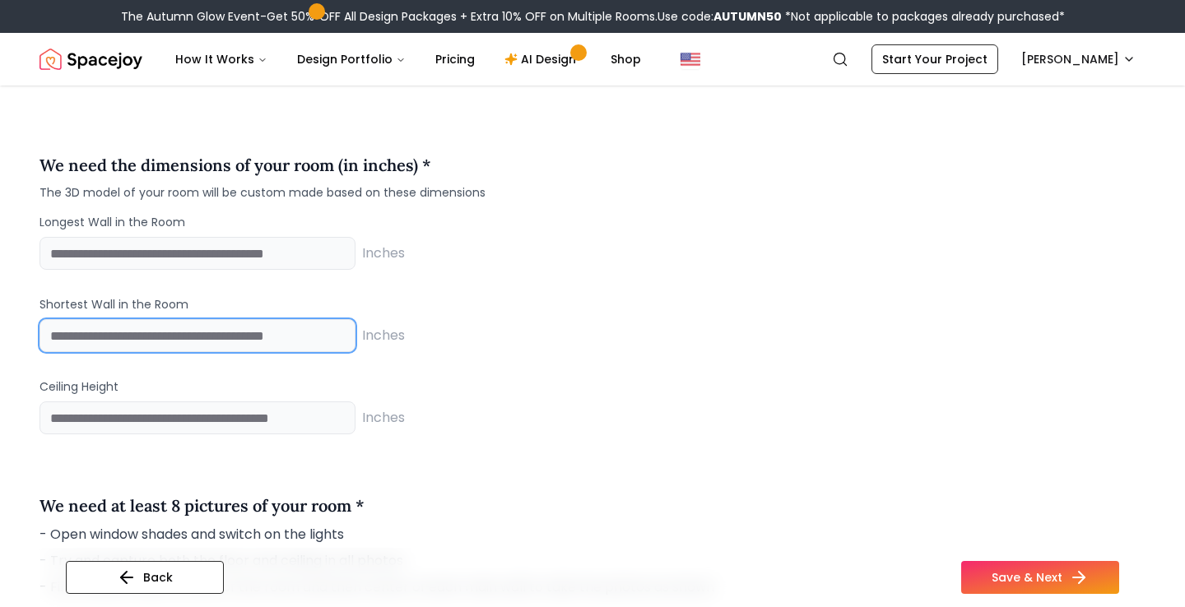
scroll to position [1390, 0]
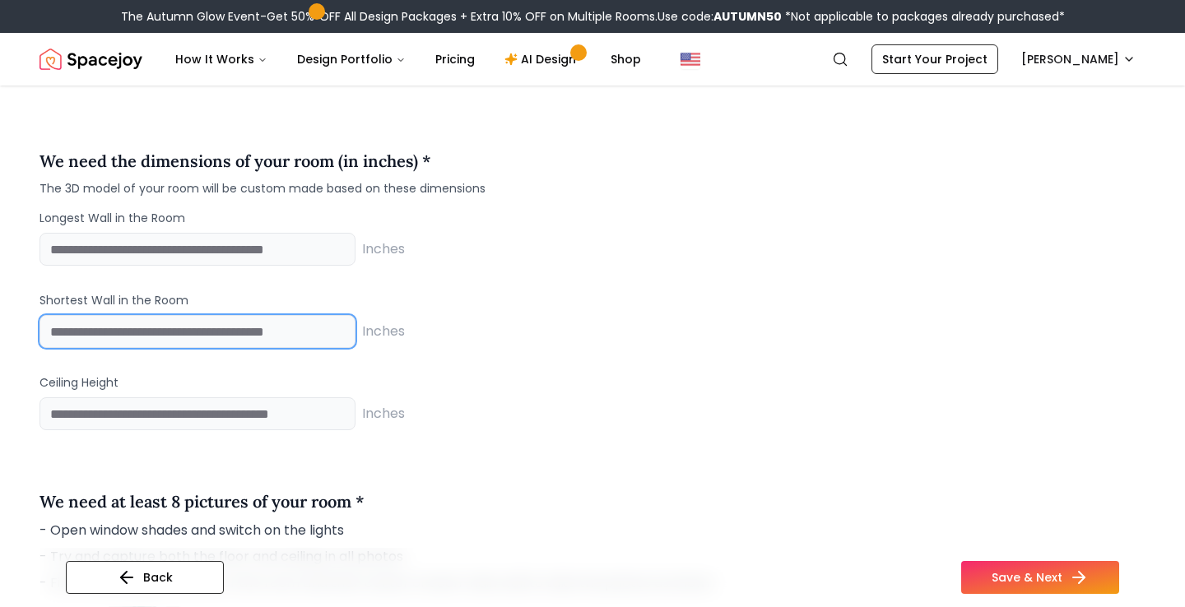
type input "**"
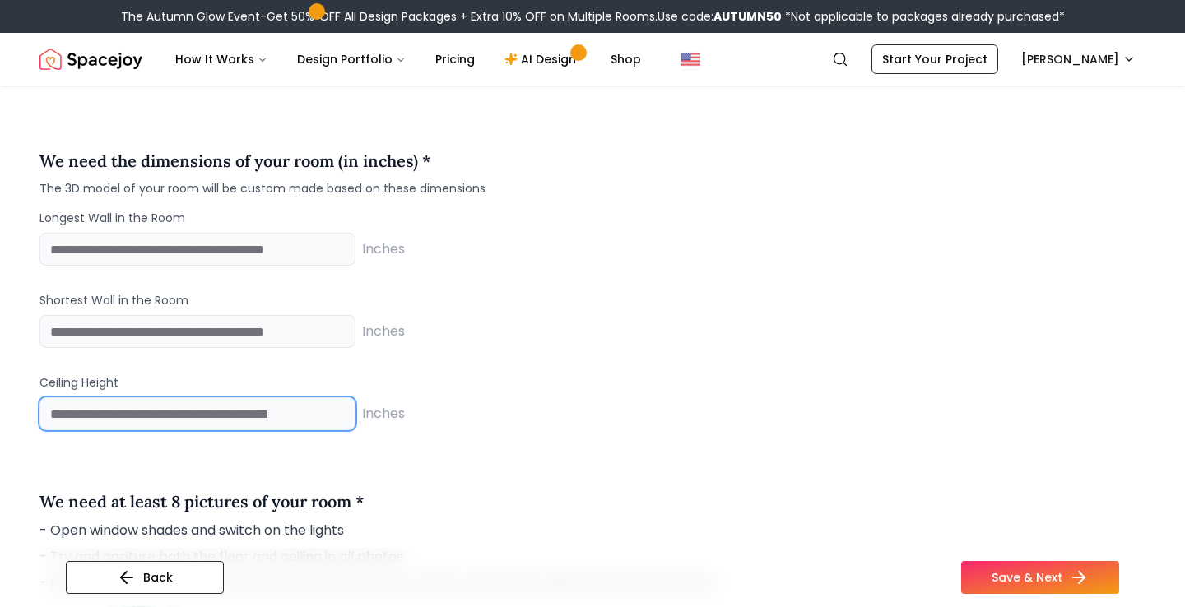
click at [278, 415] on input "number" at bounding box center [198, 414] width 316 height 33
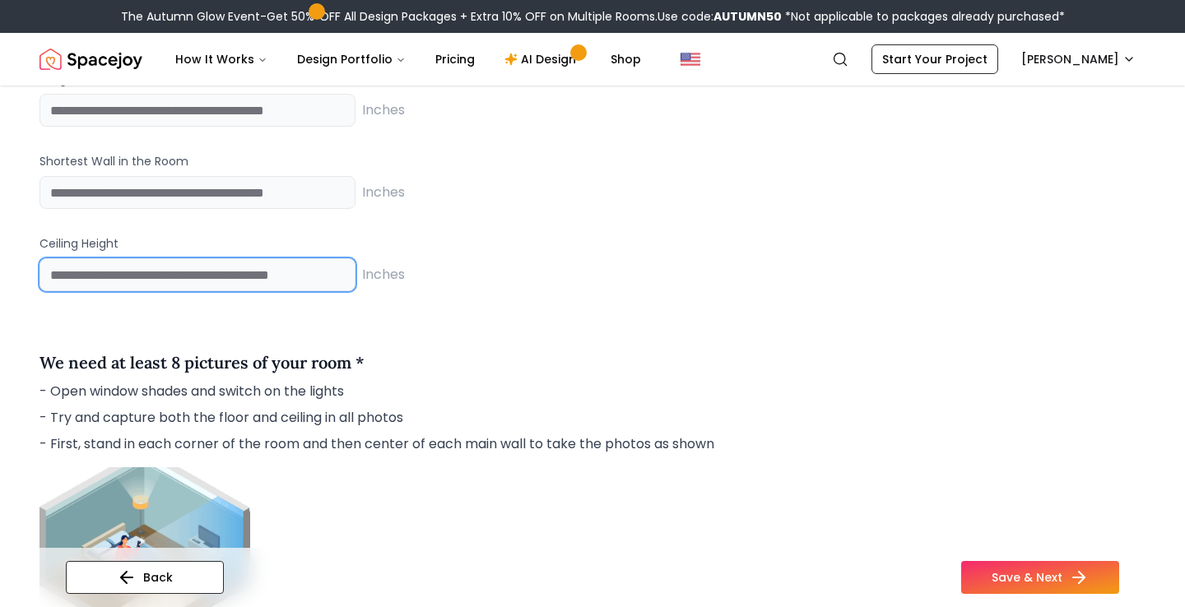
scroll to position [1532, 0]
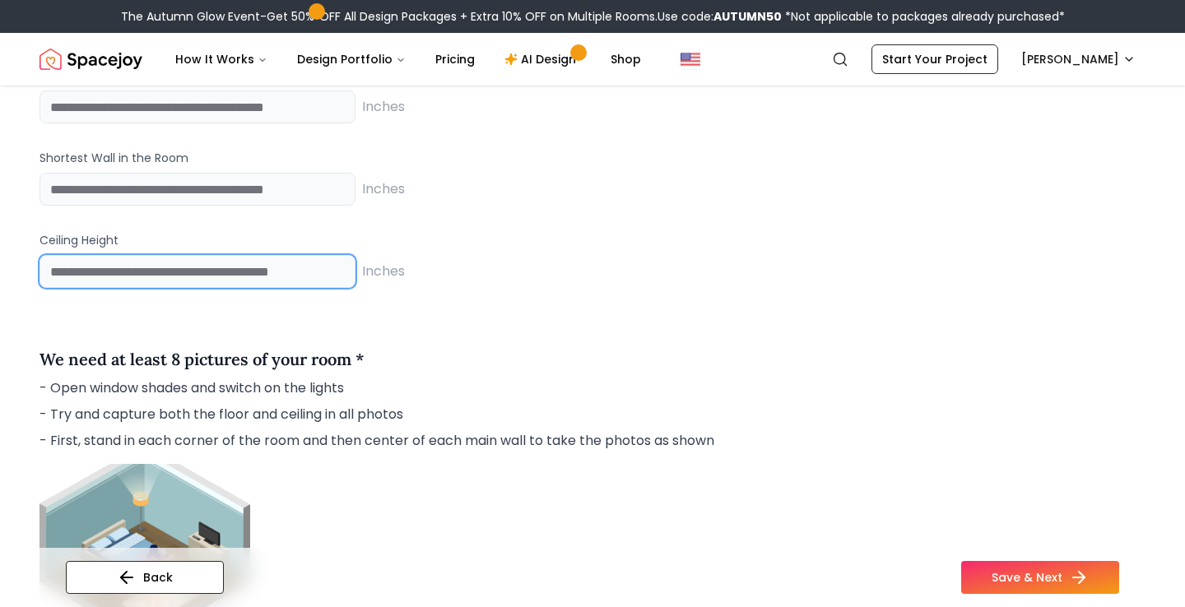
type input "**"
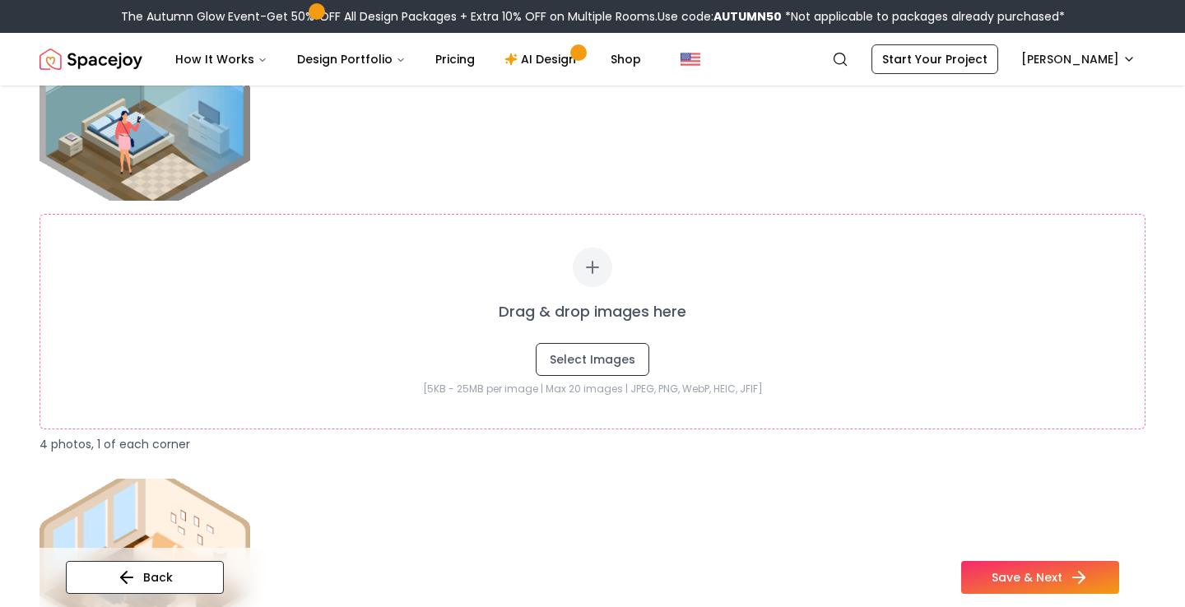
scroll to position [1932, 0]
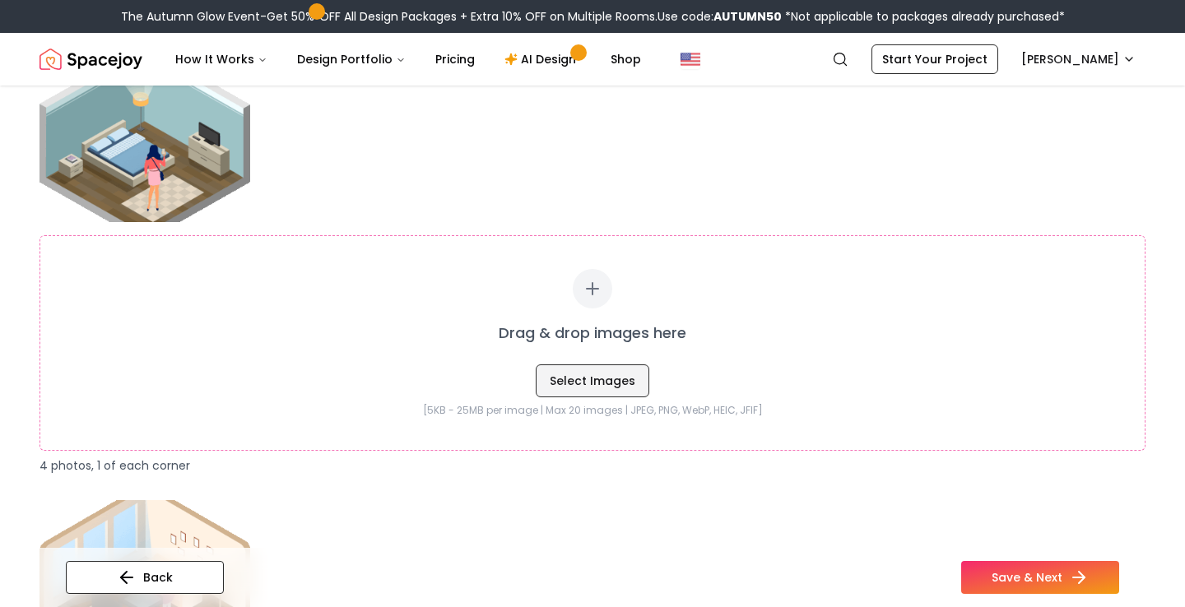
type input "***"
click at [591, 381] on button "Select Images" at bounding box center [593, 381] width 114 height 33
type input "**********"
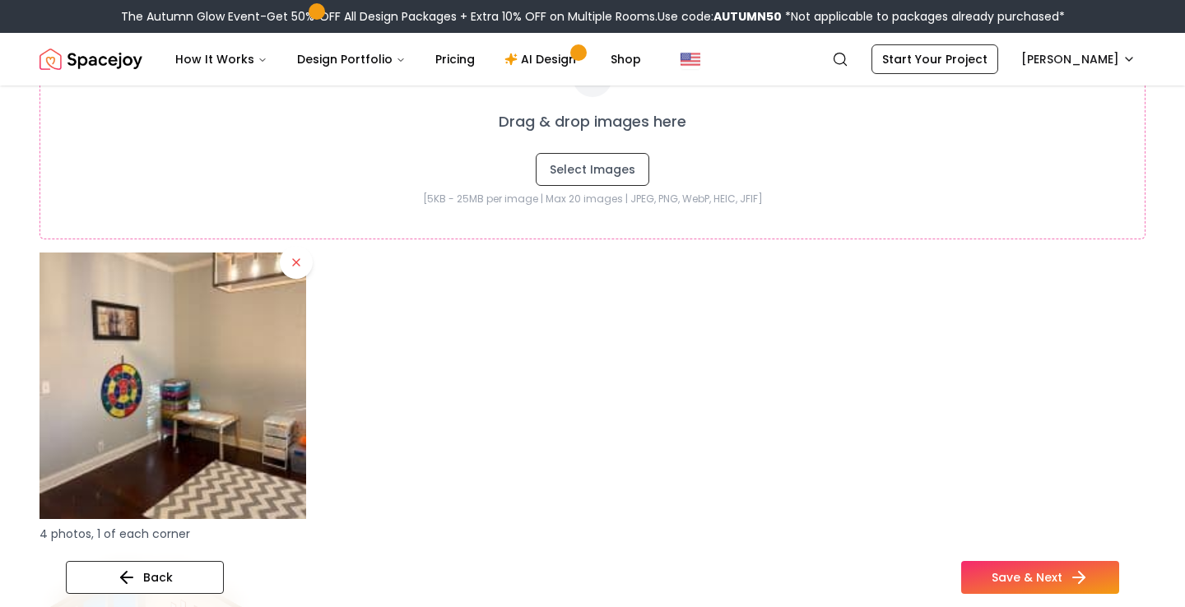
scroll to position [2145, 0]
click at [565, 179] on button "Select Images" at bounding box center [593, 168] width 114 height 33
type input "**********"
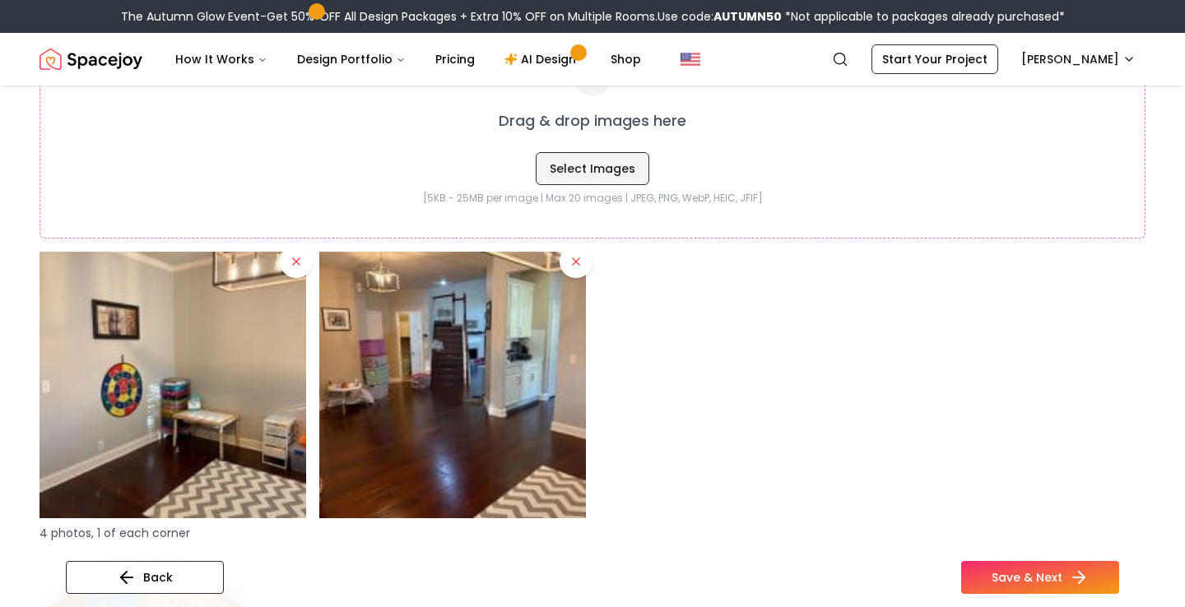
click at [605, 170] on button "Select Images" at bounding box center [593, 168] width 114 height 33
type input "**********"
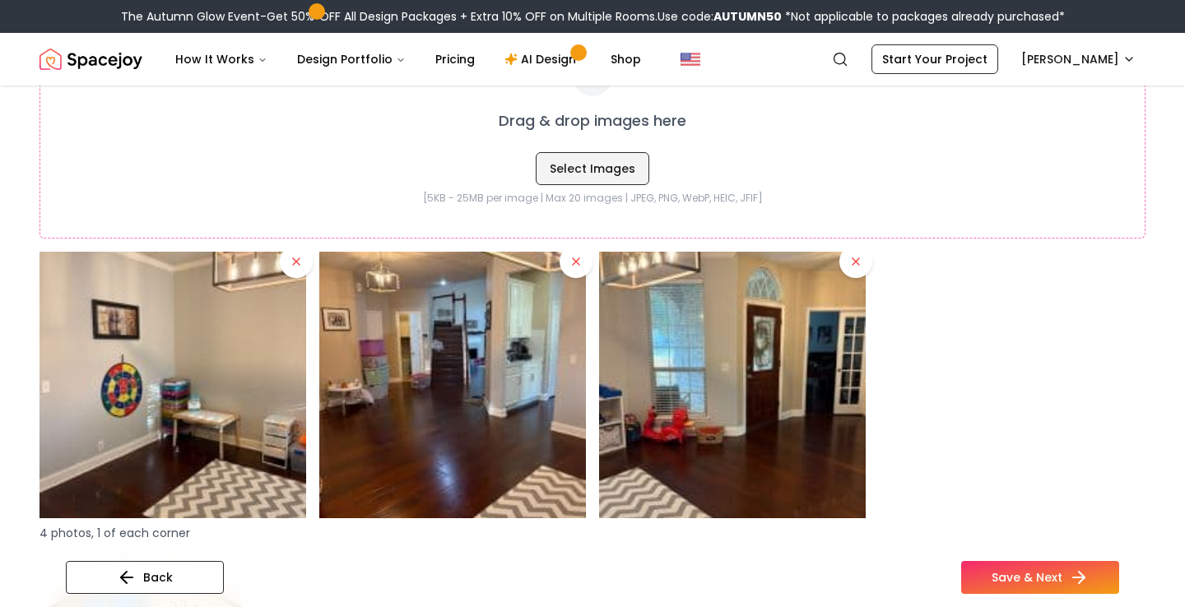
click at [598, 162] on button "Select Images" at bounding box center [593, 168] width 114 height 33
type input "**********"
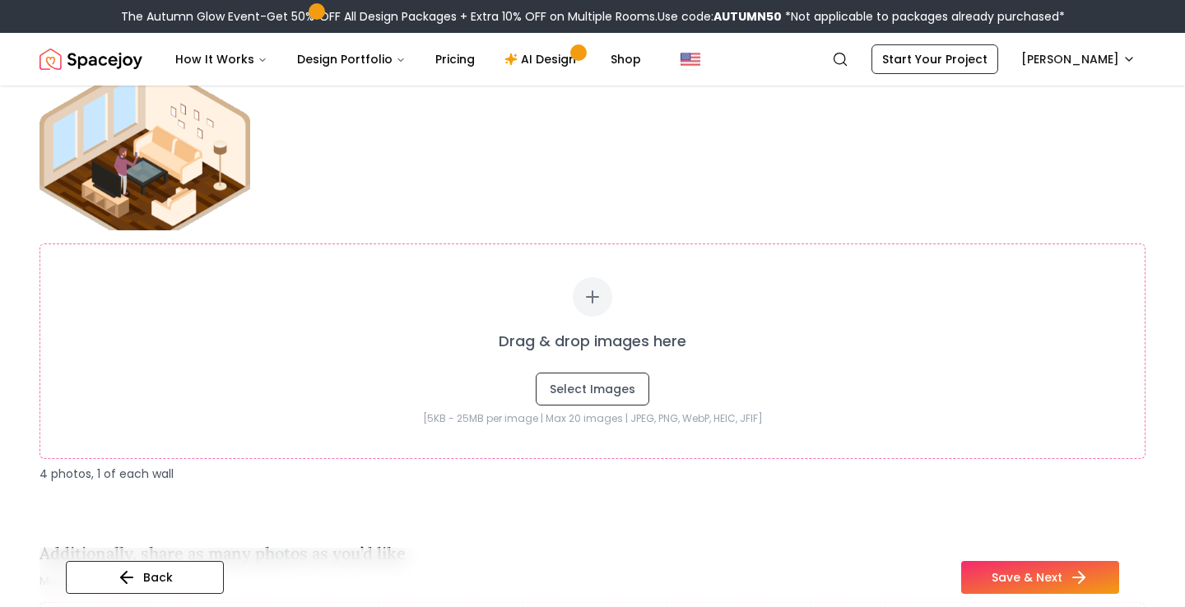
scroll to position [2650, 0]
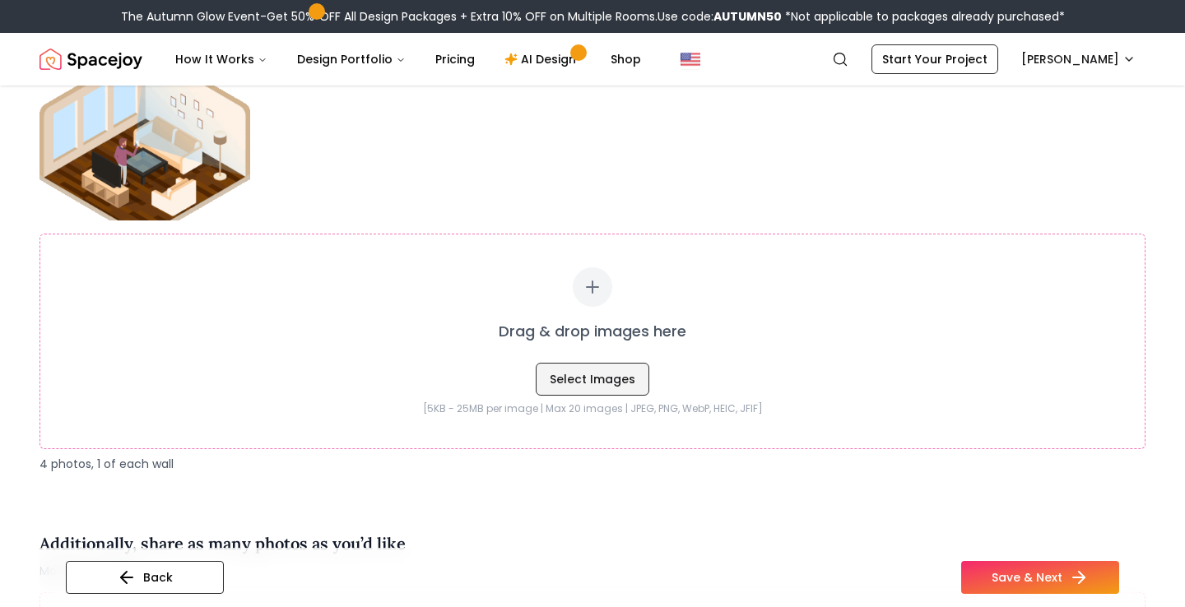
click at [581, 380] on button "Select Images" at bounding box center [593, 379] width 114 height 33
type input "**********"
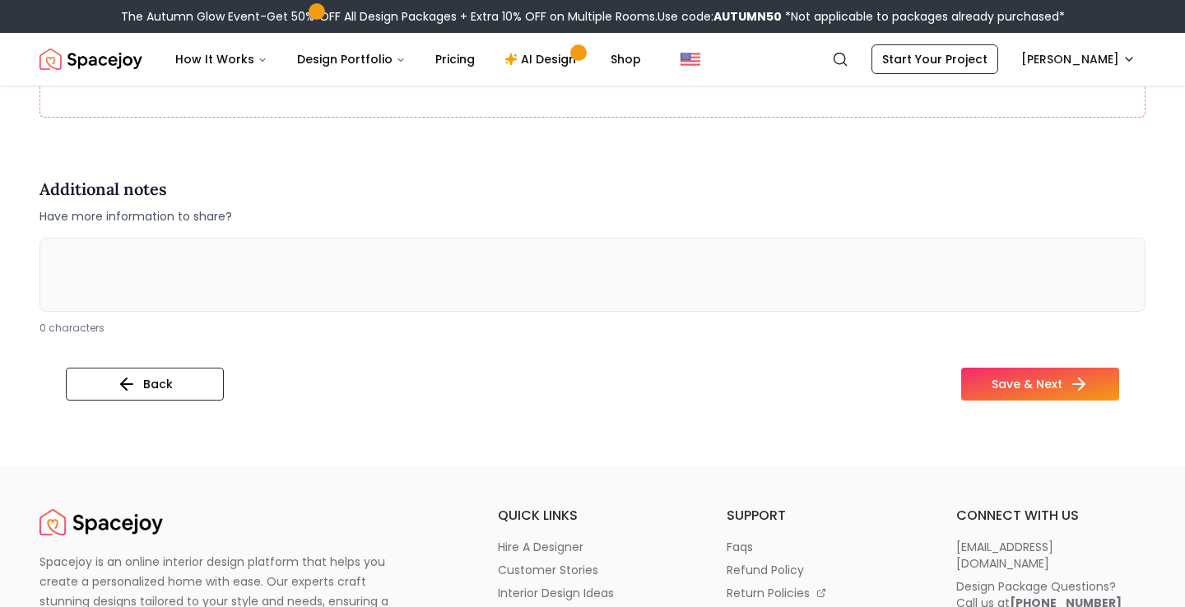
scroll to position [3624, 0]
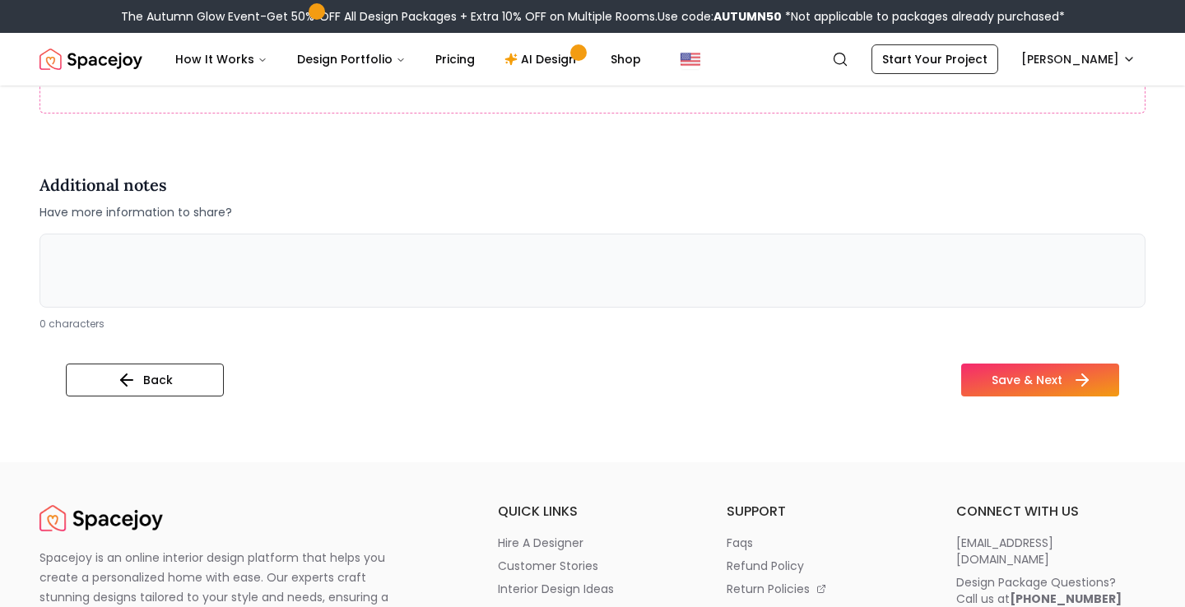
click at [1009, 379] on button "Save & Next" at bounding box center [1040, 380] width 158 height 33
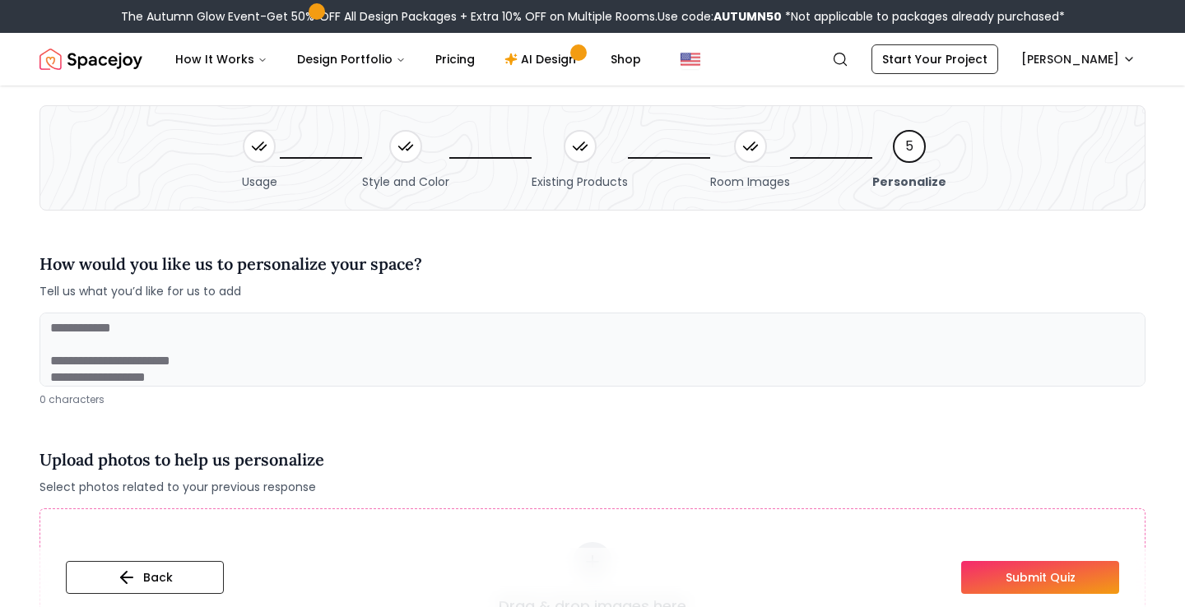
click at [196, 346] on textarea at bounding box center [593, 350] width 1106 height 74
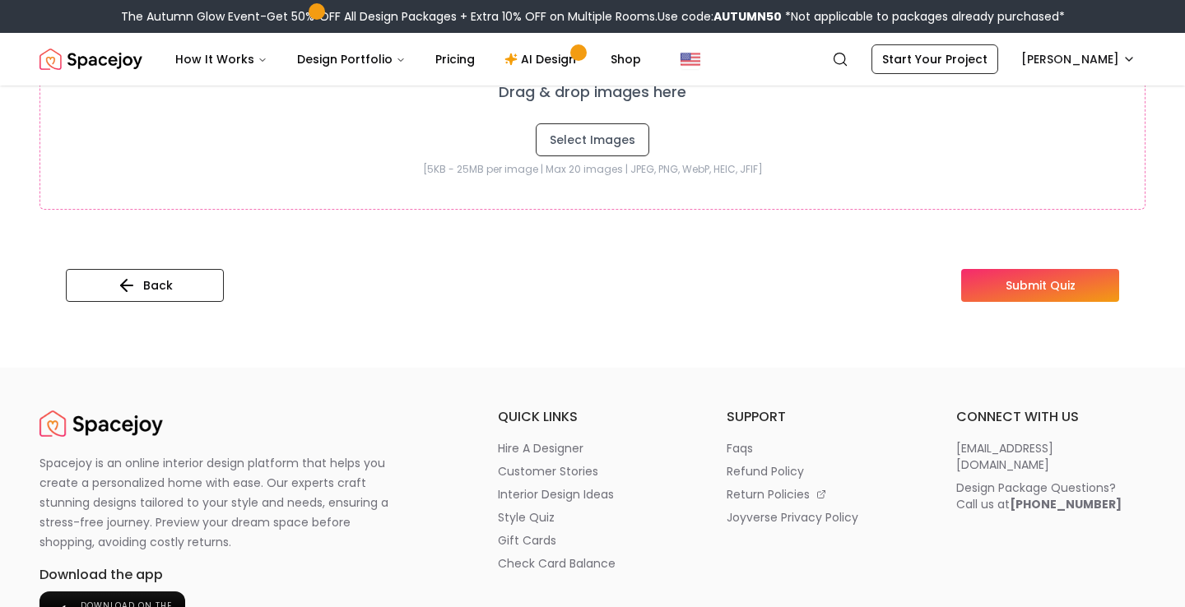
scroll to position [551, 0]
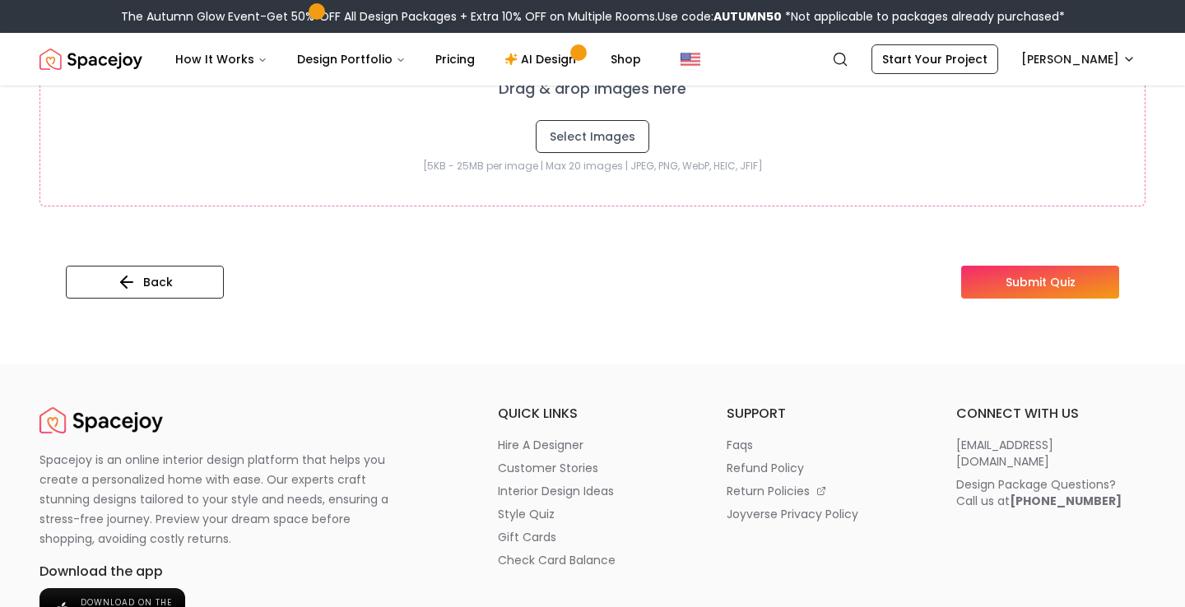
click at [1053, 298] on button "Submit Quiz" at bounding box center [1040, 282] width 158 height 33
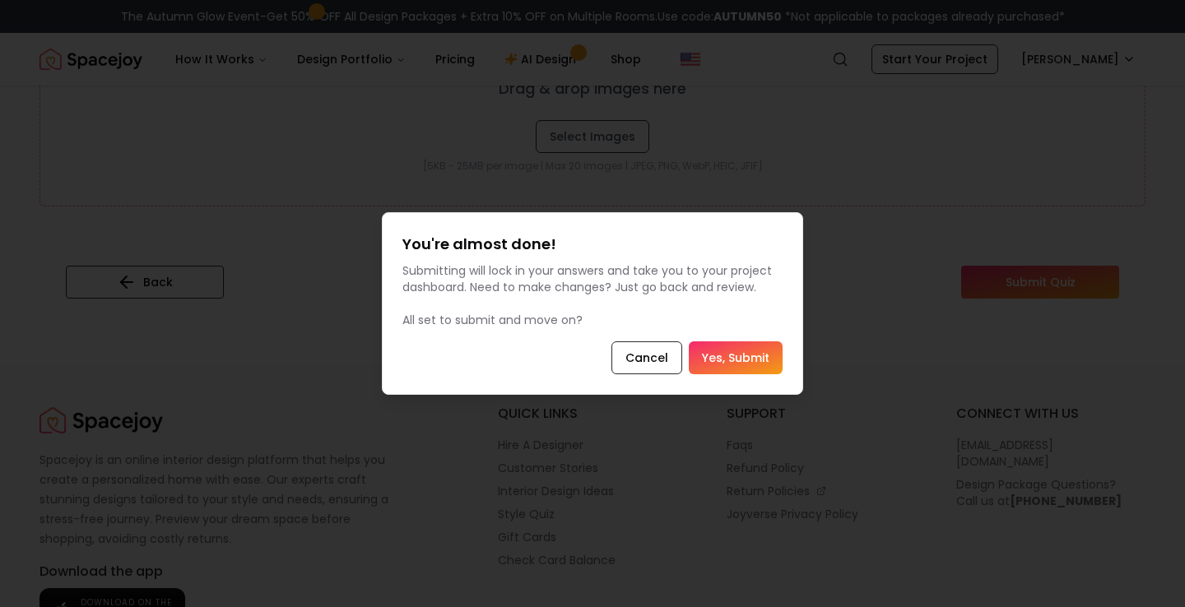
click at [734, 352] on button "Yes, Submit" at bounding box center [736, 358] width 94 height 33
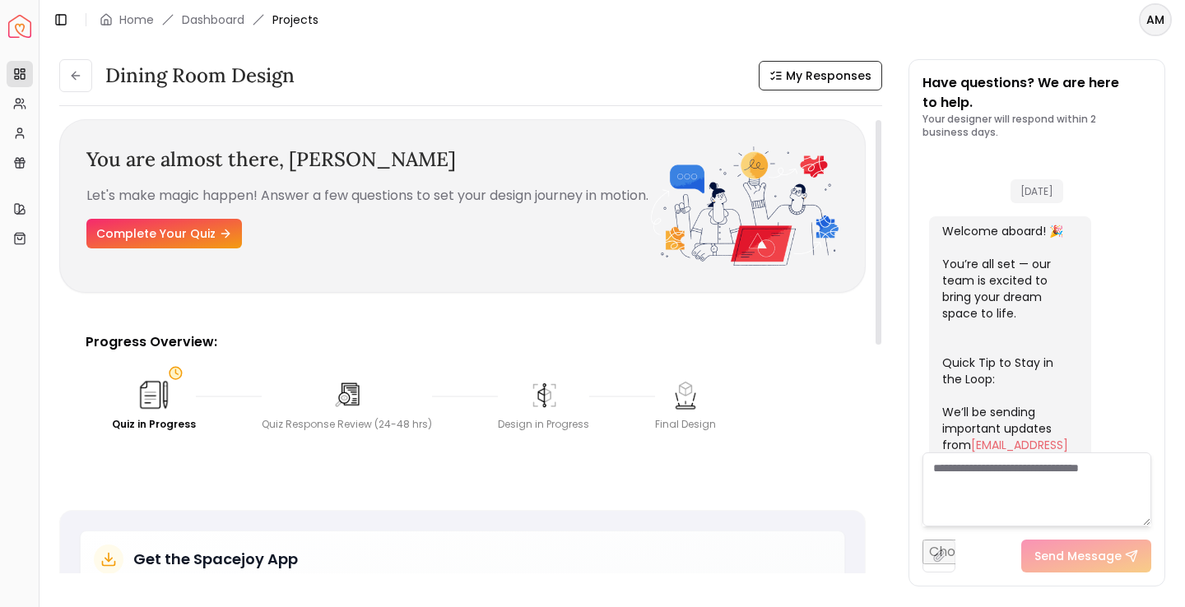
scroll to position [671, 0]
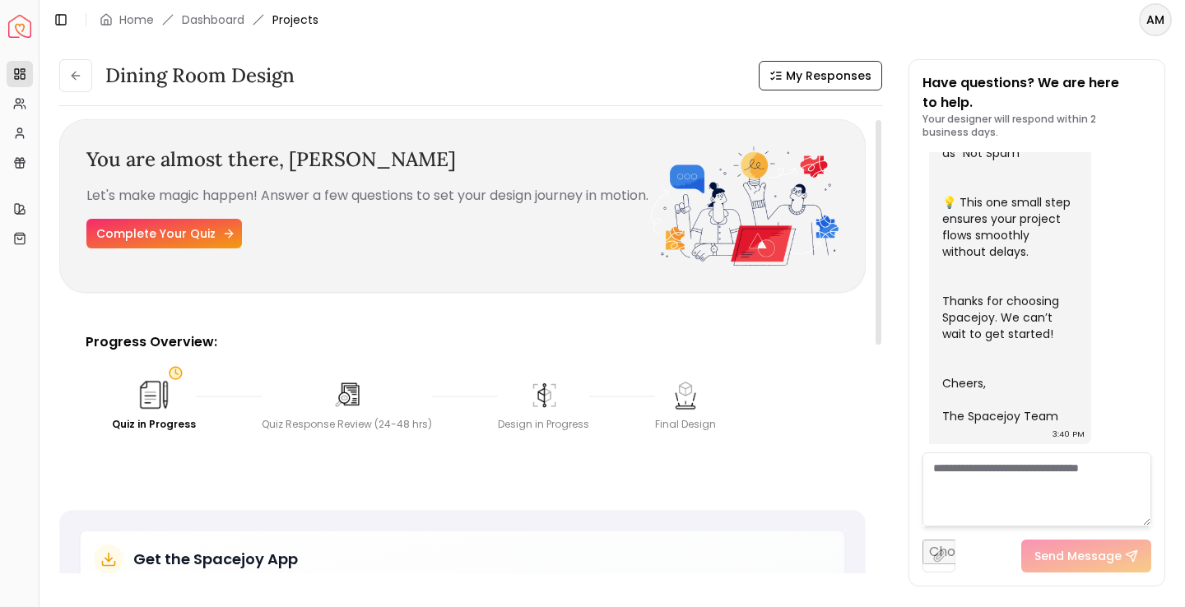
click at [195, 240] on link "Complete Your Quiz" at bounding box center [164, 234] width 156 height 30
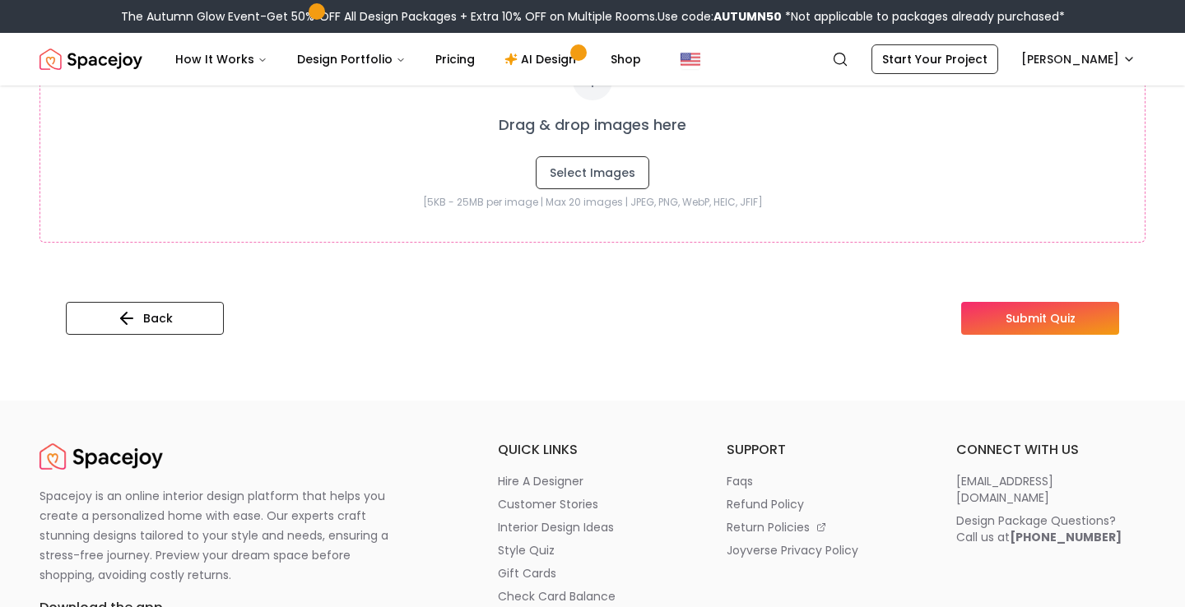
scroll to position [536, 0]
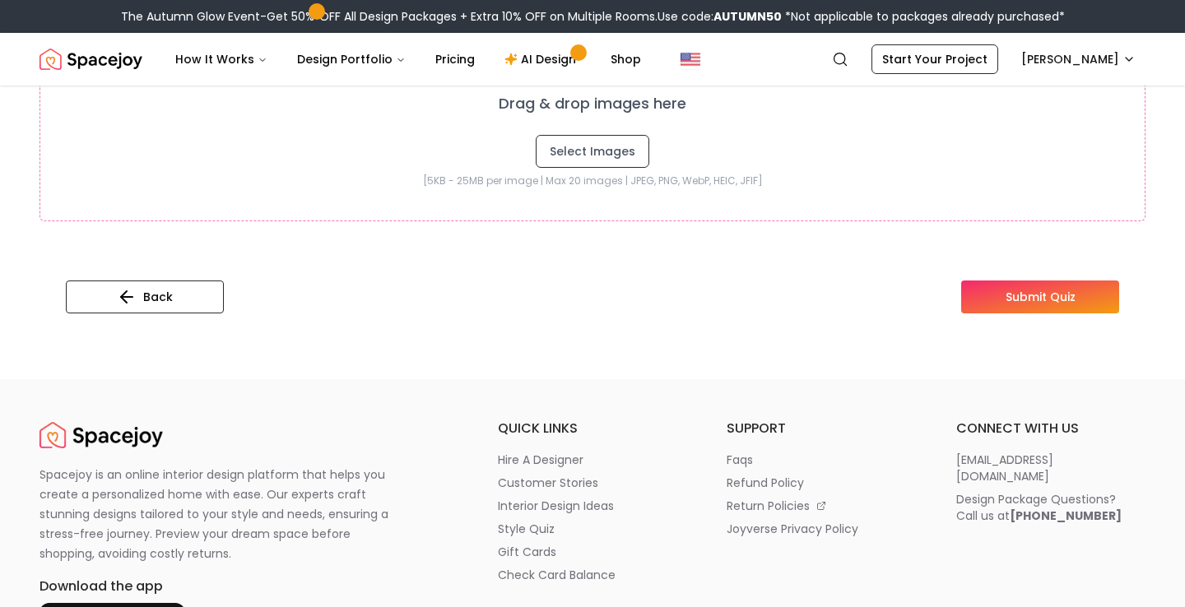
click at [1004, 290] on button "Submit Quiz" at bounding box center [1040, 297] width 158 height 33
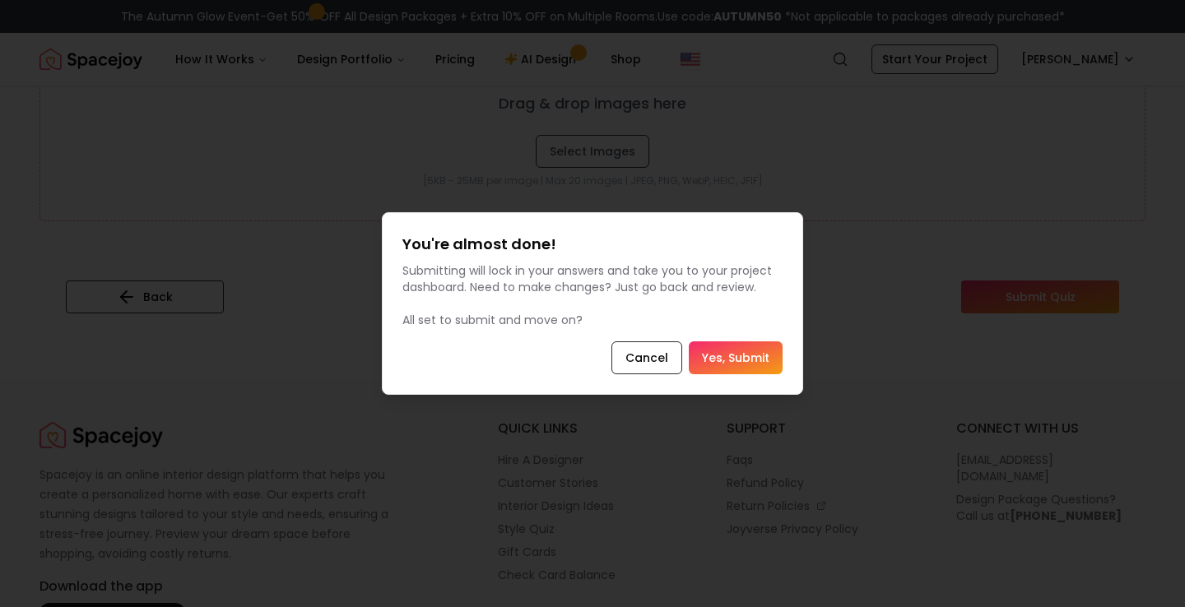
click at [746, 351] on button "Yes, Submit" at bounding box center [736, 358] width 94 height 33
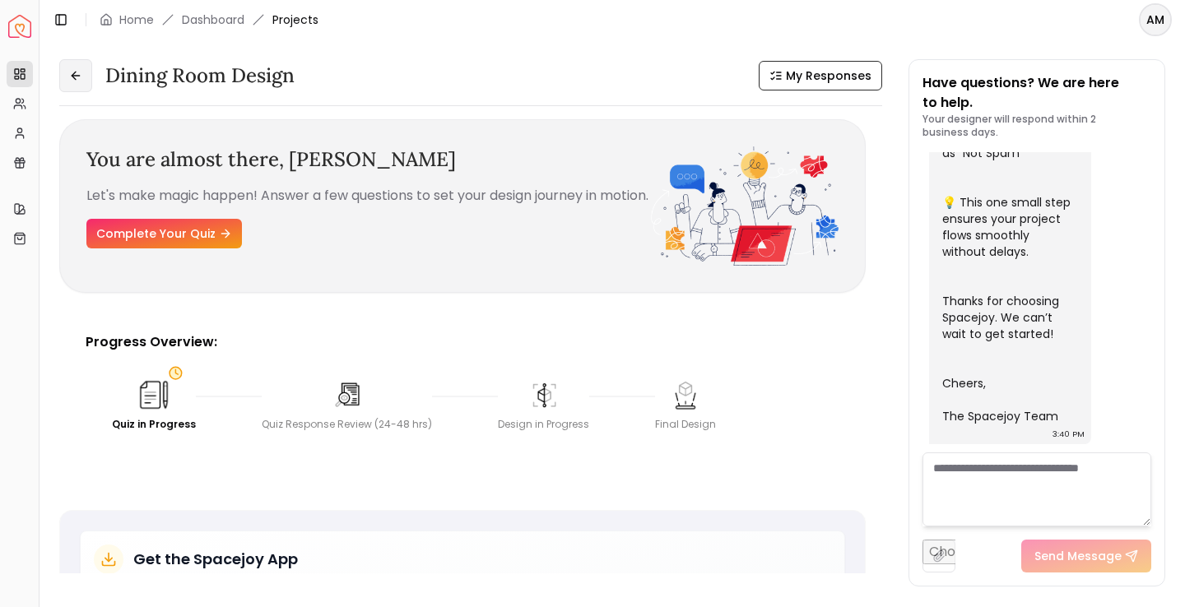
click at [72, 69] on icon at bounding box center [75, 75] width 13 height 13
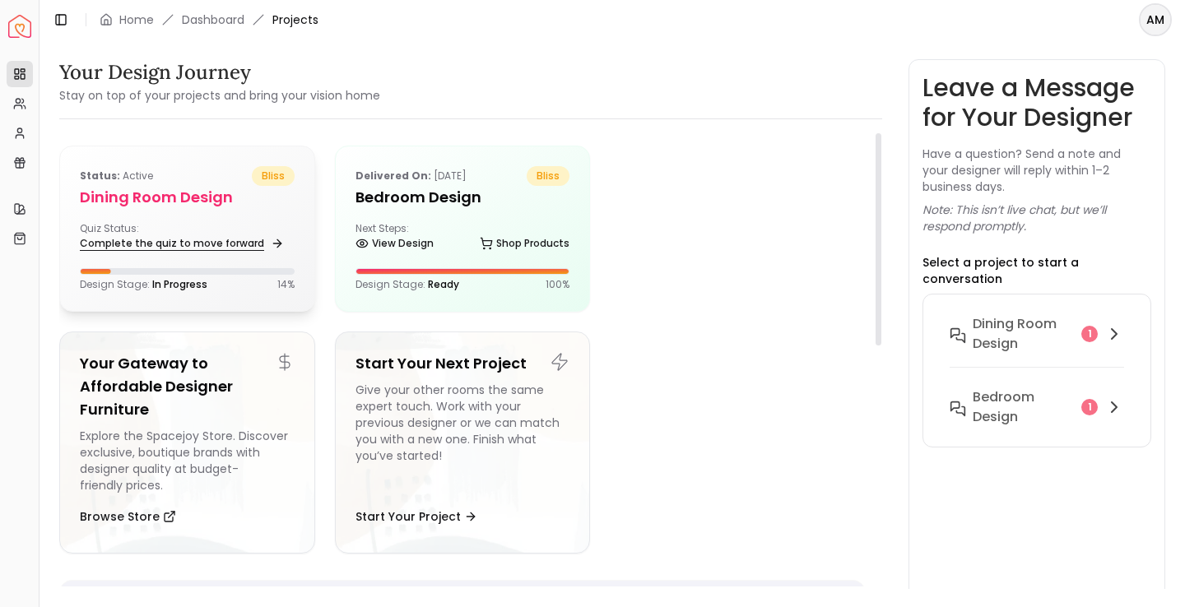
click at [214, 244] on link "Complete the quiz to move forward" at bounding box center [180, 243] width 201 height 23
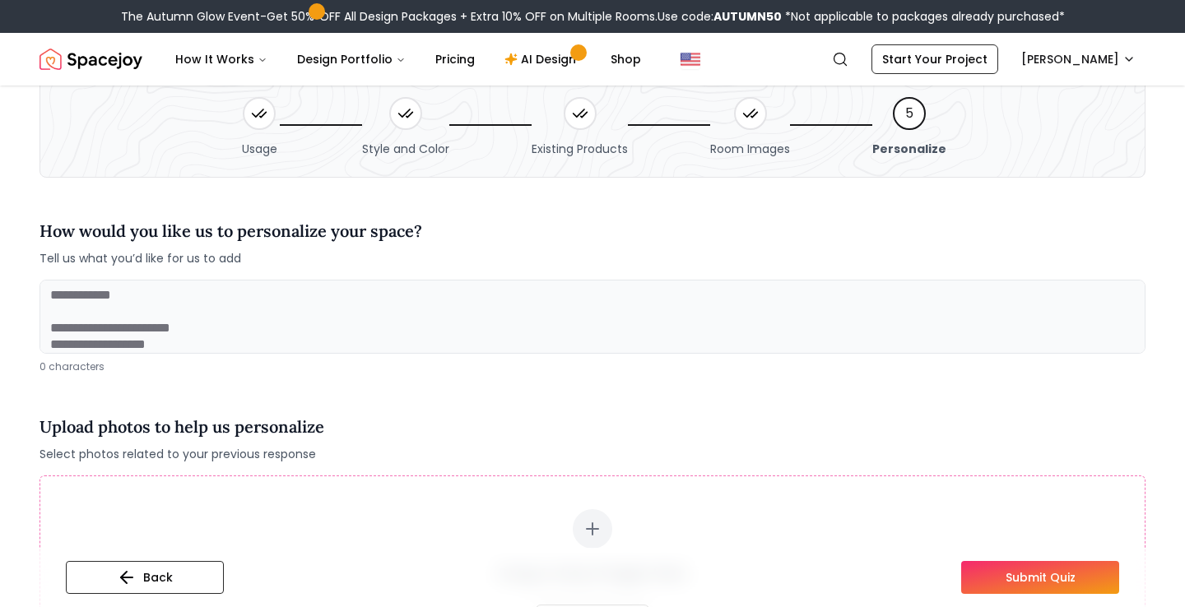
scroll to position [67, 0]
click at [313, 290] on textarea at bounding box center [593, 316] width 1106 height 74
click at [212, 300] on textarea "**********" at bounding box center [593, 316] width 1106 height 74
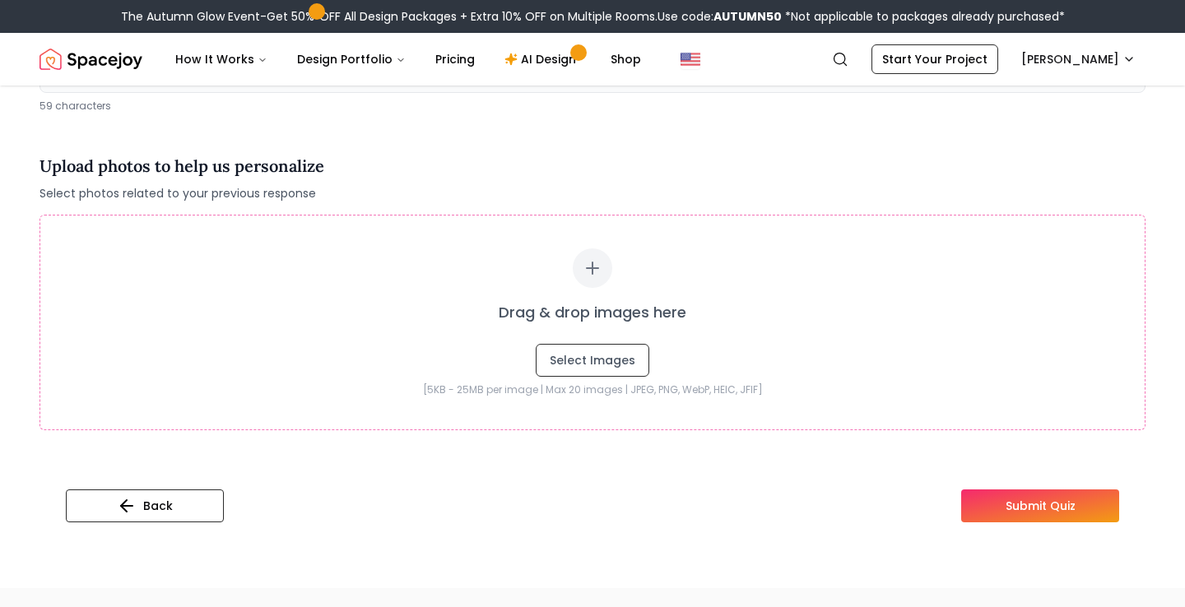
scroll to position [336, 0]
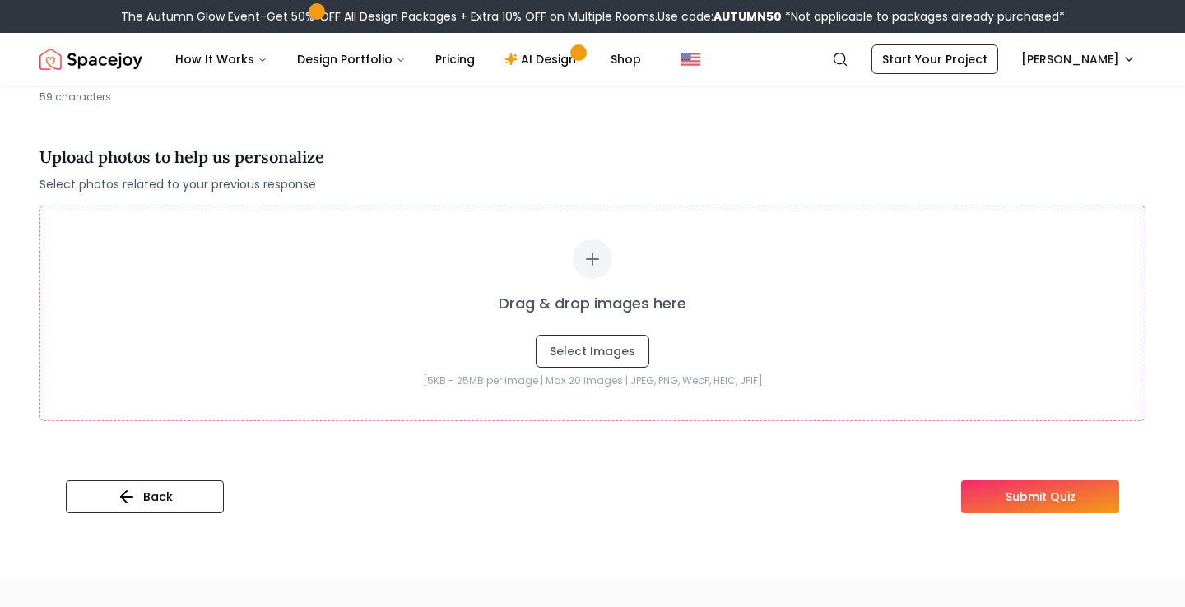
type textarea "**********"
click at [1053, 502] on button "Submit Quiz" at bounding box center [1040, 497] width 158 height 33
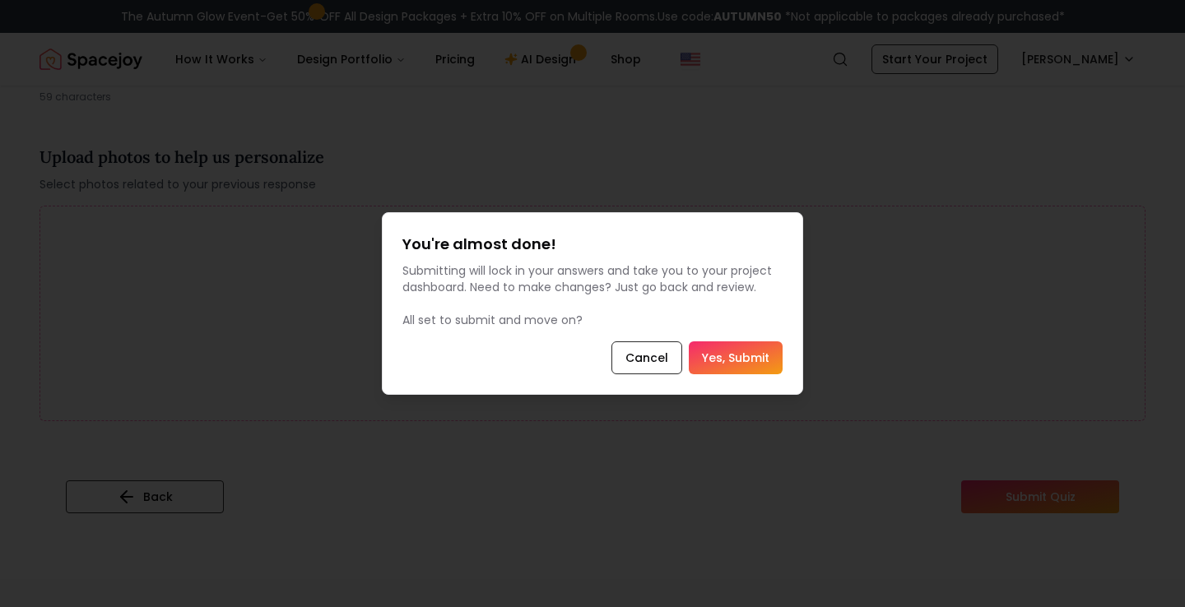
click at [748, 353] on button "Yes, Submit" at bounding box center [736, 358] width 94 height 33
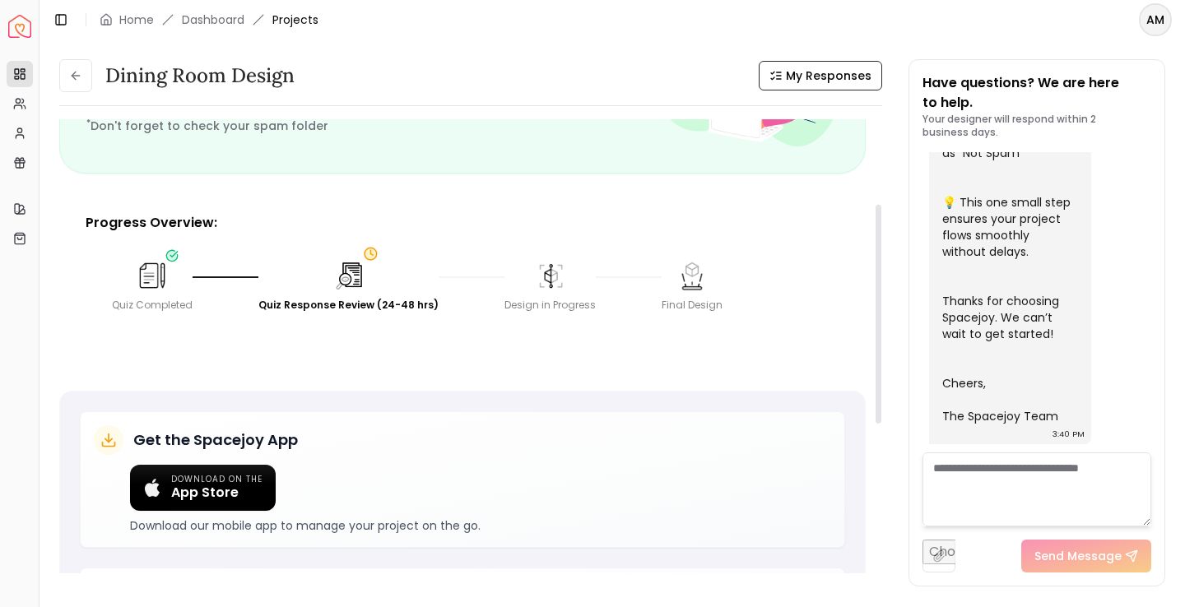
scroll to position [511, 0]
